Goal: Task Accomplishment & Management: Complete application form

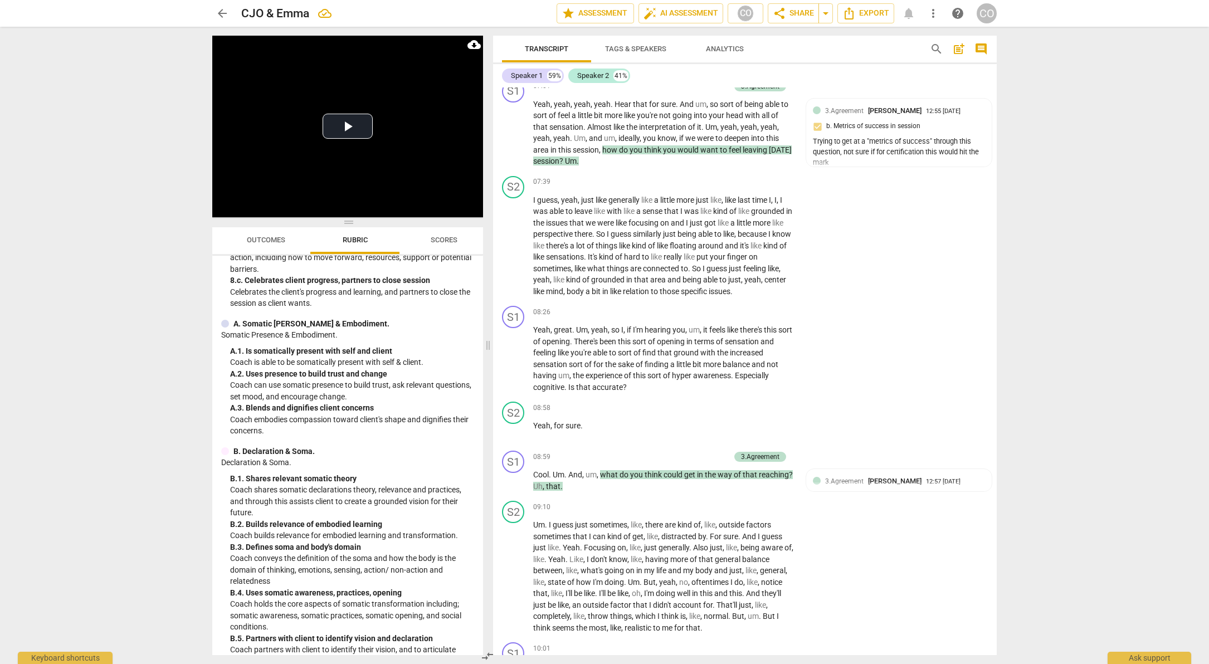
scroll to position [624, 0]
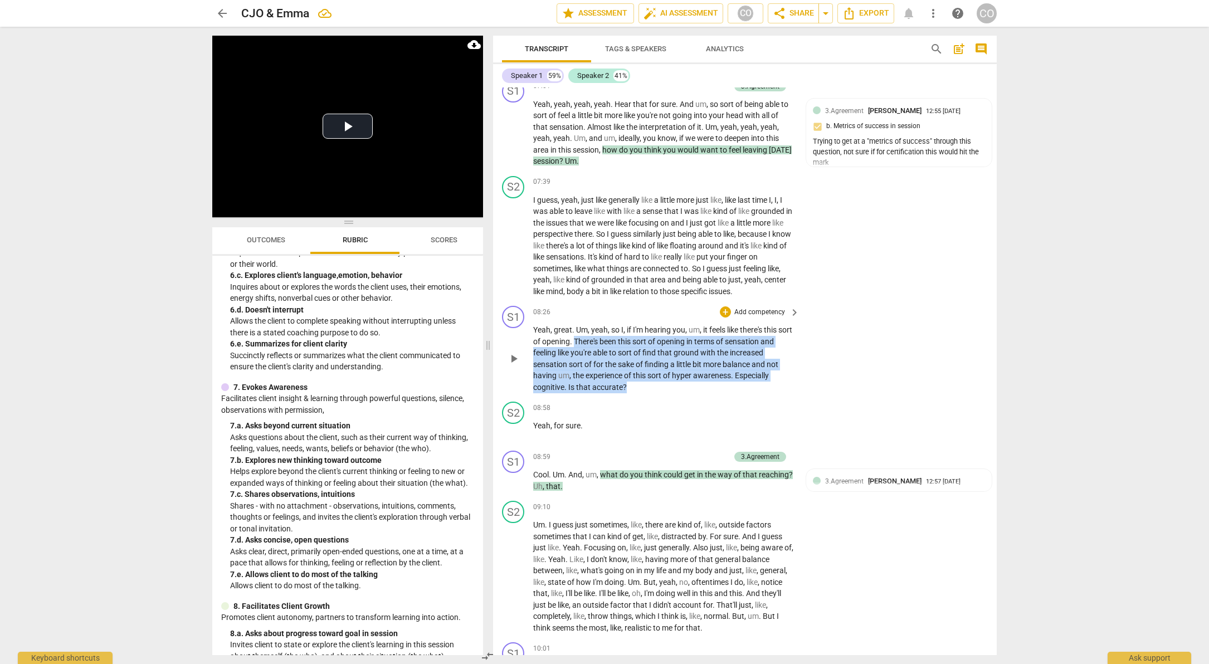
drag, startPoint x: 590, startPoint y: 376, endPoint x: 646, endPoint y: 426, distance: 75.3
click at [646, 393] on p "Yeah , great . Um , yeah , so I , if I'm hearing you , um , it feels like there…" at bounding box center [663, 358] width 261 height 69
click at [636, 406] on div "+" at bounding box center [636, 408] width 11 height 11
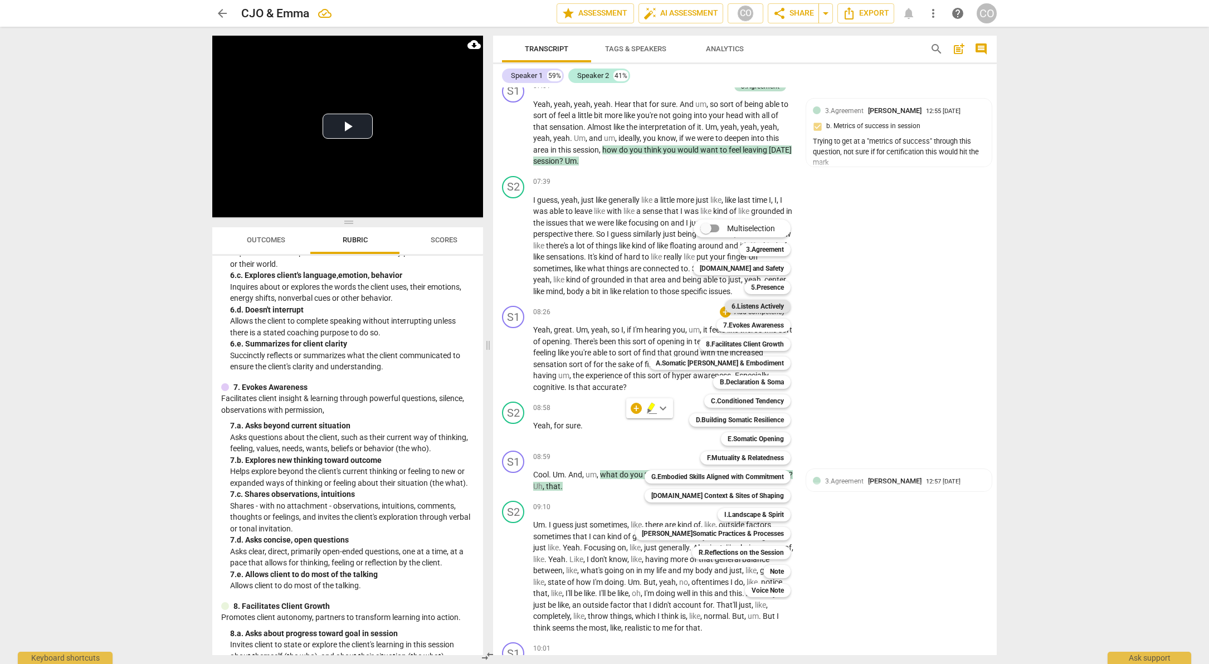
click at [760, 309] on b "6.Listens Actively" at bounding box center [758, 306] width 52 height 13
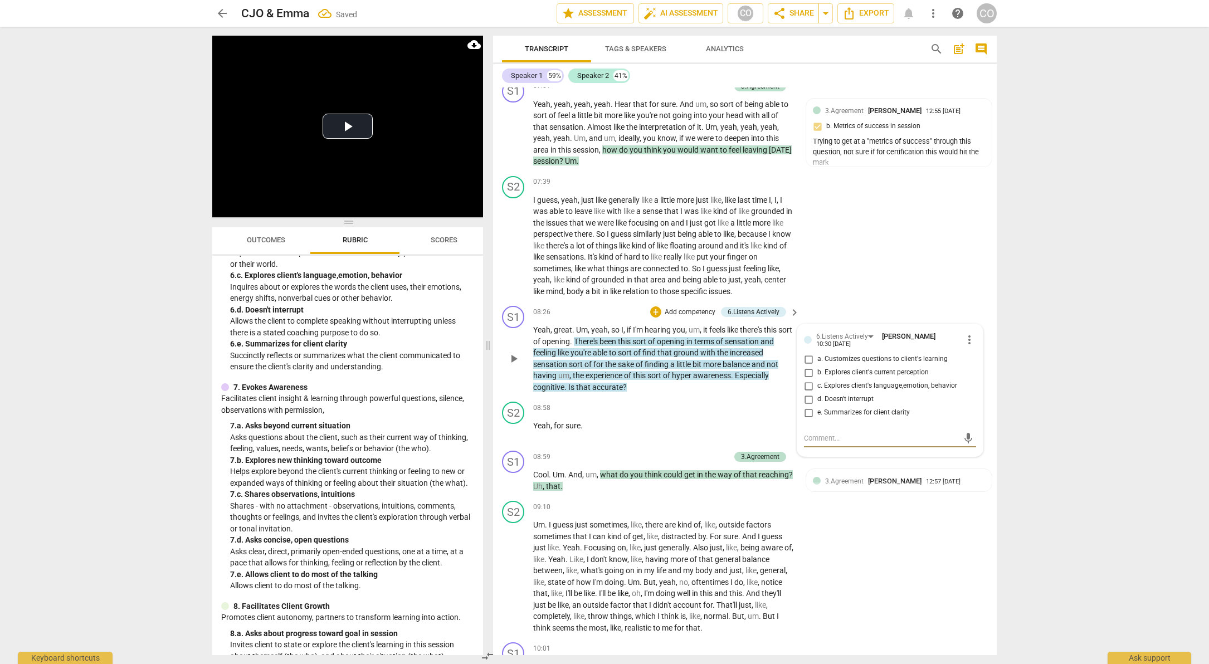
click at [823, 418] on span "e. Summarizes for client clarity" at bounding box center [864, 413] width 93 height 10
click at [818, 420] on input "e. Summarizes for client clarity" at bounding box center [809, 412] width 18 height 13
checkbox input "true"
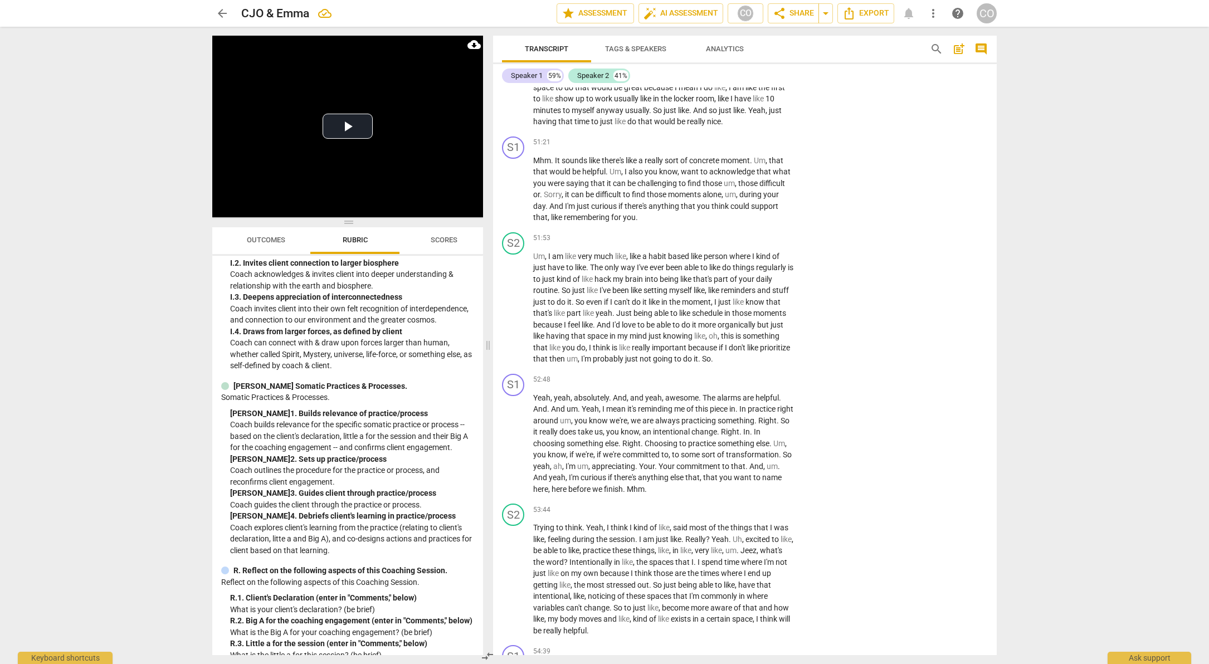
scroll to position [2980, 0]
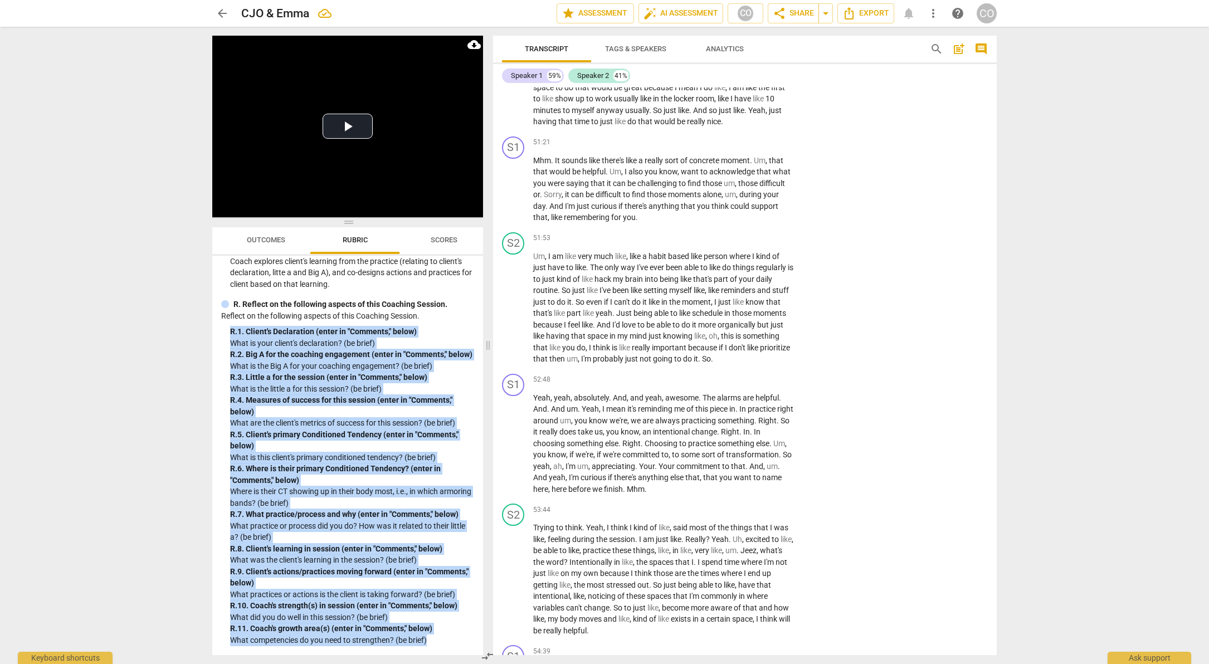
drag, startPoint x: 436, startPoint y: 641, endPoint x: 228, endPoint y: 323, distance: 379.6
click at [228, 323] on div "R. Reflect on the following aspects of this Coaching Session. Reflect on the fo…" at bounding box center [347, 472] width 253 height 347
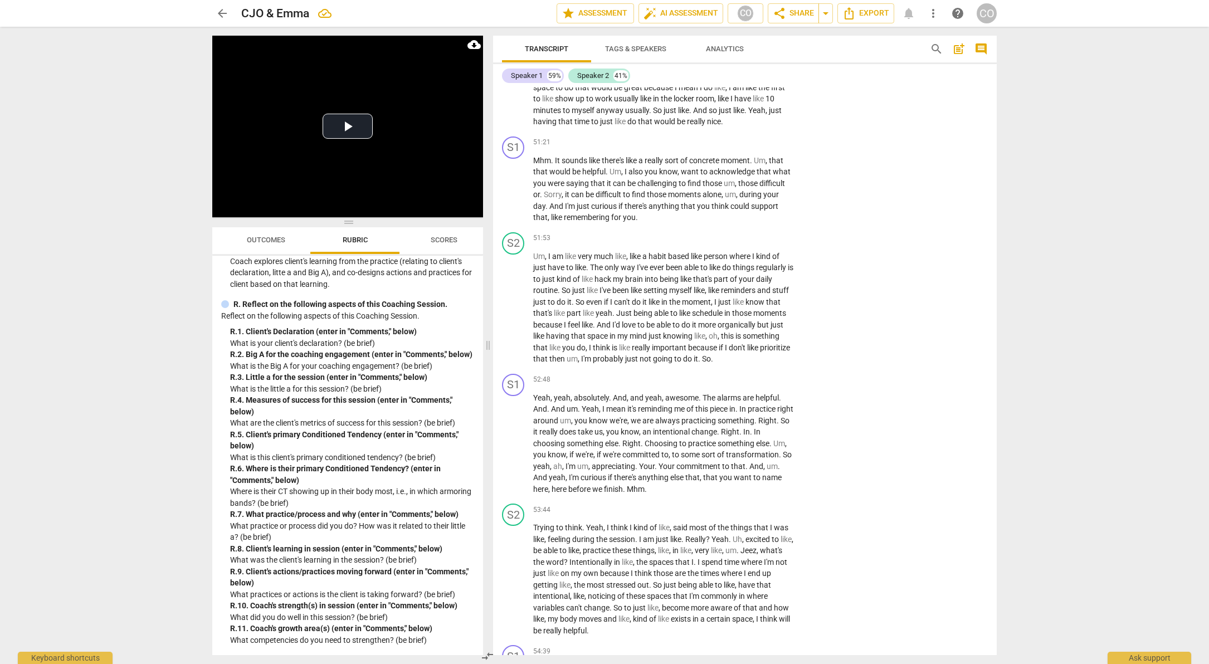
click at [452, 310] on p "Reflect on the following aspects of this Coaching Session." at bounding box center [347, 316] width 253 height 12
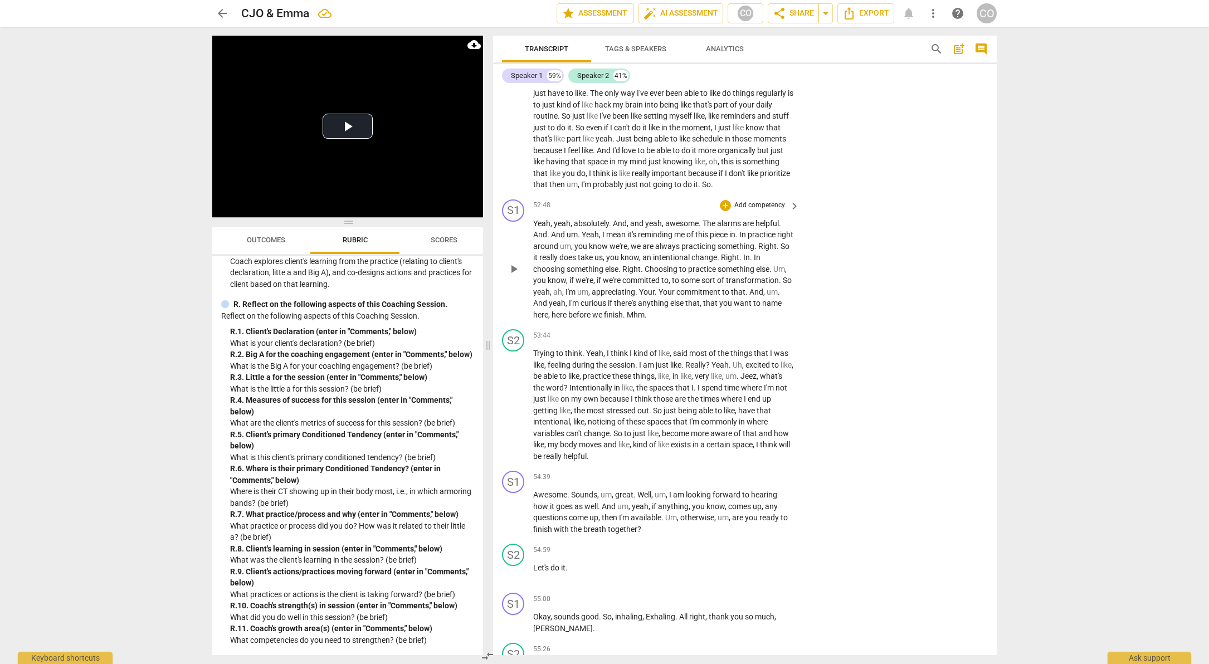
scroll to position [9518, 0]
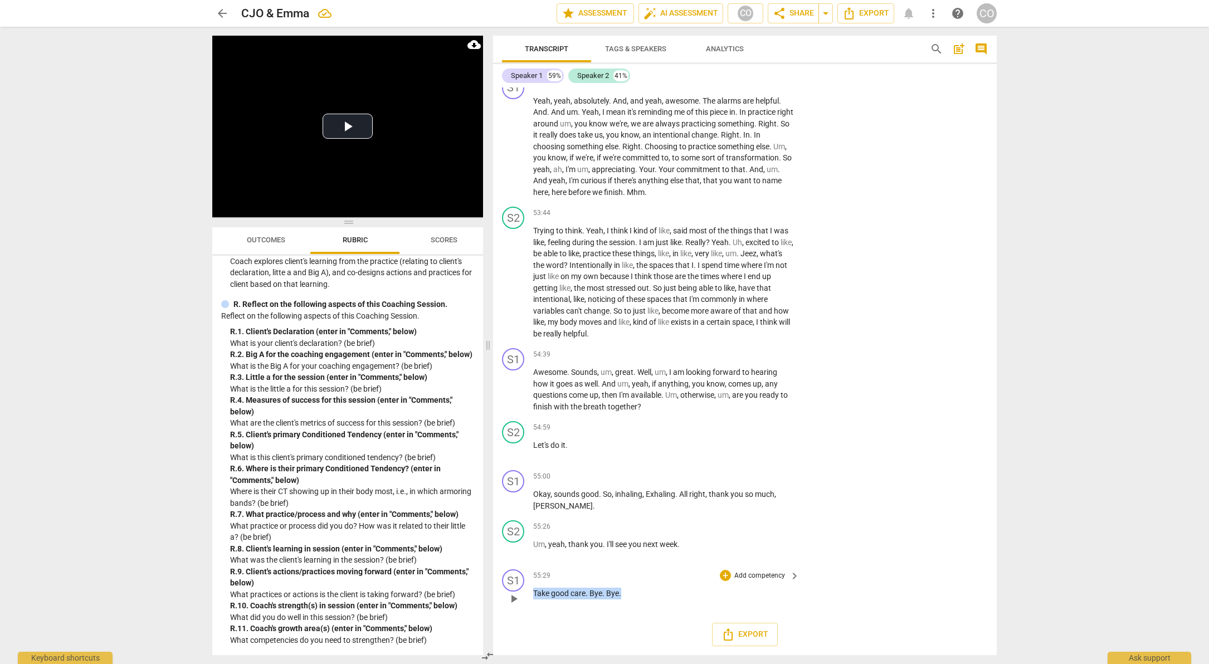
drag, startPoint x: 631, startPoint y: 596, endPoint x: 527, endPoint y: 593, distance: 103.7
click at [527, 593] on div "S1 play_arrow pause 55:29 + Add competency keyboard_arrow_right Take good care …" at bounding box center [745, 589] width 504 height 49
click at [631, 578] on div "+" at bounding box center [631, 579] width 11 height 11
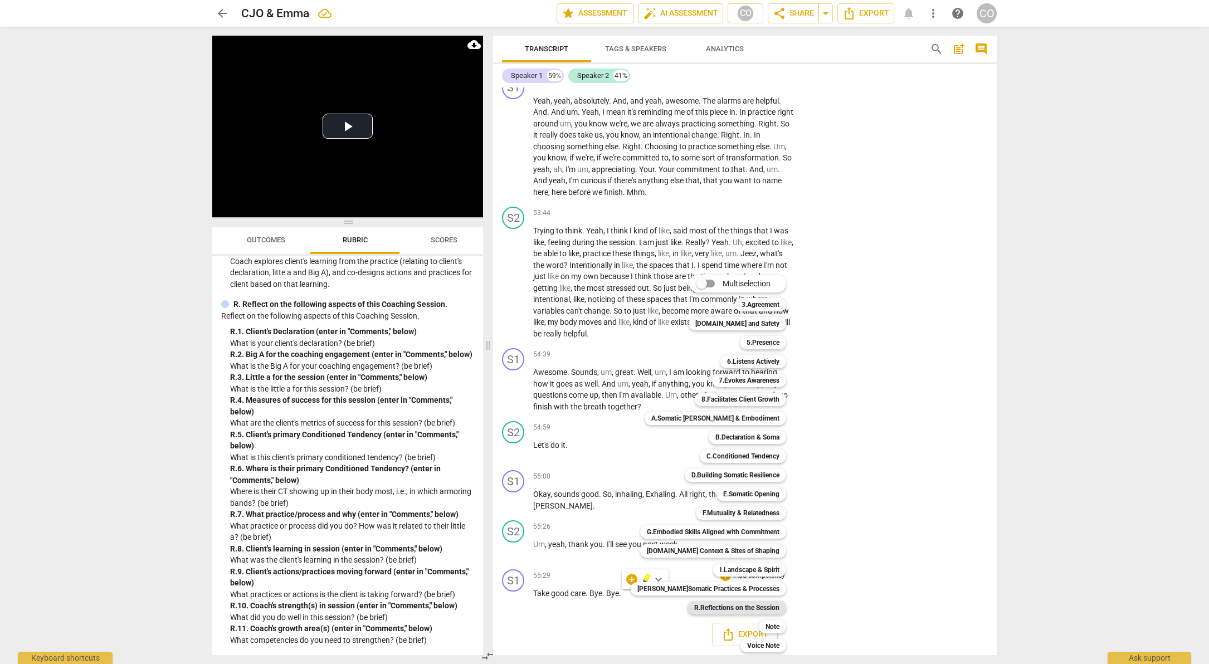
click at [743, 610] on b "R.Reflections on the Session" at bounding box center [736, 607] width 85 height 13
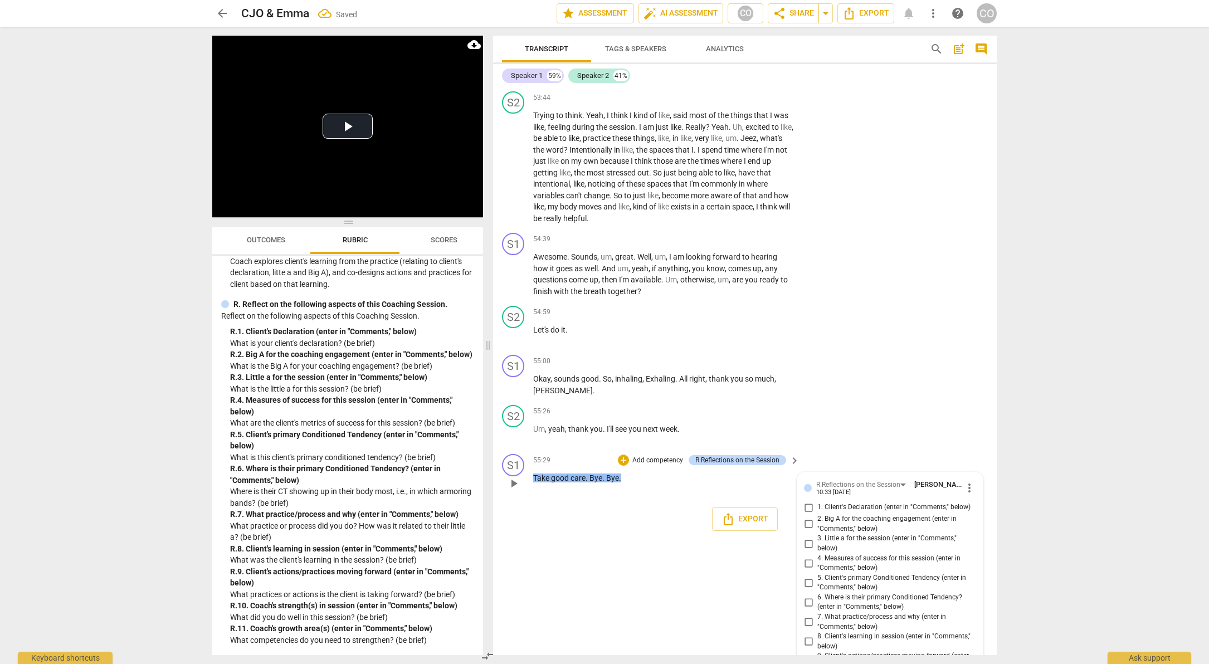
scroll to position [9725, 0]
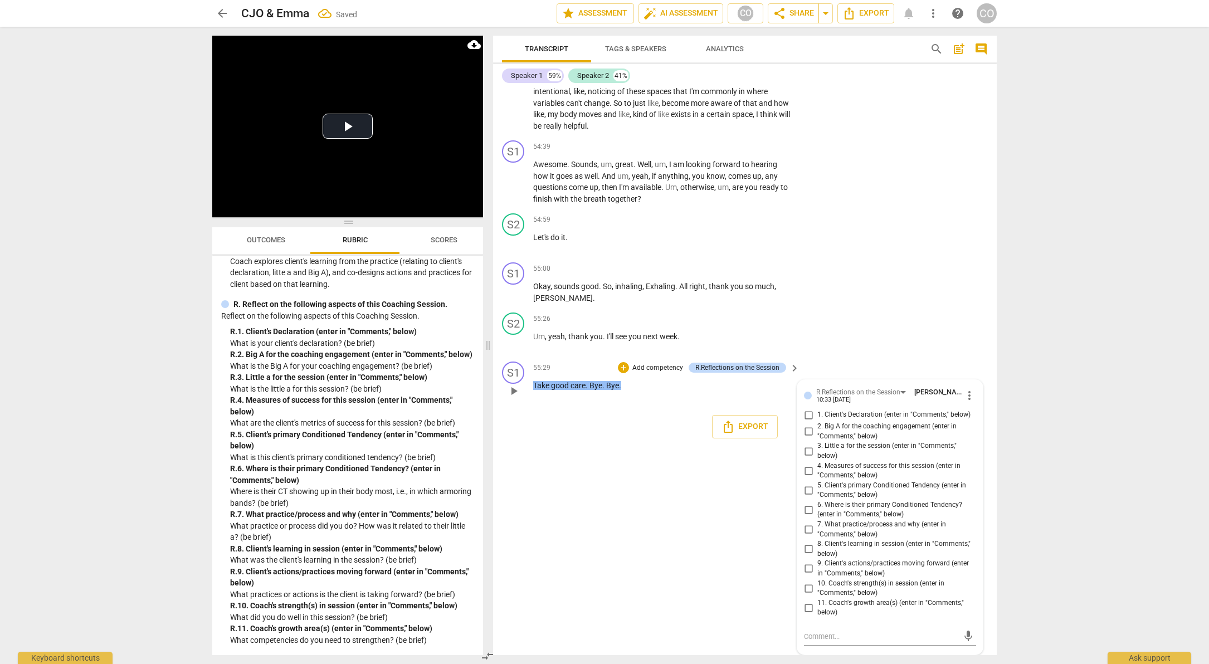
click at [848, 414] on span "1. Client's Declaration (enter in "Comments," below)" at bounding box center [894, 415] width 153 height 10
click at [818, 414] on input "1. Client's Declaration (enter in "Comments," below)" at bounding box center [809, 414] width 18 height 13
checkbox input "true"
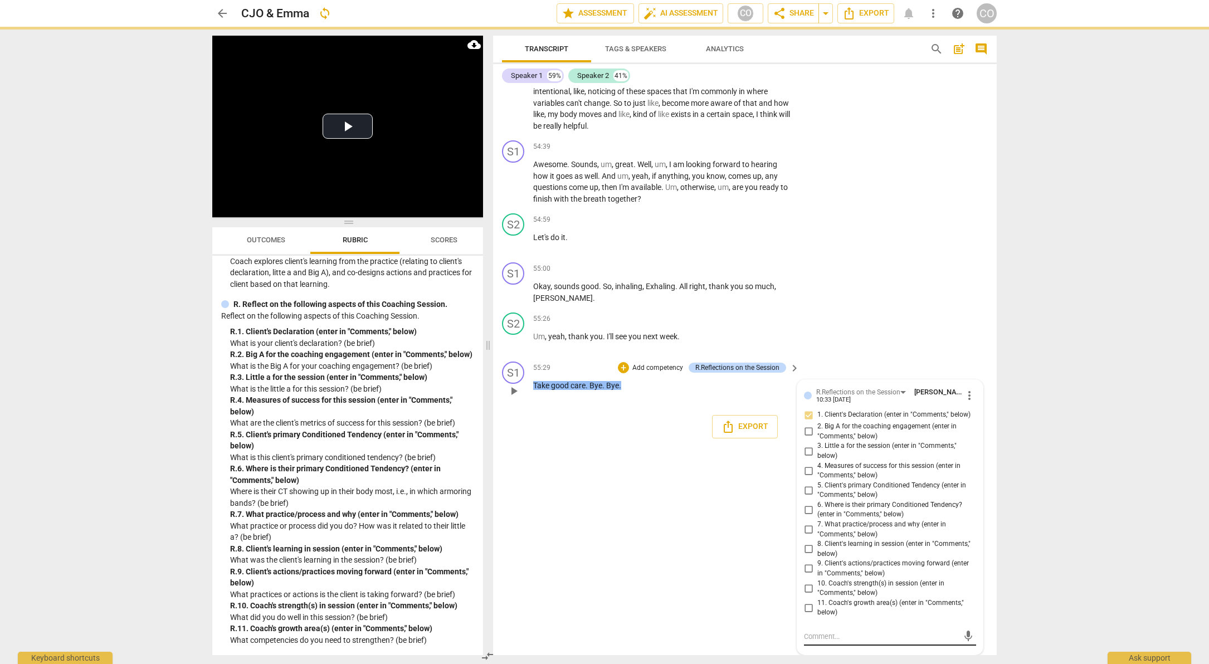
click at [858, 635] on textarea at bounding box center [881, 636] width 154 height 11
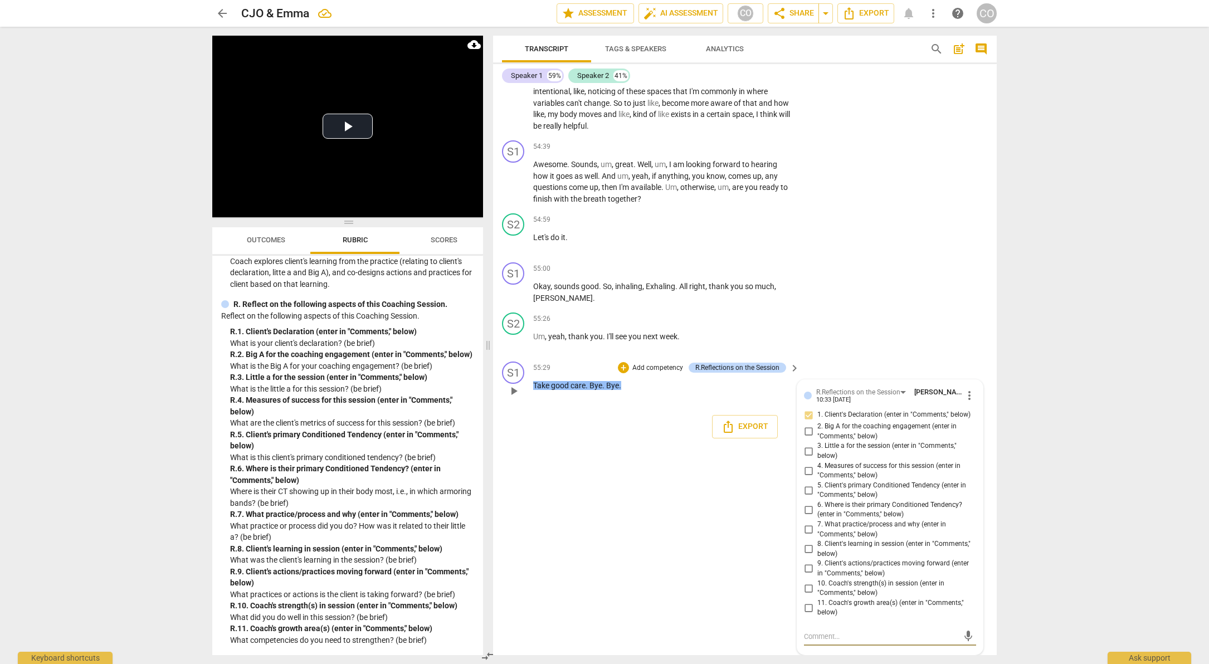
type textarea "A"
type textarea "At"
type textarea "At t"
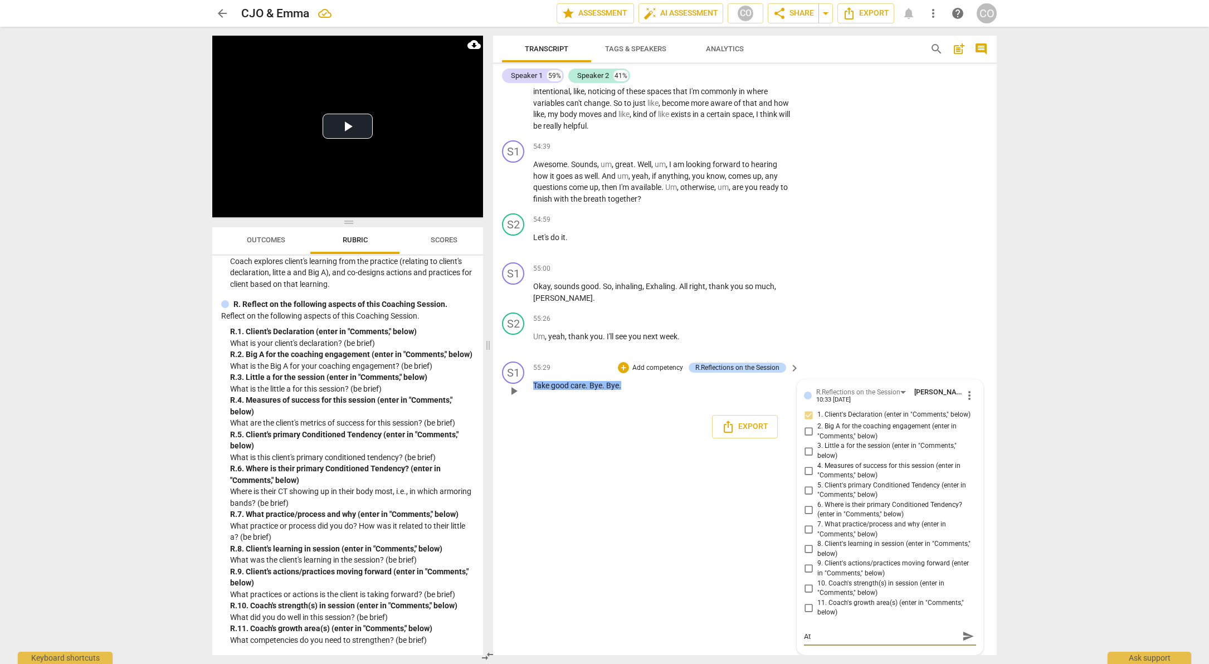
type textarea "At t"
type textarea "At th"
type textarea "At thi"
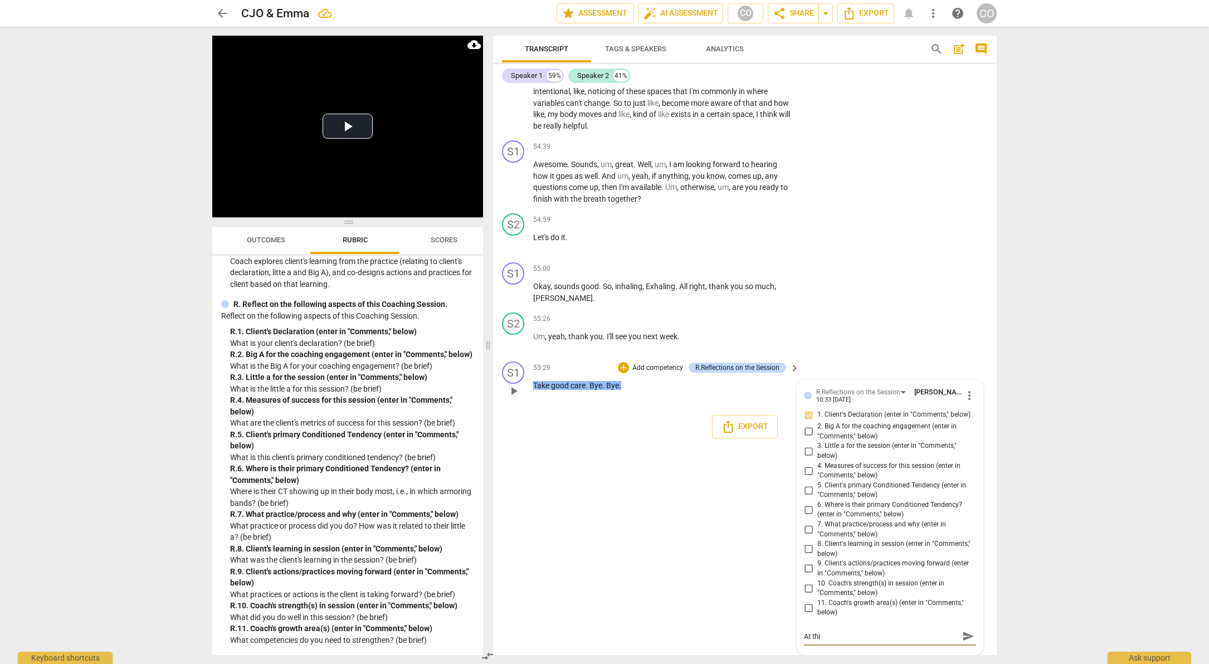
type textarea "At this"
type textarea "At this p"
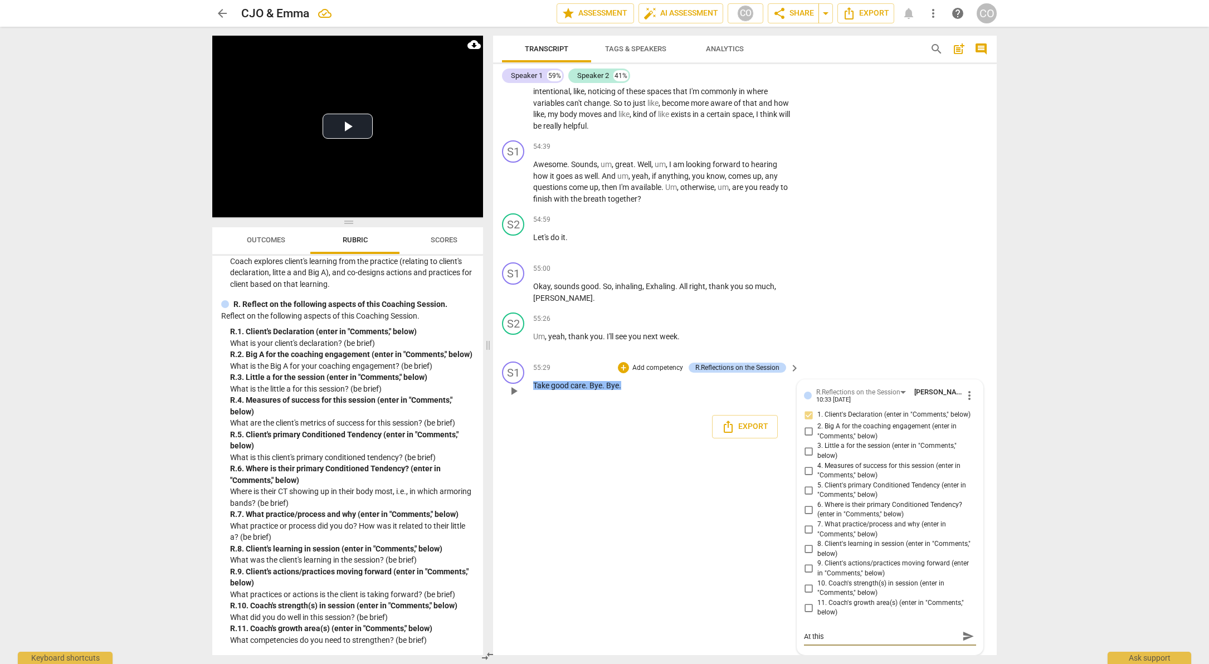
type textarea "At this p"
type textarea "At this po"
type textarea "At this poi"
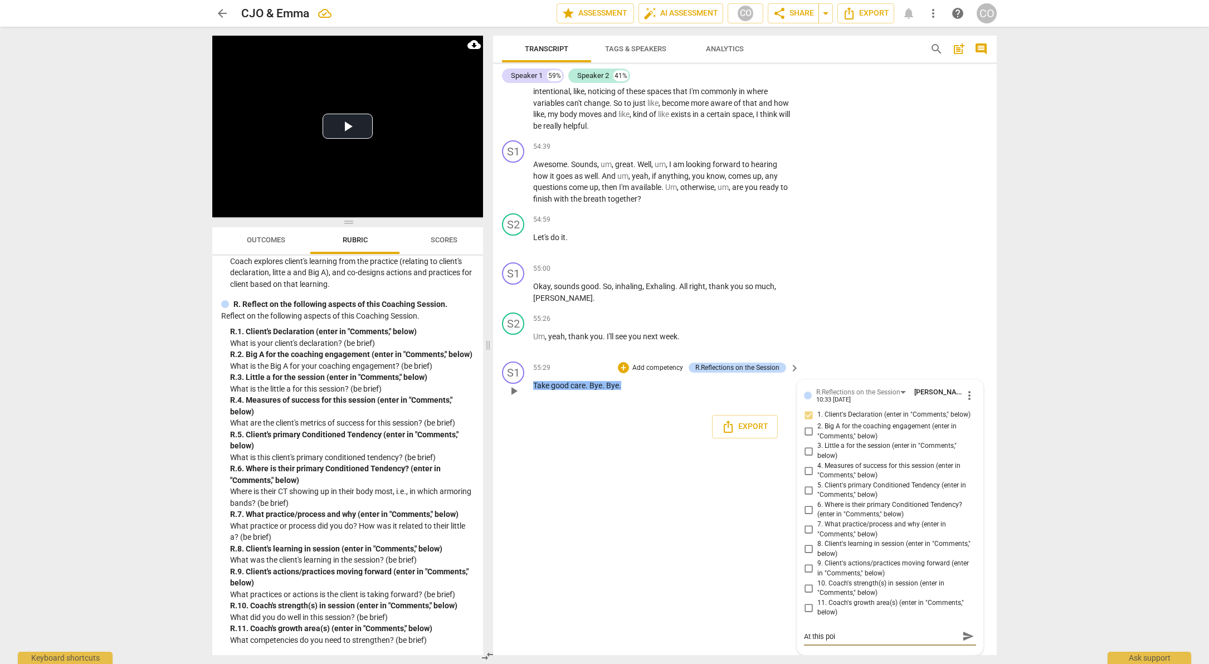
type textarea "At this poin"
type textarea "At this point"
type textarea "At this point,"
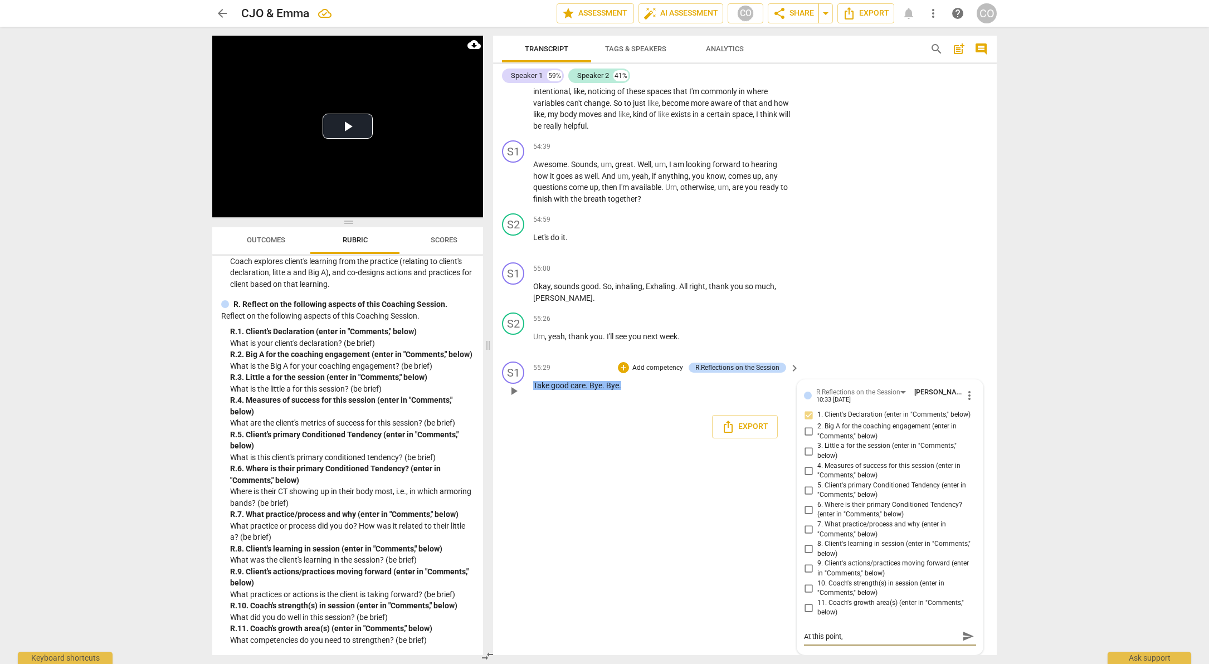
type textarea "At this point,"
type textarea "At this point, t"
type textarea "At this point, th"
type textarea "At this point, the"
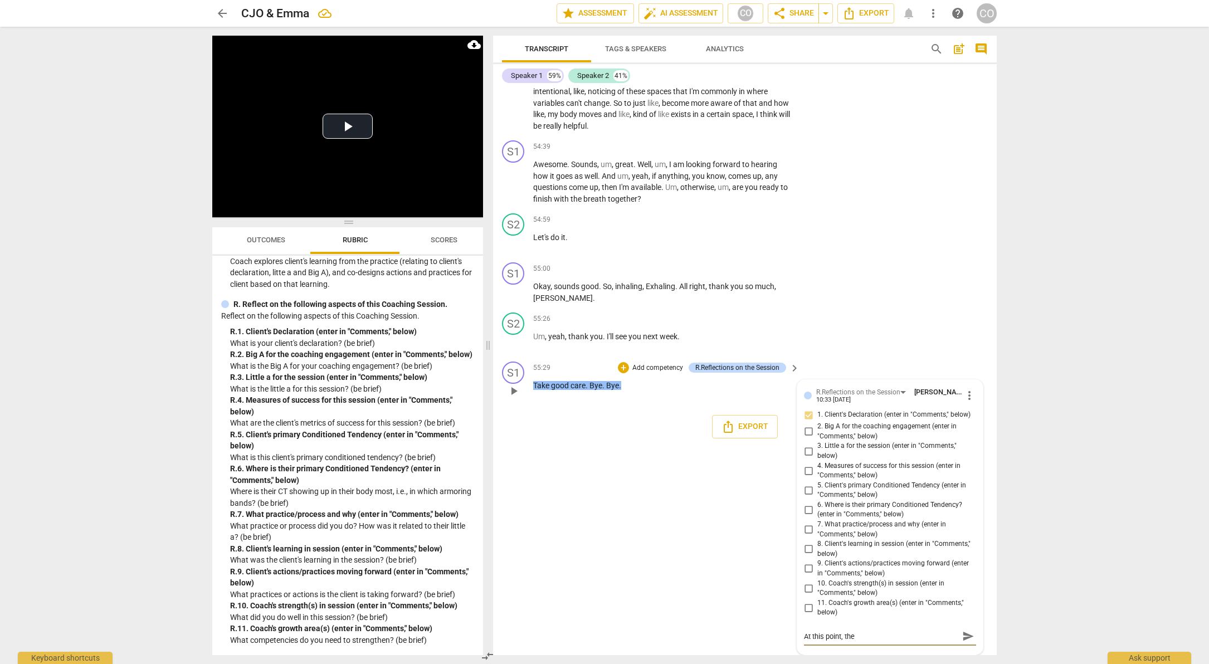
type textarea "At this point, the"
type textarea "At this point, the c"
type textarea "At this point, the cl"
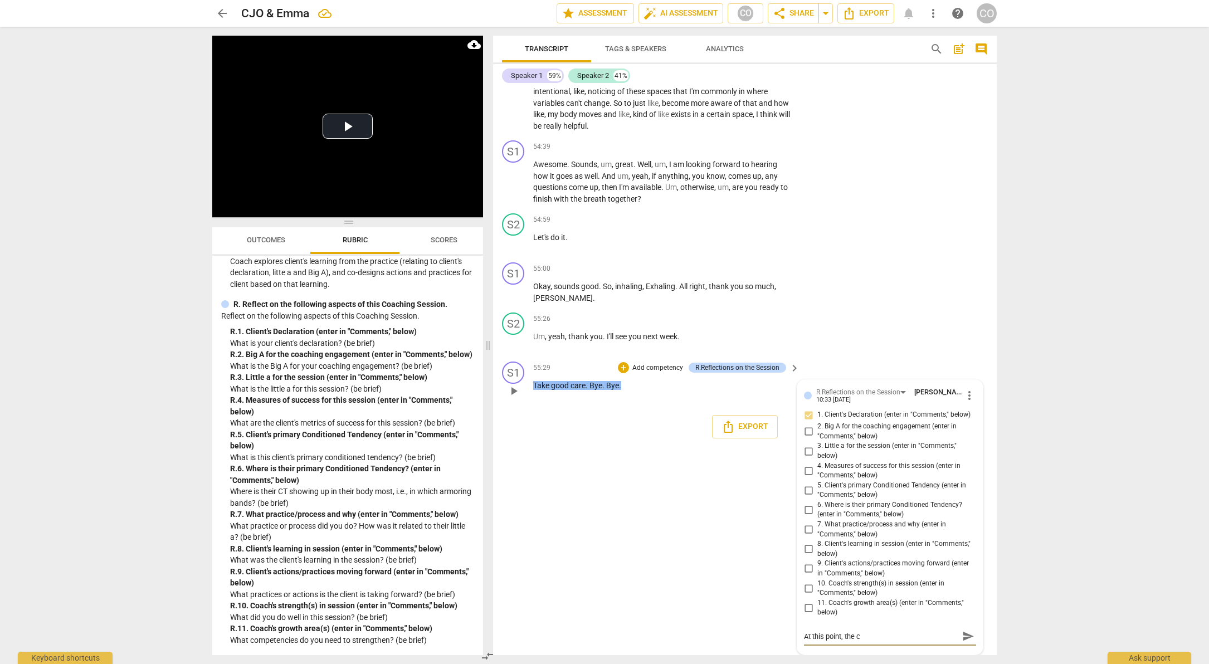
type textarea "At this point, the cl"
type textarea "At this point, the cli"
type textarea "At this point, the clie"
type textarea "At this point, the clien"
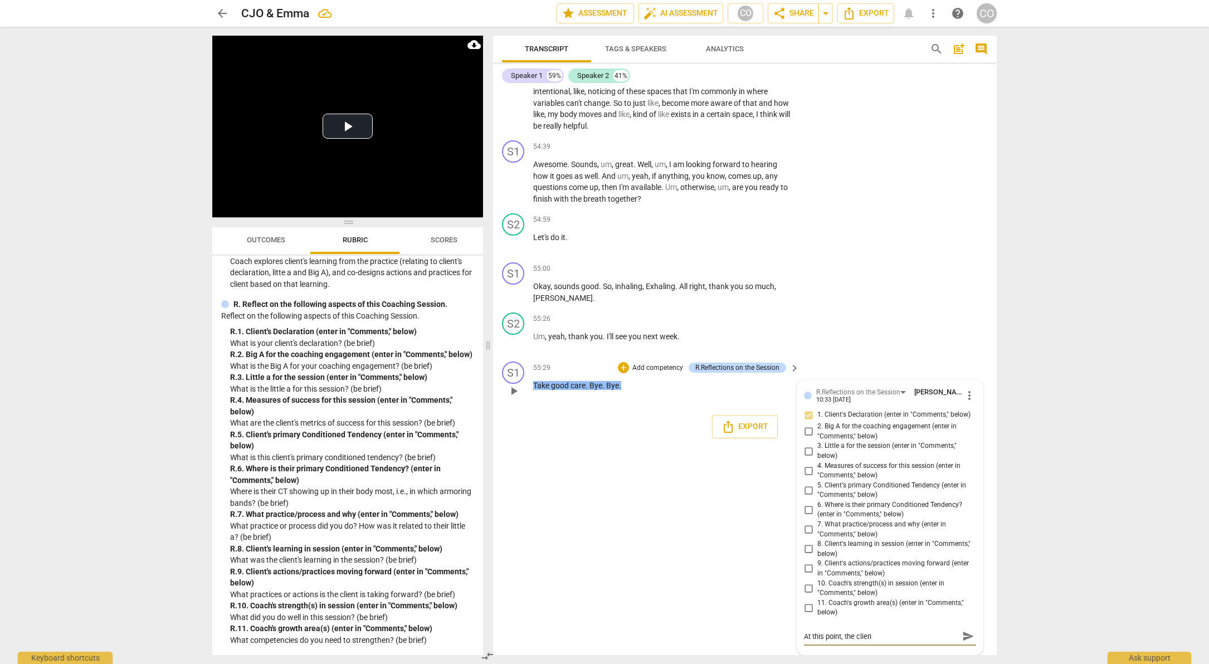
type textarea "At this point, the clien"
type textarea "At this point, the client"
type textarea "At this point, the client h"
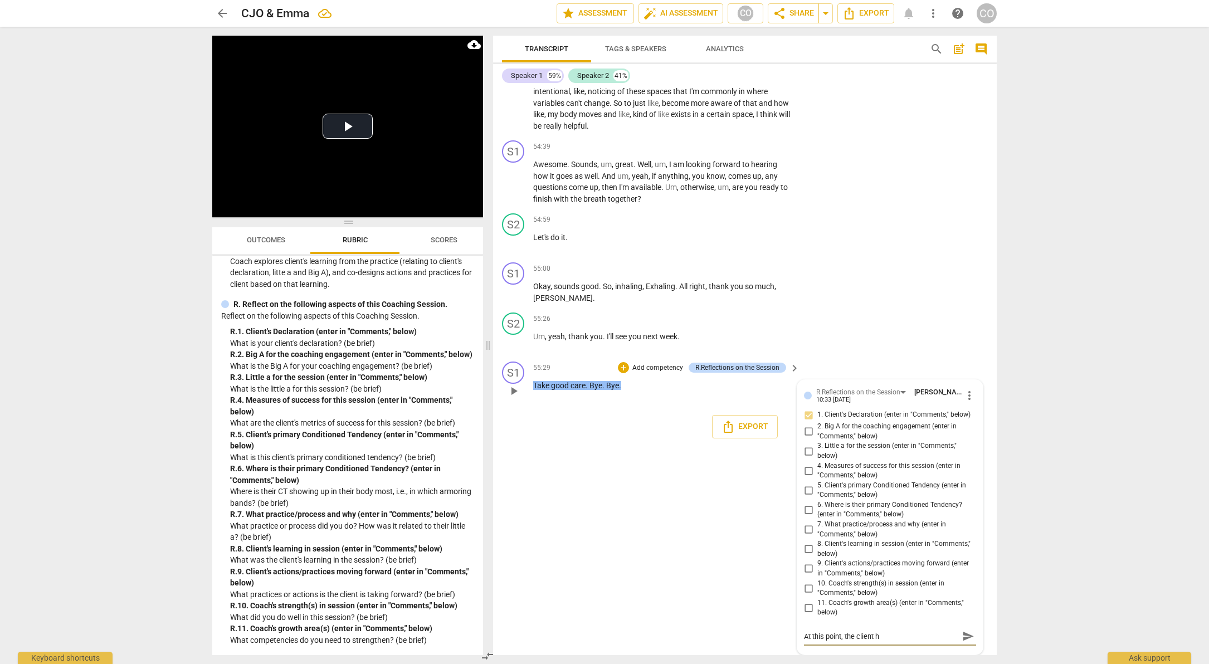
type textarea "At this point, the client ha"
type textarea "At this point, the client has"
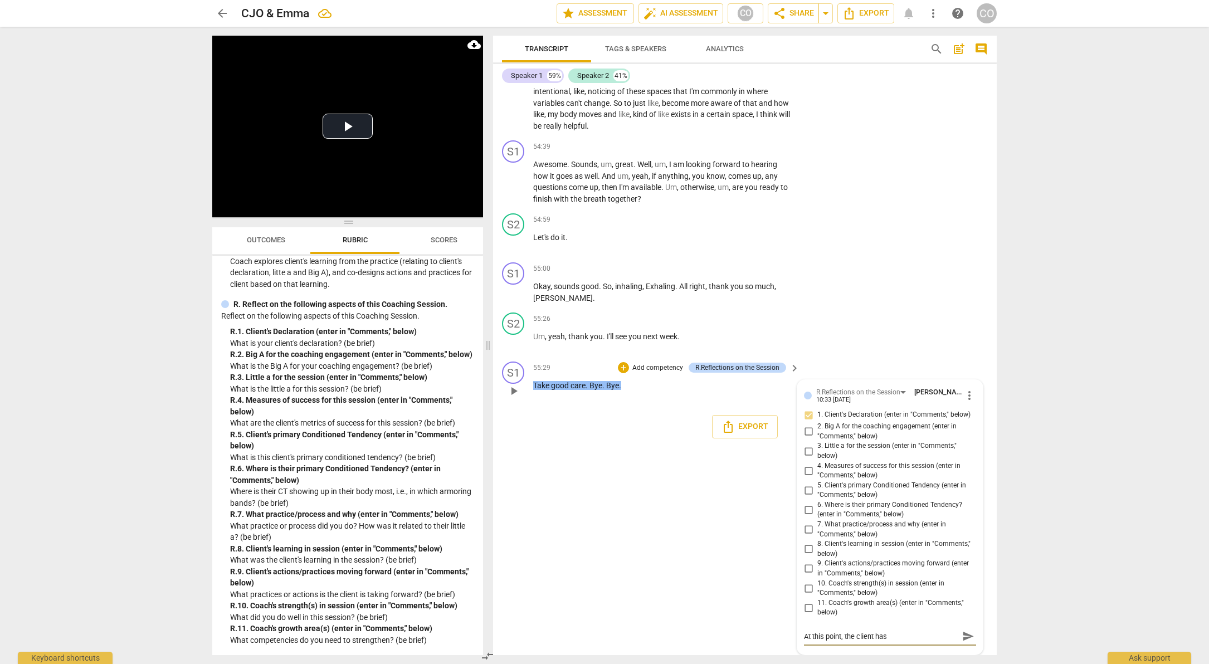
type textarea "At this point, the client has n"
type textarea "At this point, the client has no"
type textarea "At this point, the client has not"
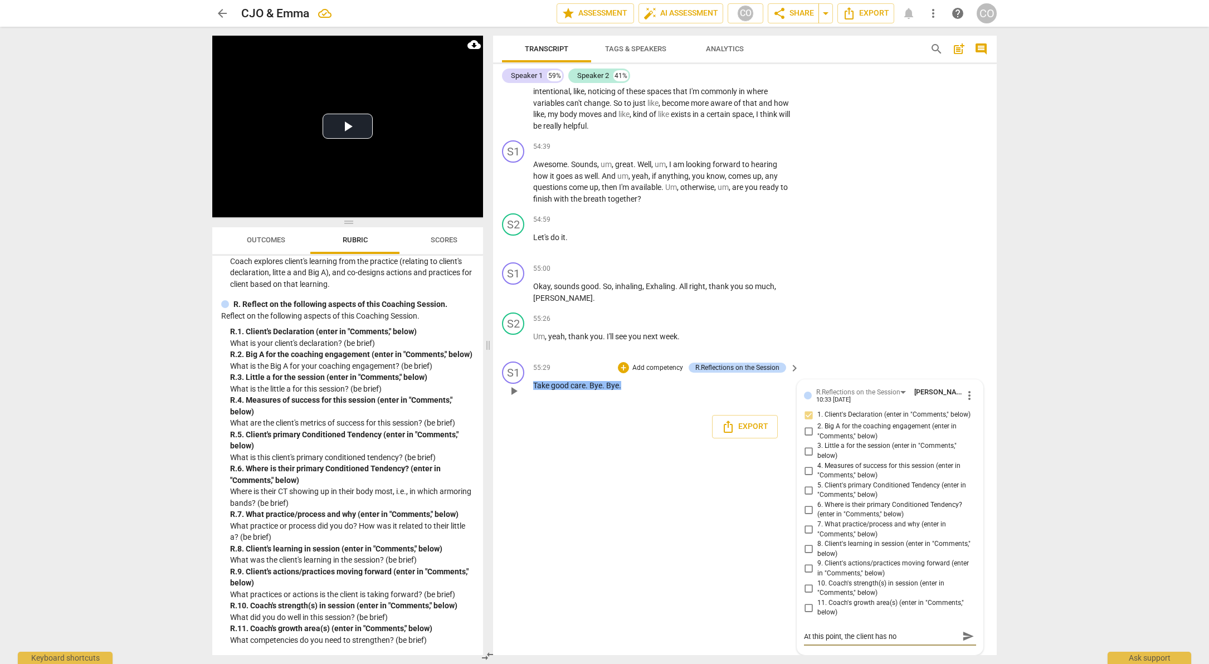
type textarea "At this point, the client has not"
type textarea "At this point, the client has not s"
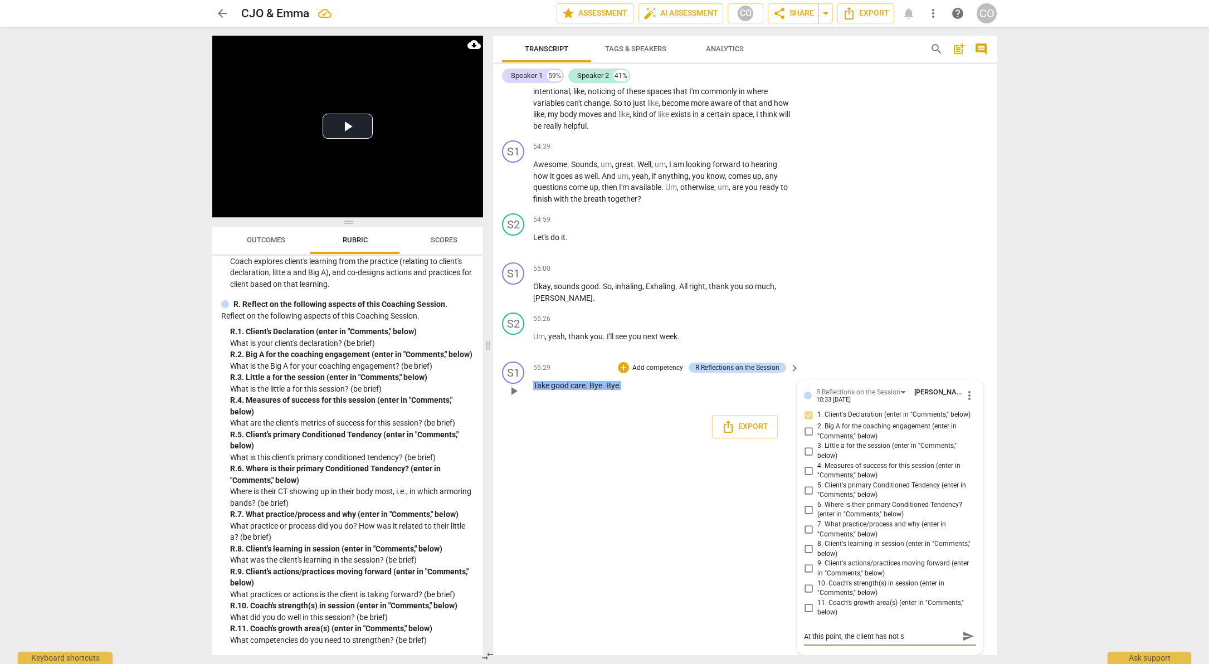
type textarea "At this point, the client has not sh"
type textarea "At this point, the client has not sha"
type textarea "At this point, the client has not shar"
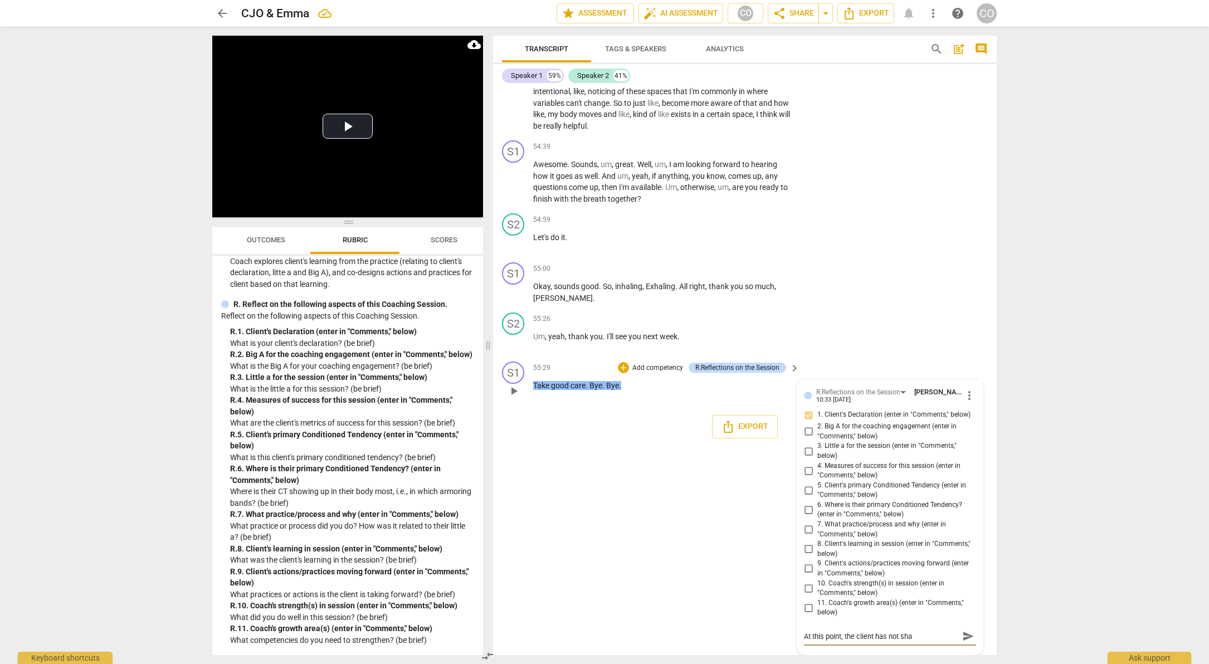
type textarea "At this point, the client has not shar"
type textarea "At this point, the client has not share"
type textarea "At this point, the client has not shared"
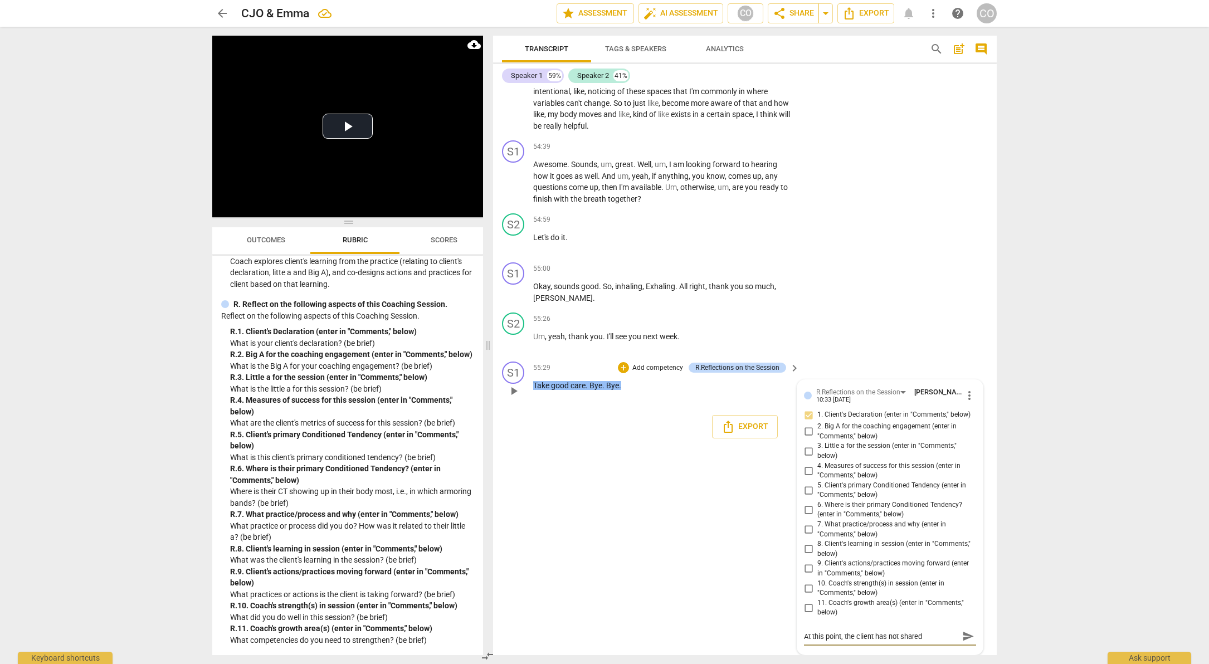
type textarea "At this point, the client has not shared"
type textarea "At this point, the client has not shared a"
type textarea "At this point, the client has not shared an"
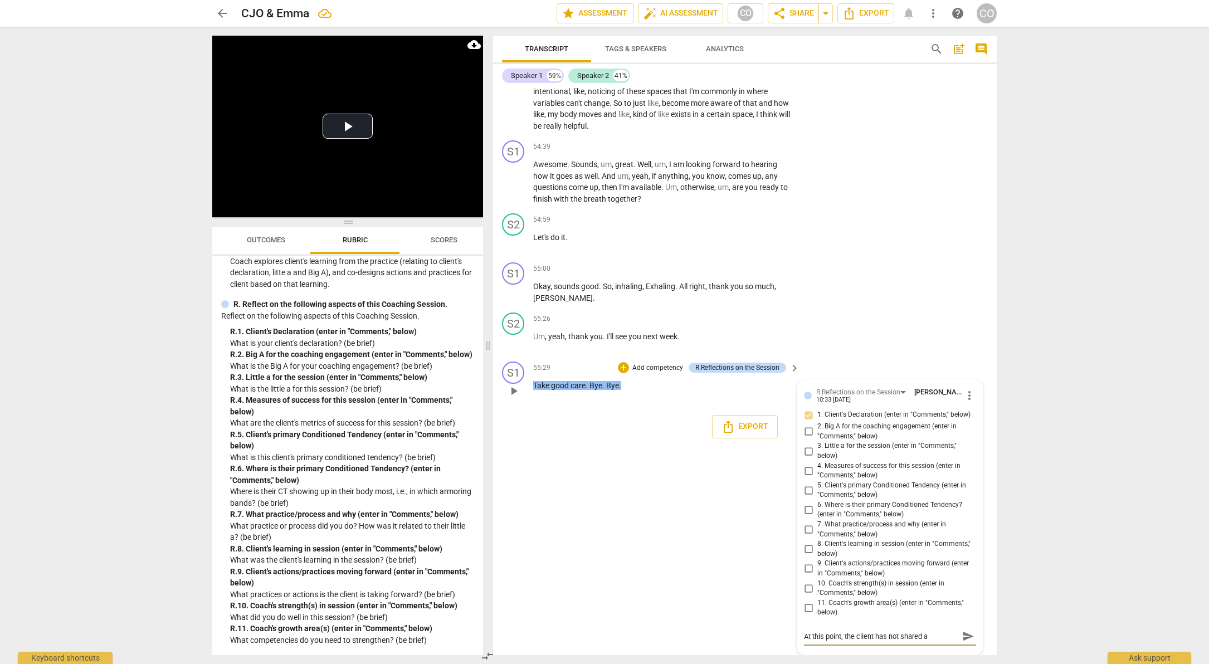
type textarea "At this point, the client has not shared an"
type textarea "At this point, the client has not shared any"
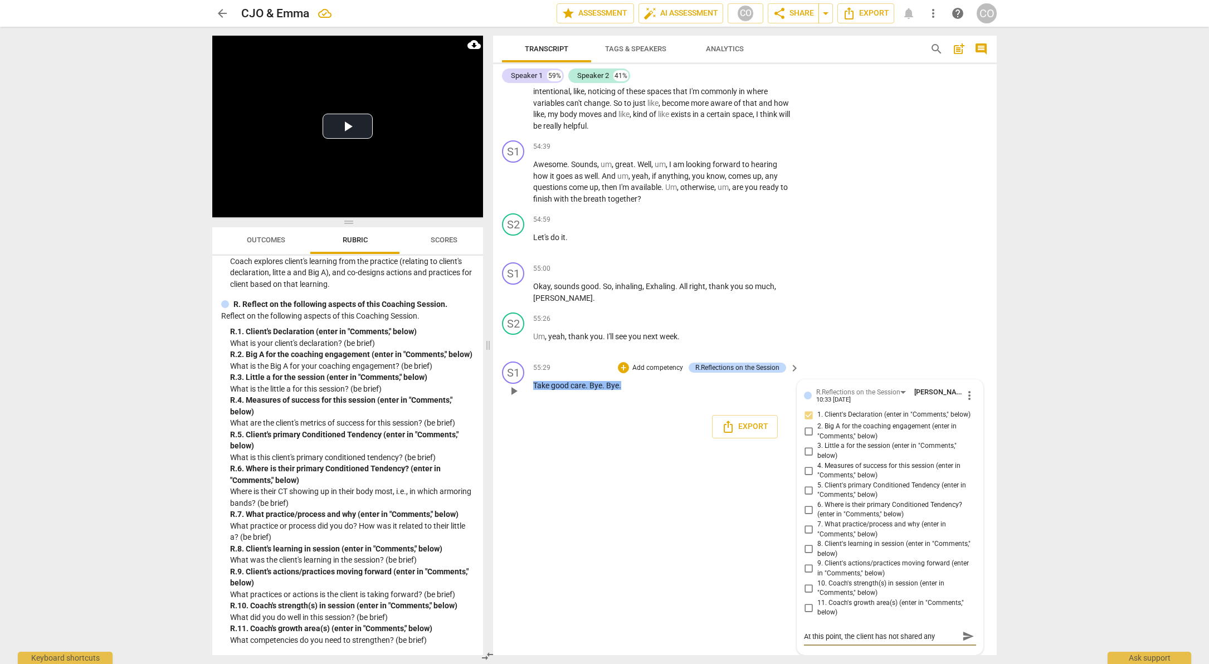
type textarea "At this point, the client has not shared any s"
type textarea "At this point, the client has not shared any sp"
type textarea "At this point, the client has not shared any spe"
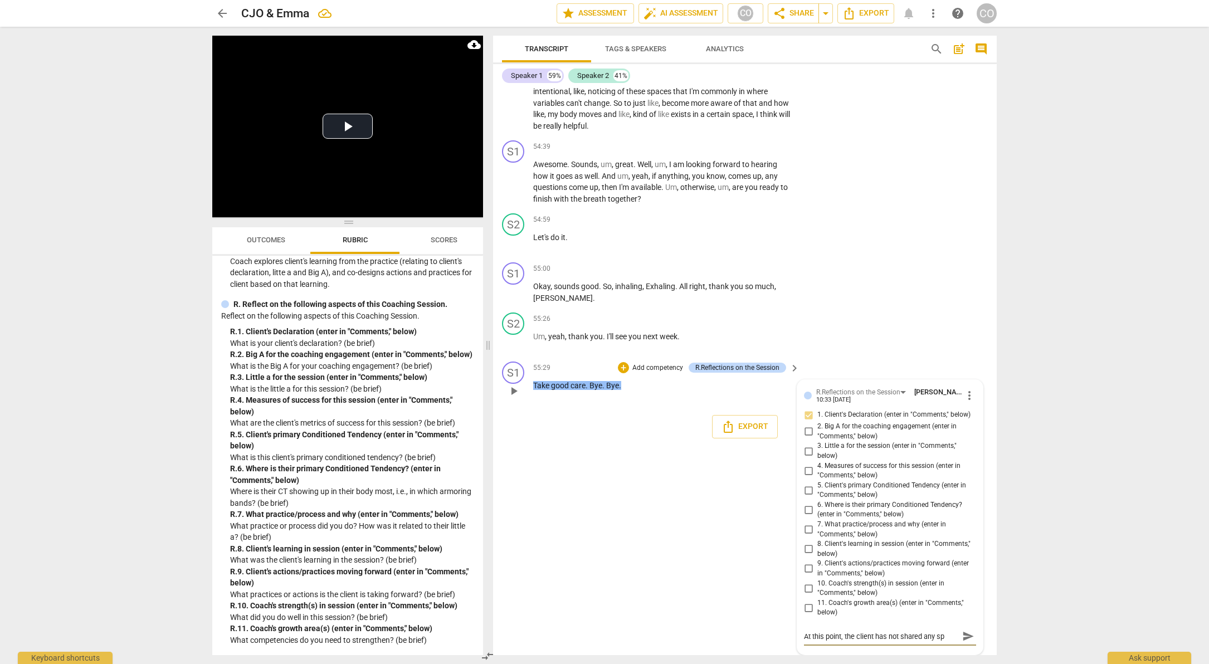
type textarea "At this point, the client has not shared any spe"
type textarea "At this point, the client has not shared any spec"
type textarea "At this point, the client has not shared any speci"
type textarea "At this point, the client has not shared any specifi"
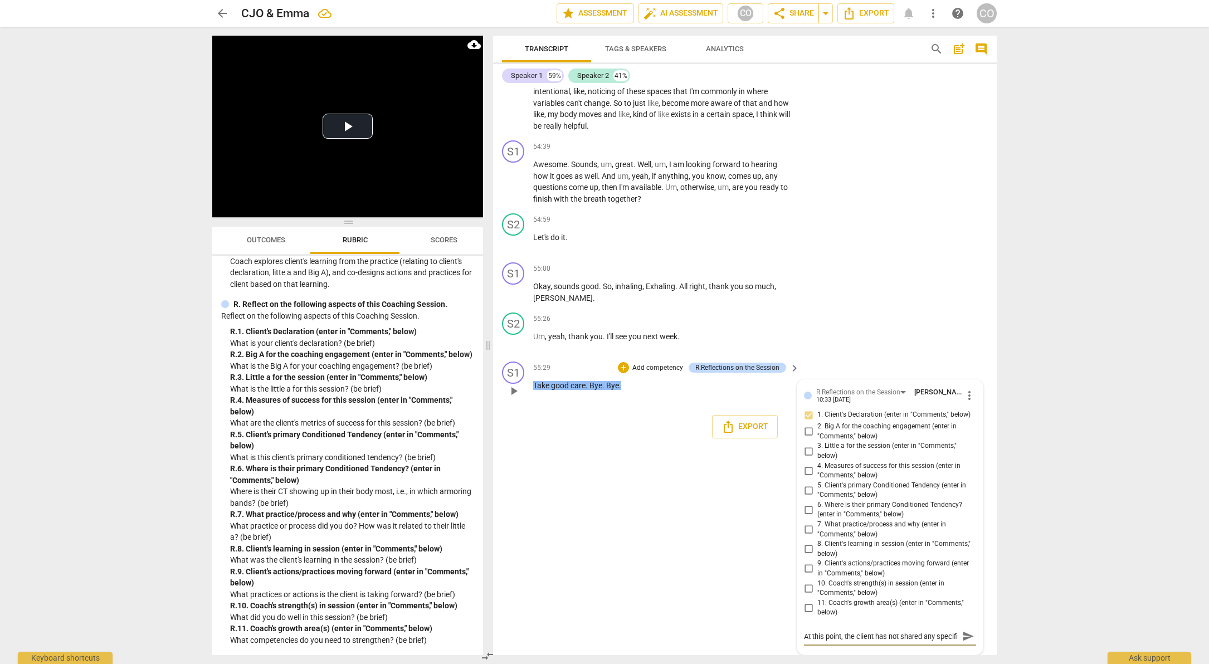
scroll to position [9, 0]
type textarea "At this point, the client has not shared any specific"
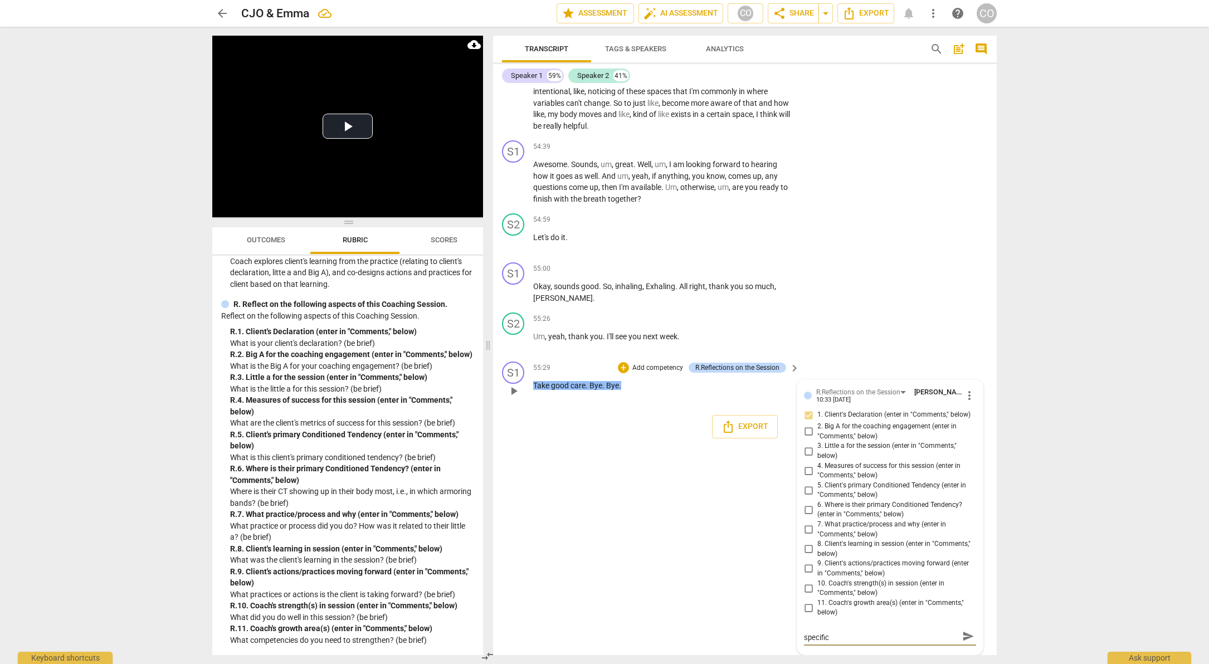
type textarea "At this point, the client has not shared any specific d"
type textarea "At this point, the client has not shared any specific de"
type textarea "At this point, the client has not shared any specific dec"
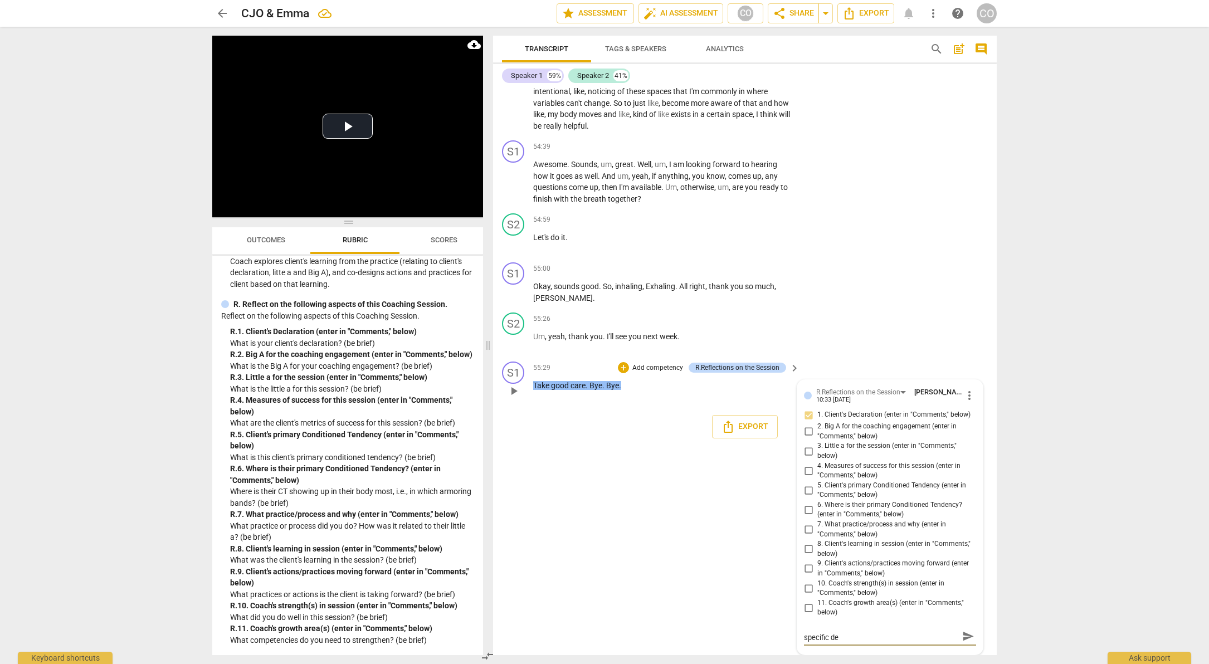
type textarea "At this point, the client has not shared any specific dec"
type textarea "At this point, the client has not shared any specific decl"
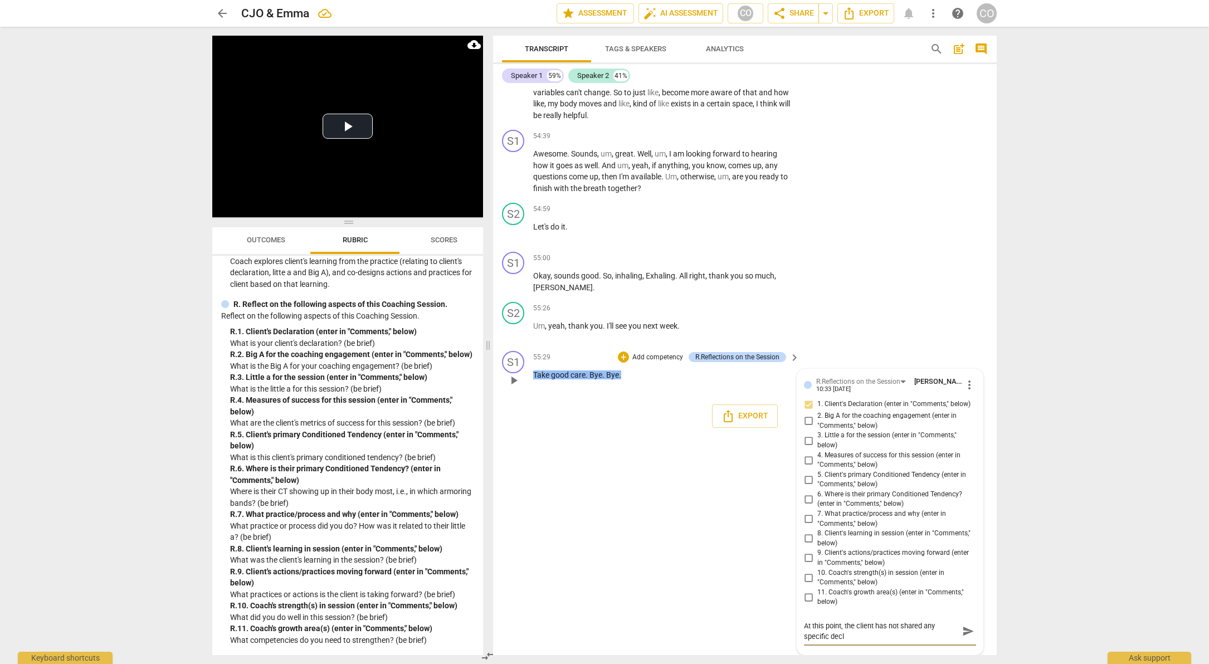
type textarea "At this point, the client has not shared any specific decla"
type textarea "At this point, the client has not shared any specific declar"
type textarea "At this point, the client has not shared any specific declara"
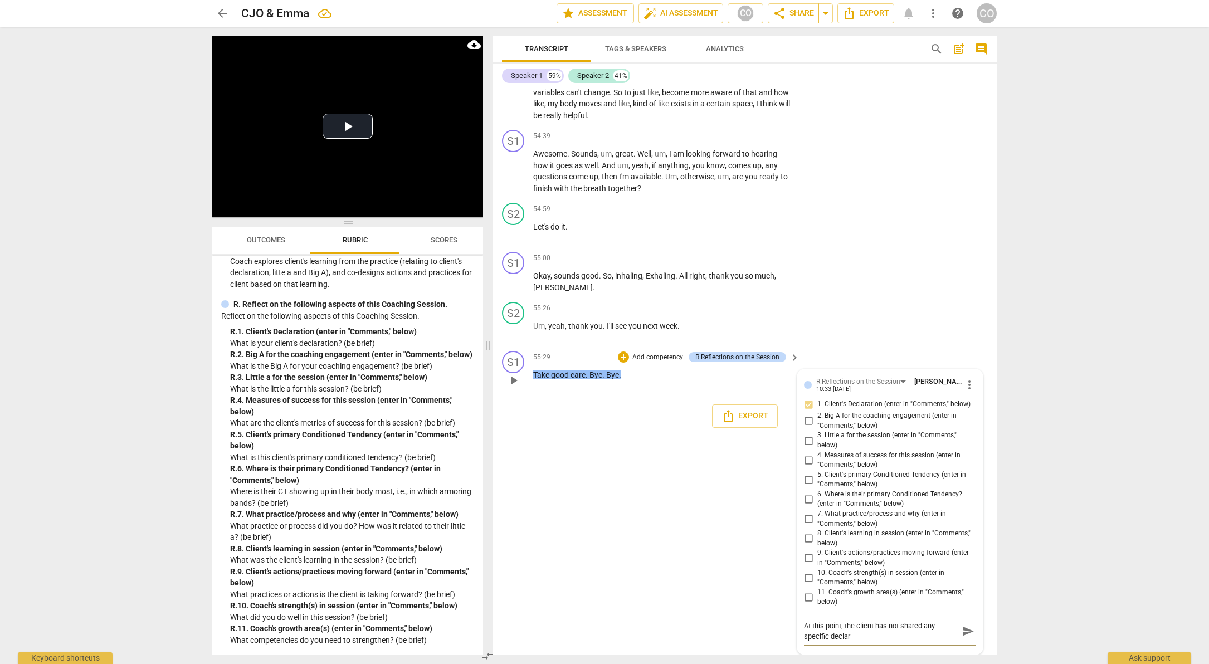
type textarea "At this point, the client has not shared any specific declara"
type textarea "At this point, the client has not shared any specific declarat"
type textarea "At this point, the client has not shared any specific declarati"
type textarea "At this point, the client has not shared any specific declaratio"
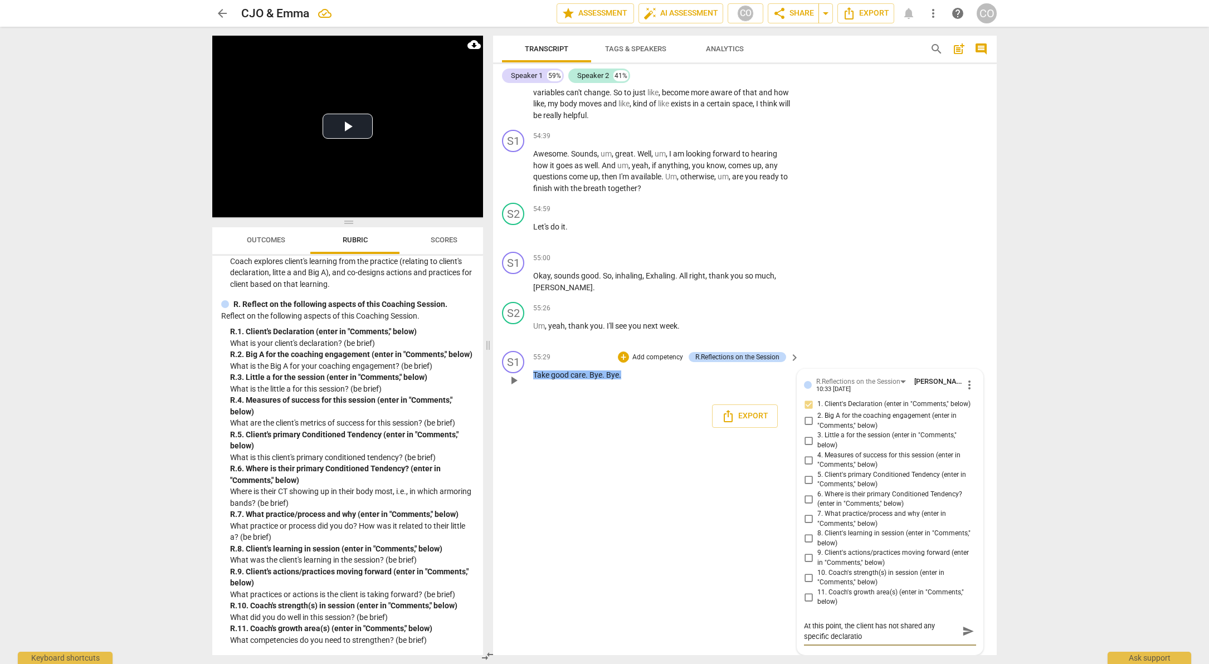
type textarea "At this point, the client has not shared any specific declaration"
drag, startPoint x: 902, startPoint y: 646, endPoint x: 874, endPoint y: 635, distance: 30.3
click at [874, 635] on textarea "At this point, the client has not shared any specific declaration" at bounding box center [881, 631] width 154 height 21
type textarea "At this point, the client d"
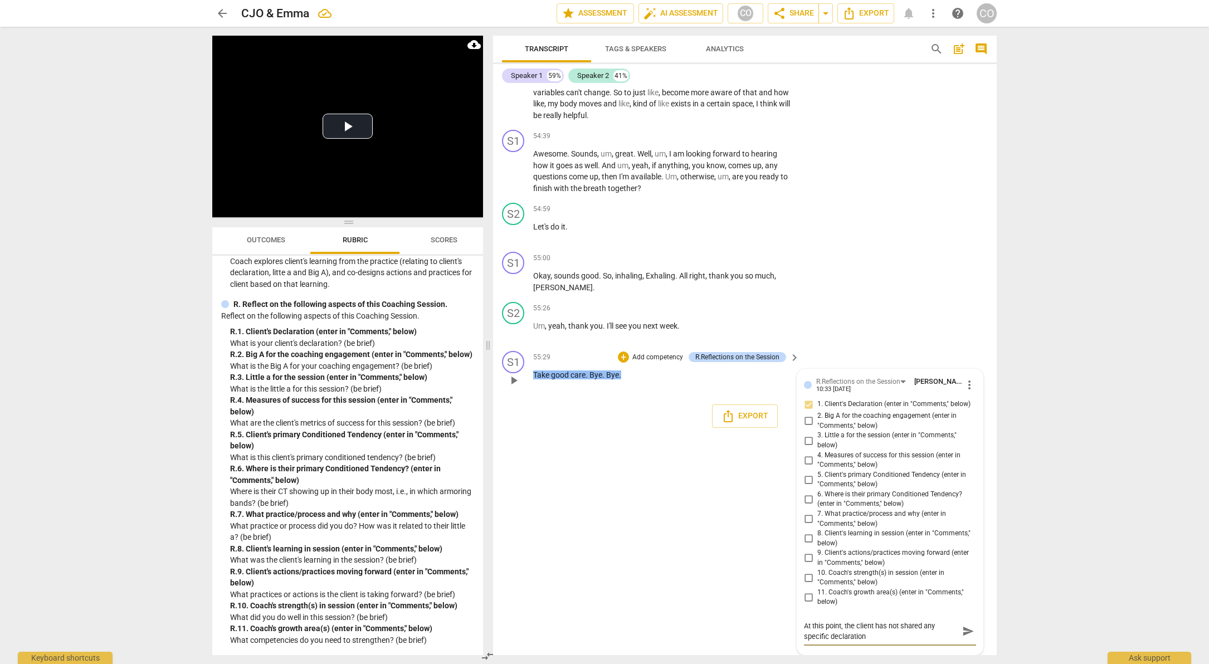
type textarea "At this point, the client d"
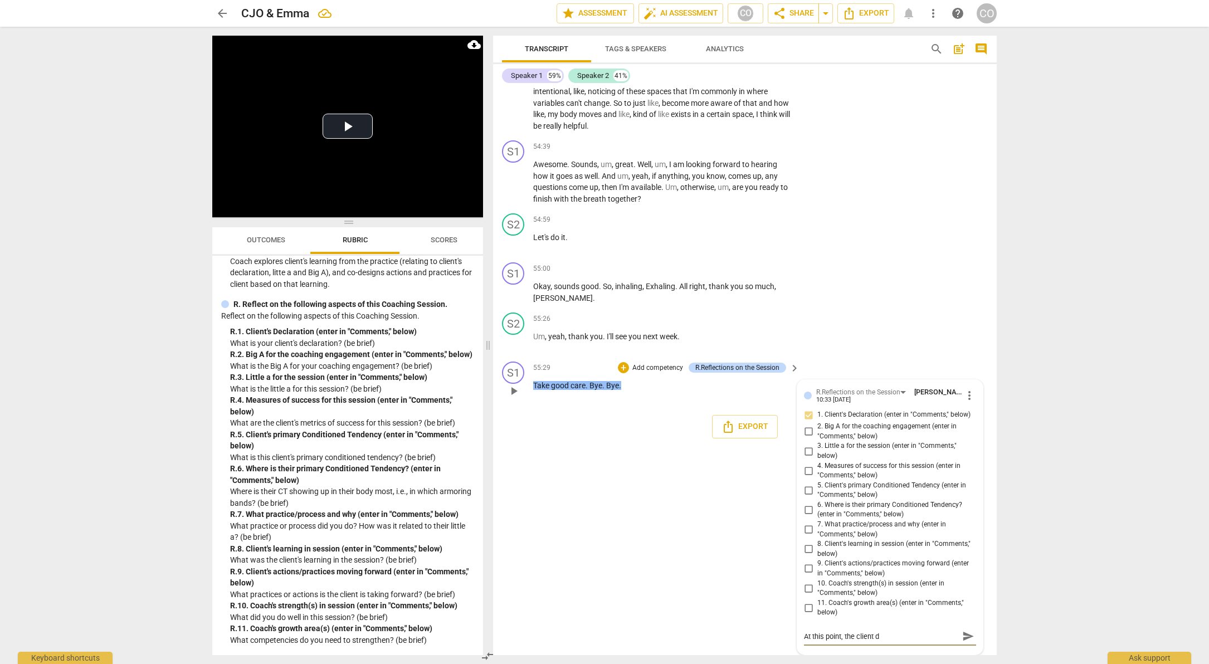
type textarea "At this point, the client do"
type textarea "At this point, the client doe"
type textarea "At this point, the client does"
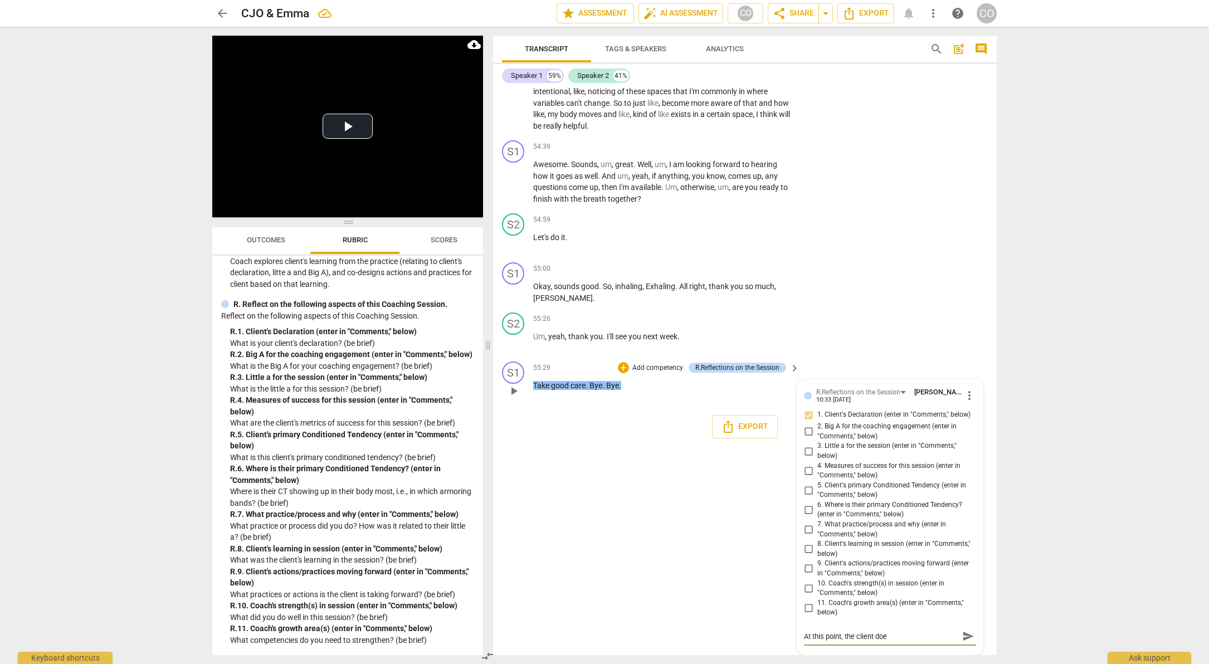
type textarea "At this point, the client does"
type textarea "At this point, the client does n"
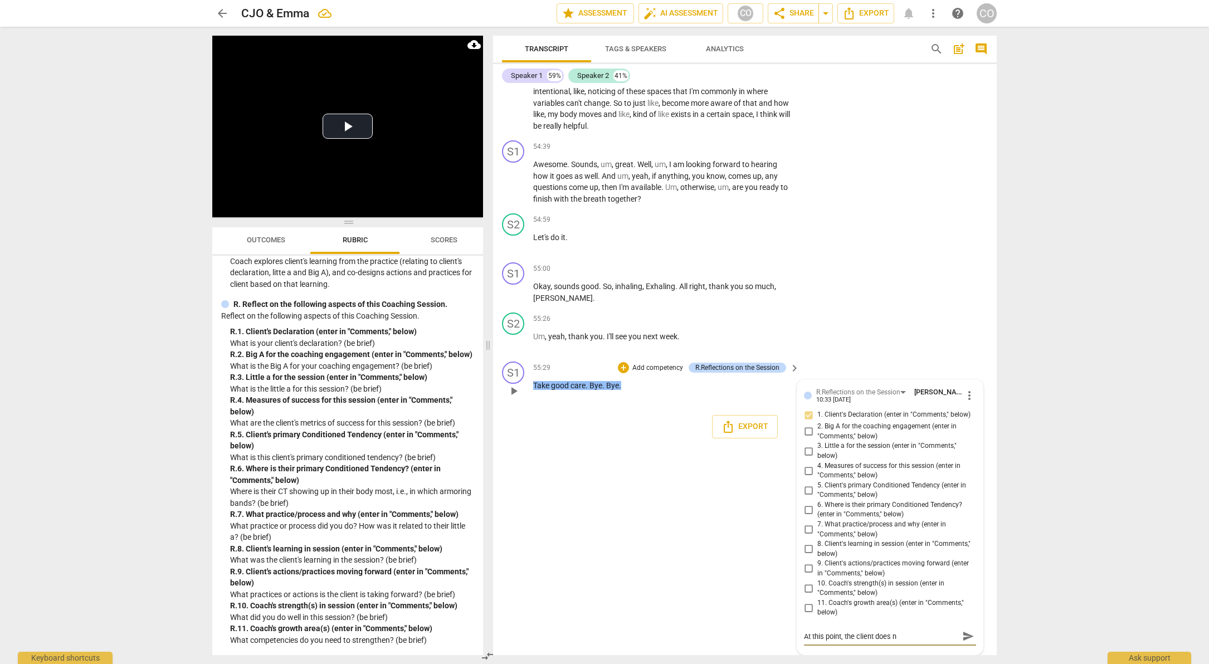
type textarea "At this point, the client does no"
type textarea "At this point, the client does not"
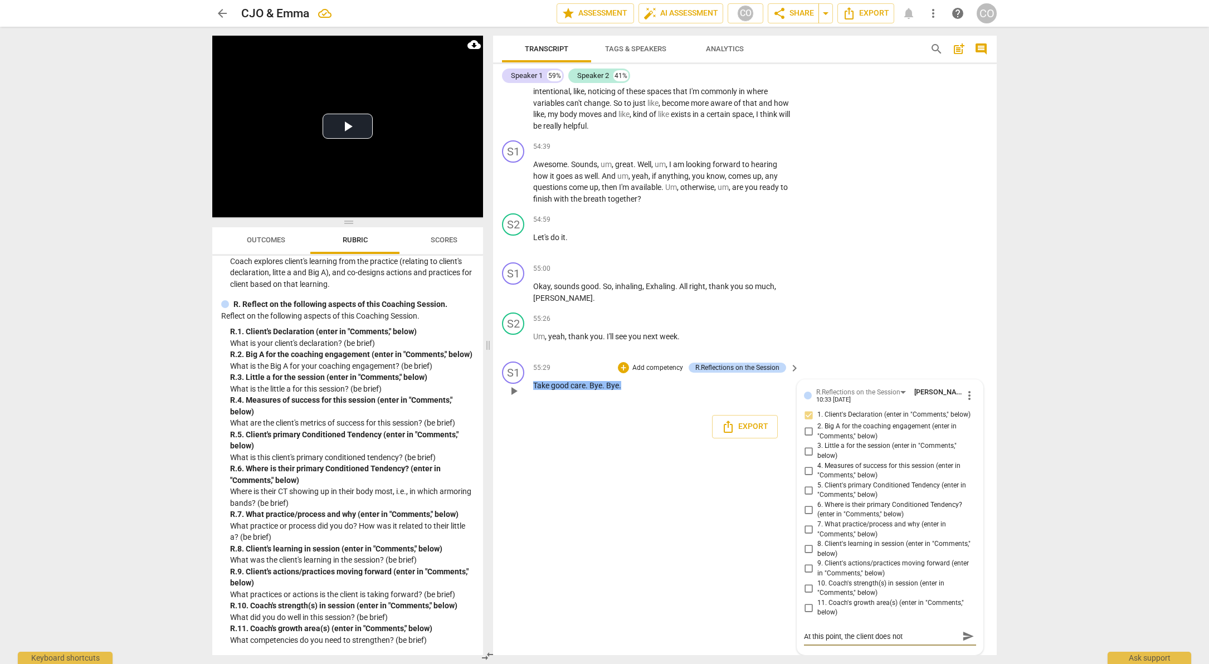
type textarea "At this point, the client does not"
type textarea "At this point, the client does not h"
type textarea "At this point, the client does not ha"
type textarea "At this point, the client does not hav"
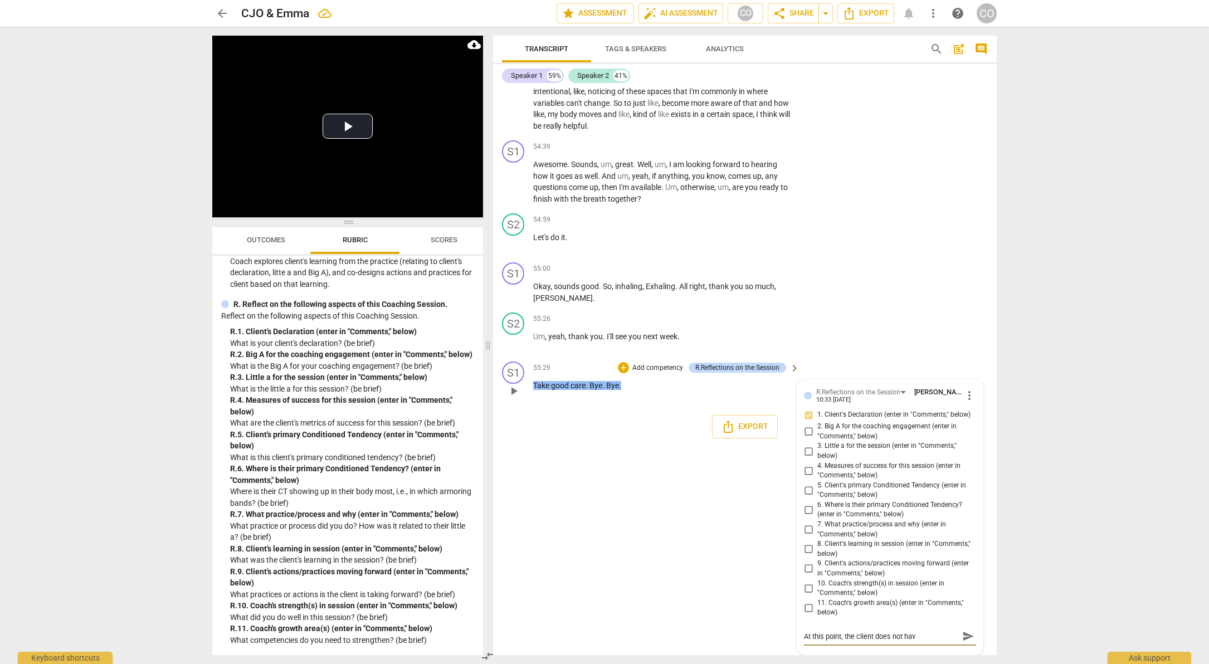
type textarea "At this point, the client does not have"
type textarea "At this point, the client does not have a"
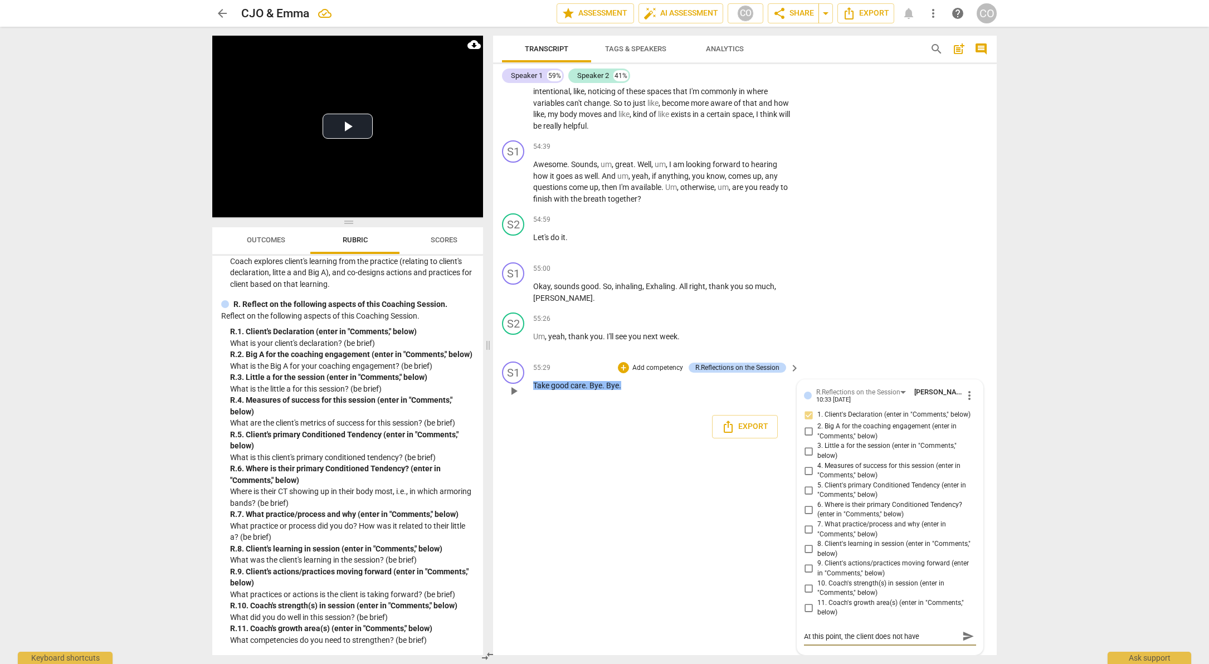
type textarea "At this point, the client does not have a"
type textarea "At this point, the client does not have an"
type textarea "At this point, the client does not have any"
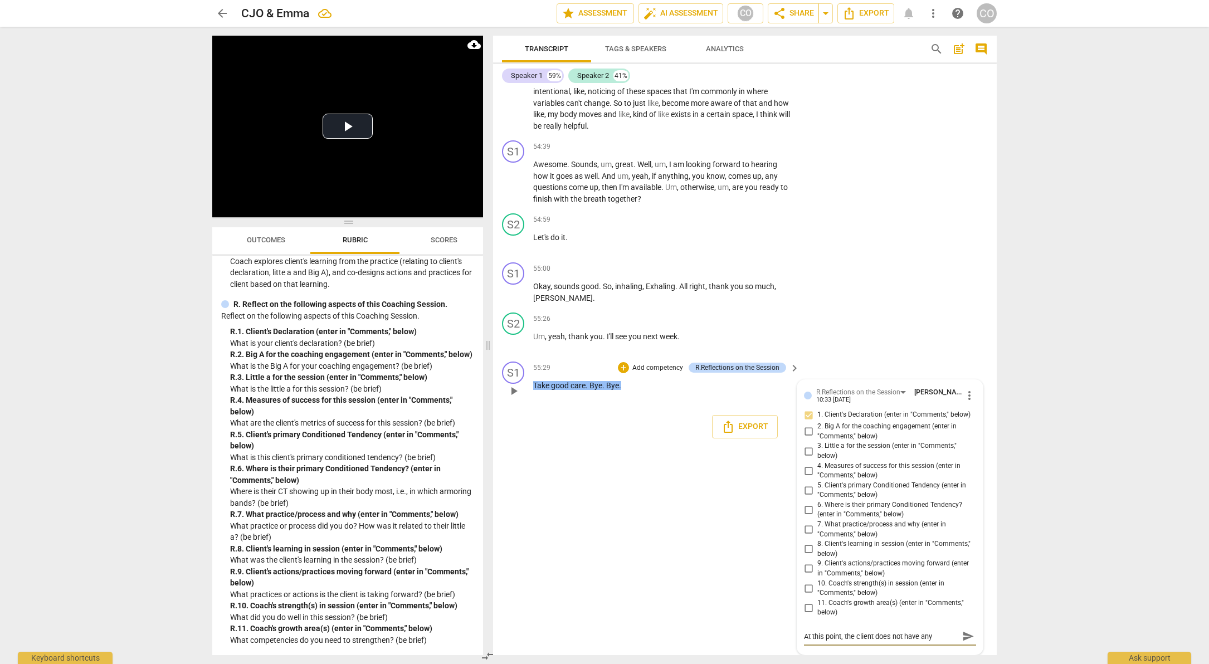
type textarea "At this point, the client does not have any"
type textarea "At this point, the client does not have any s"
type textarea "At this point, the client does not have any sp"
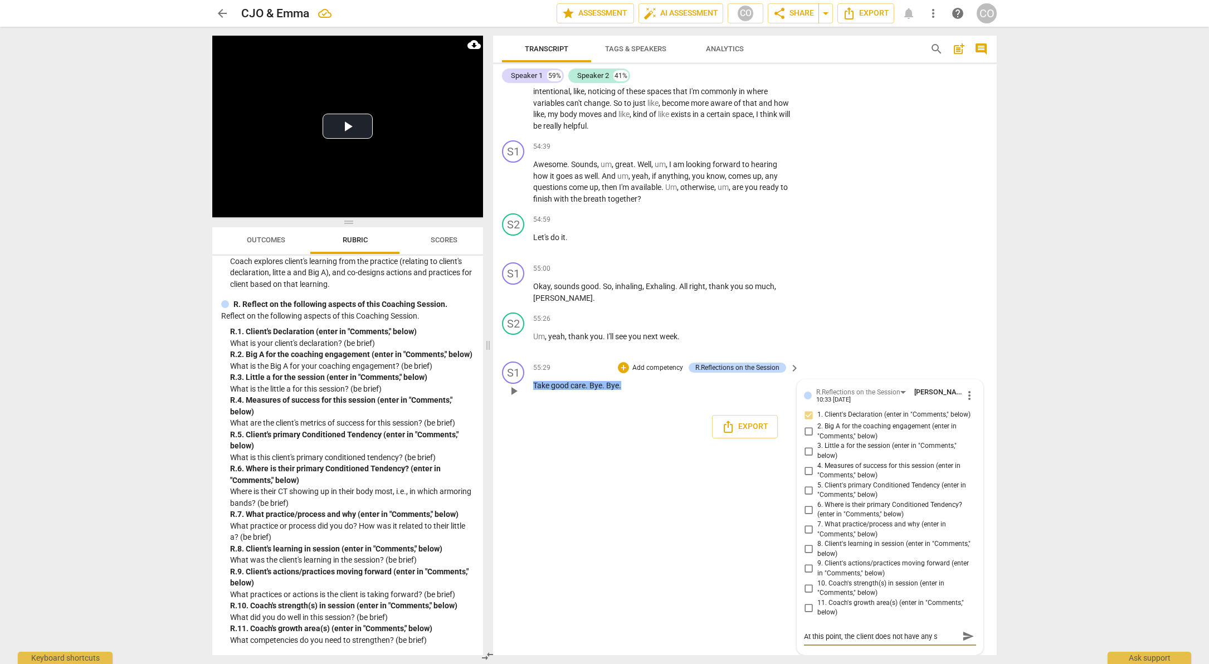
type textarea "At this point, the client does not have any sp"
type textarea "At this point, the client does not have any spe"
type textarea "At this point, the client does not have any spec"
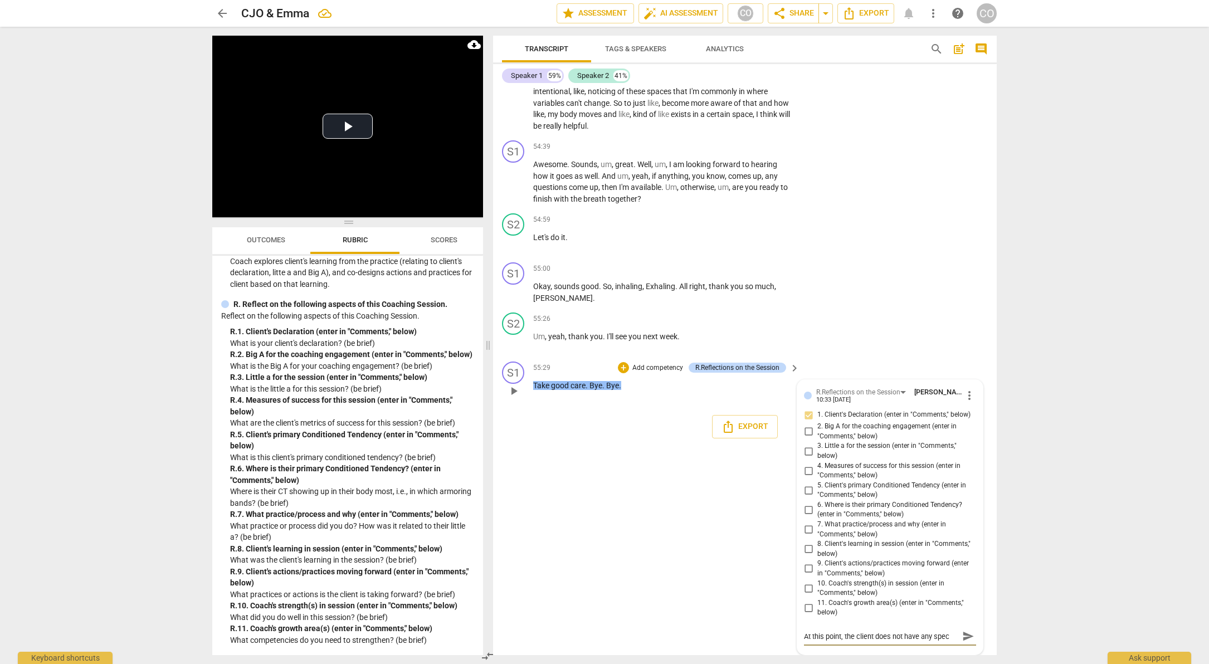
type textarea "At this point, the client does not have any speci"
type textarea "At this point, the client does not have any specif"
type textarea "At this point, the client does not have any specifi"
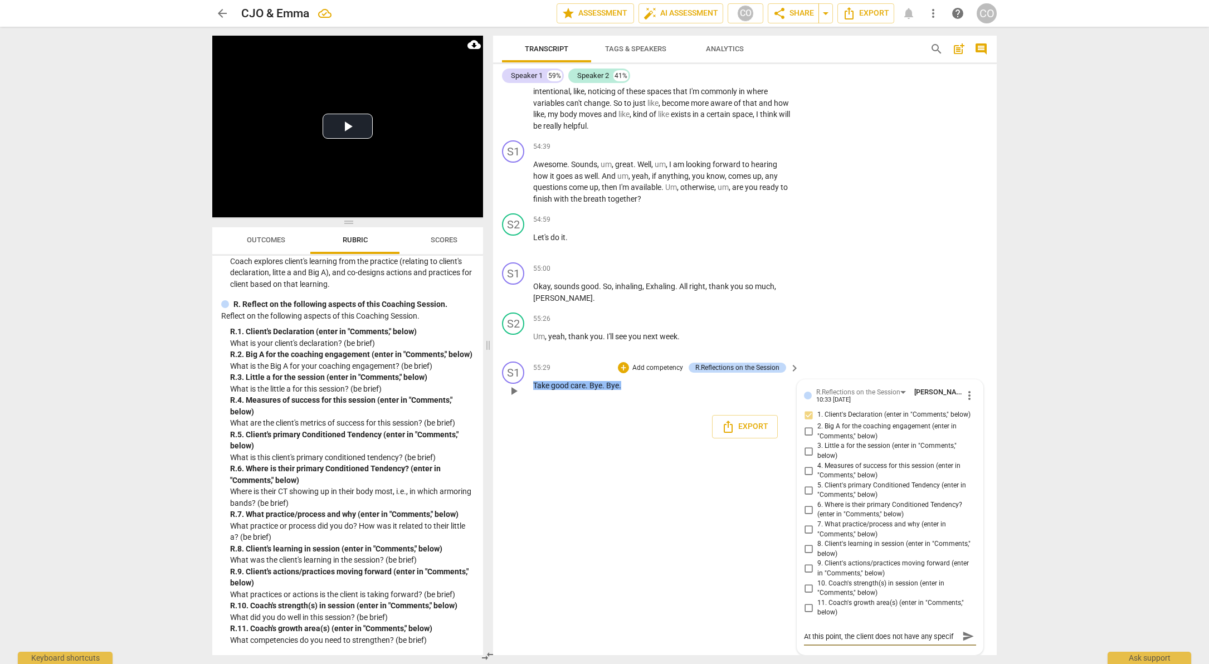
type textarea "At this point, the client does not have any specifi"
type textarea "At this point, the client does not have any specific"
type textarea "At this point, the client does not have any specific c"
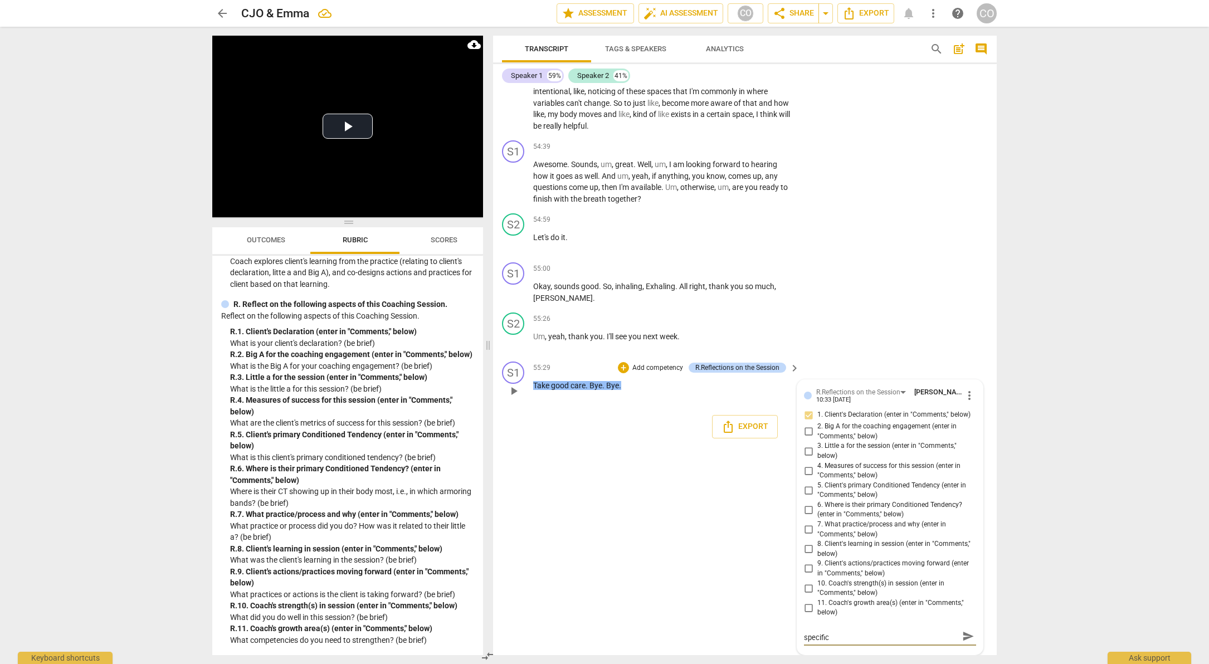
type textarea "At this point, the client does not have any specific c"
type textarea "At this point, the client does not have any specific"
type textarea "At this point, the client does not have any specific d"
type textarea "At this point, the client does not have any specific de"
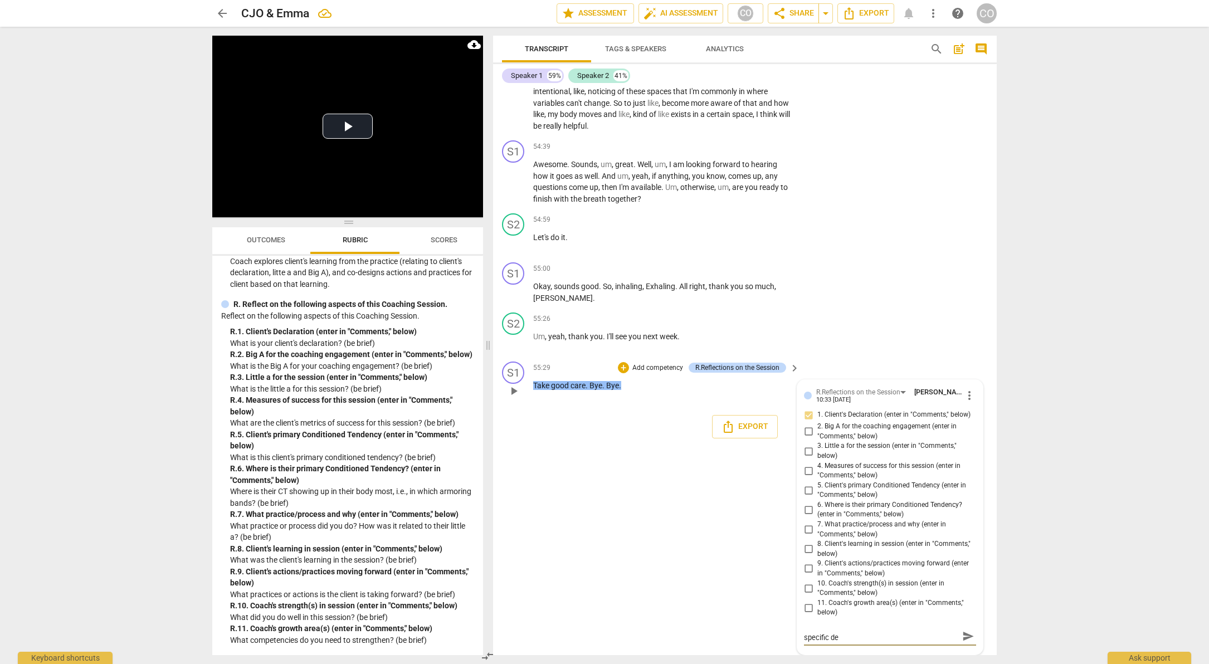
type textarea "At this point, the client does not have any specific dec"
type textarea "At this point, the client does not have any specific decl"
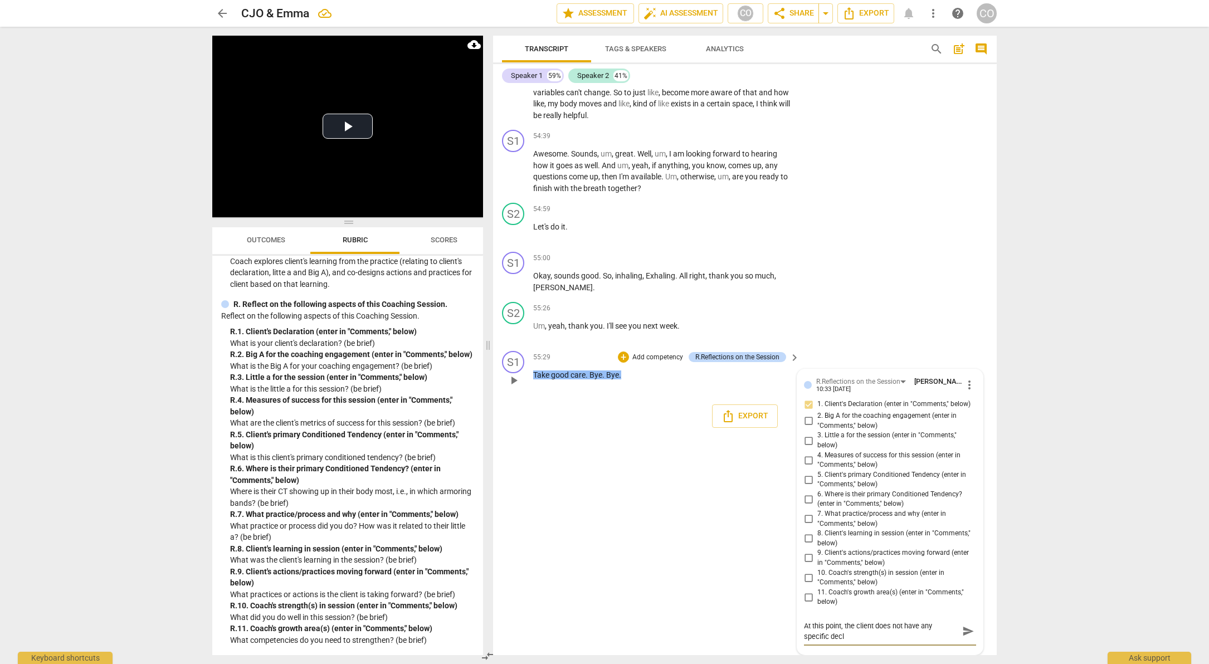
type textarea "At this point, the client does not have any specific decla"
type textarea "At this point, the client does not have any specific declar"
type textarea "At this point, the client does not have any specific declara"
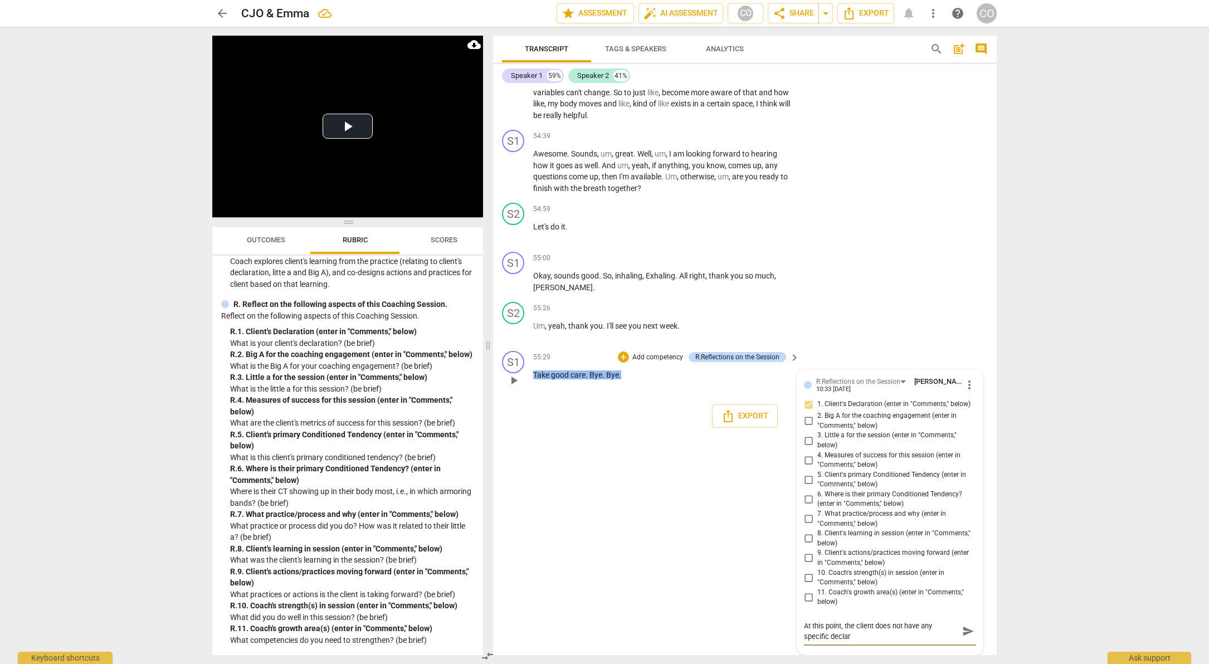
type textarea "At this point, the client does not have any specific declara"
type textarea "At this point, the client does not have any specific declarat"
type textarea "At this point, the client does not have any specific declarati"
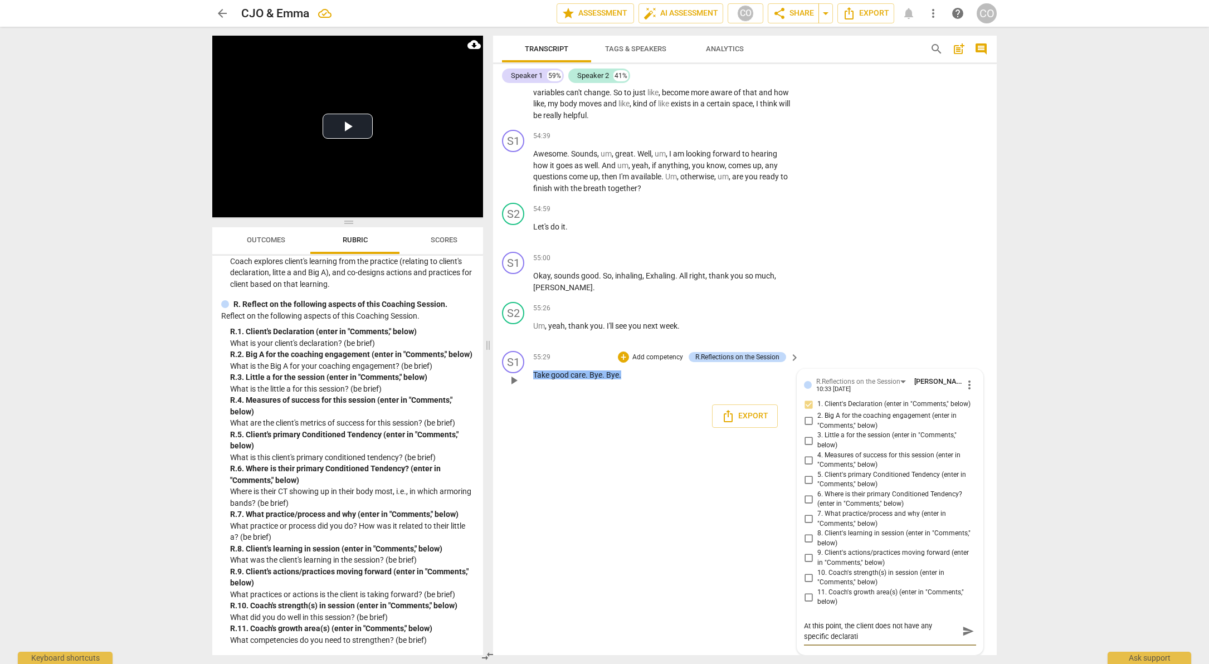
type textarea "At this point, the client does not have any specific declaratio"
type textarea "At this point, the client does not have any specific declaration"
type textarea "At this point, the client does not have any specific declaration,"
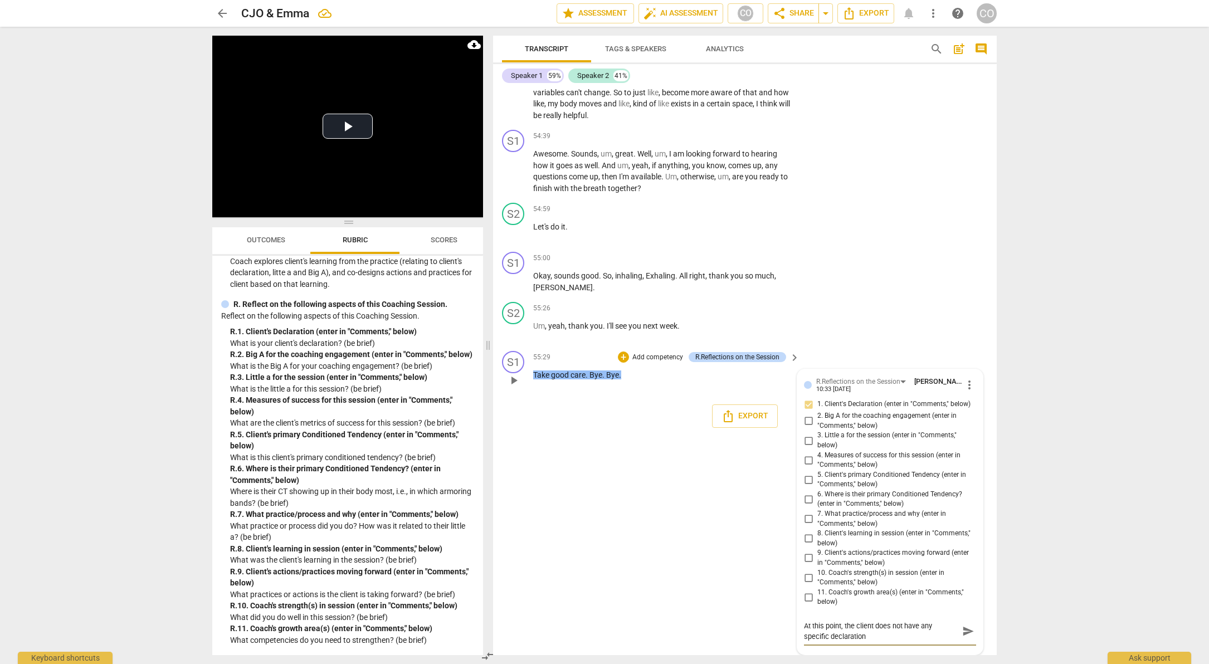
type textarea "At this point, the client does not have any specific declaration,"
type textarea "At this point, the client does not have any specific declaration, a"
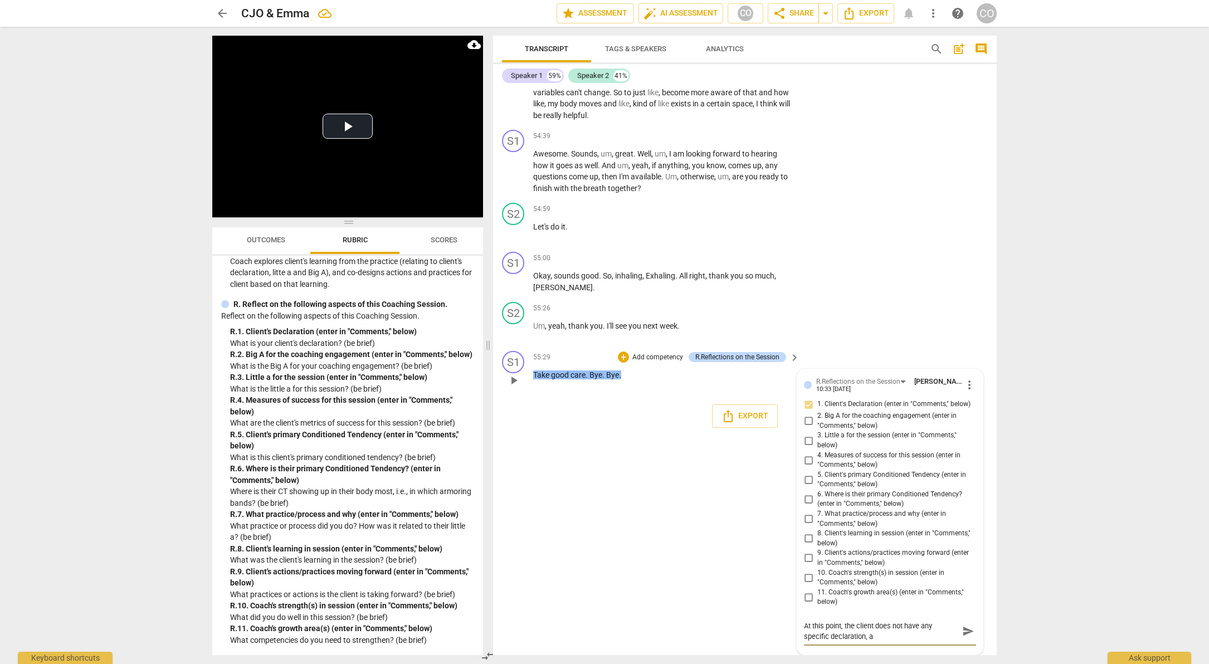
type textarea "At this point, the client does not have any specific declaration, as"
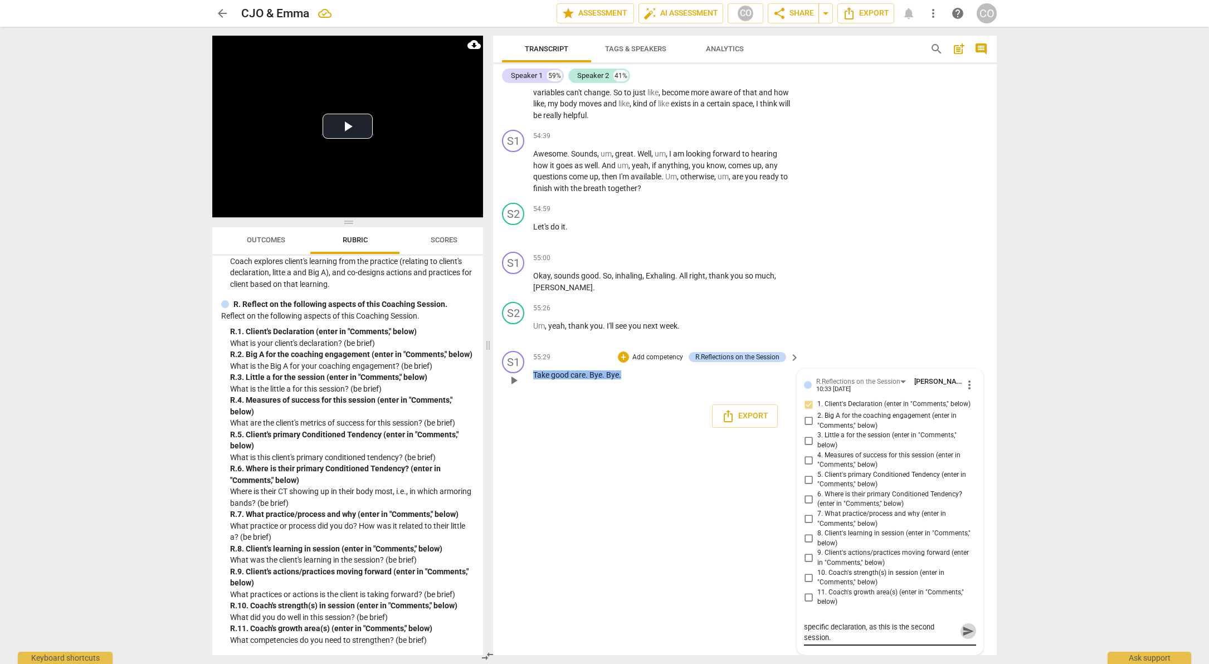
click at [966, 638] on span "send" at bounding box center [968, 631] width 12 height 12
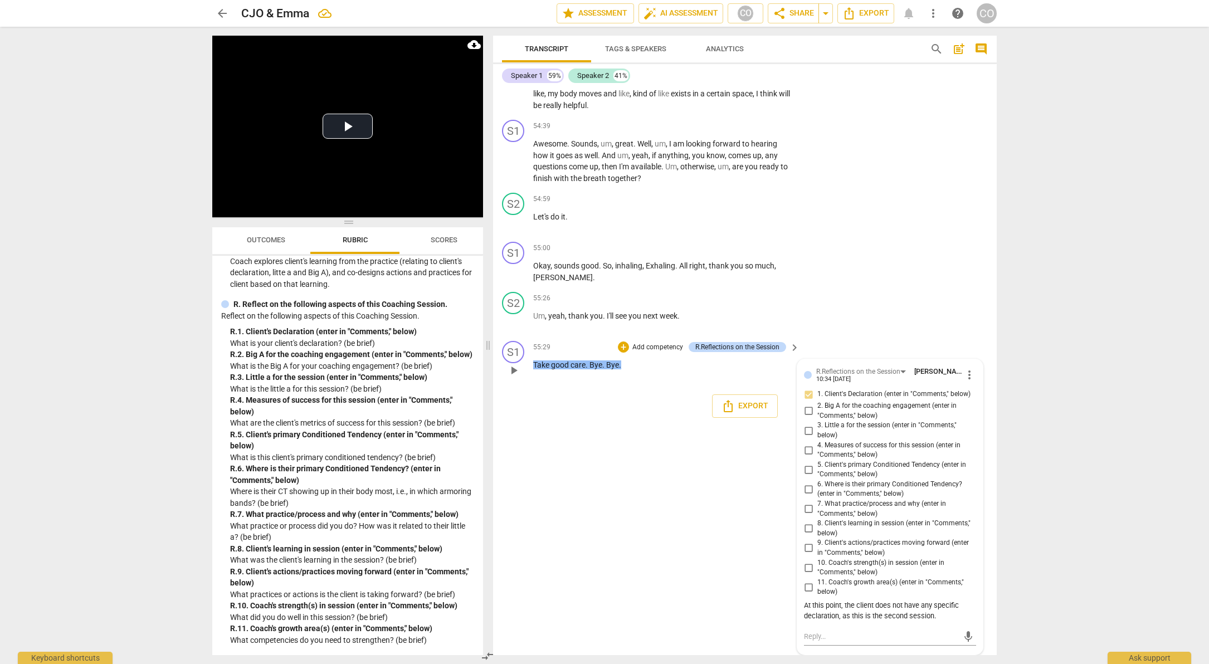
scroll to position [9747, 0]
click at [1042, 558] on div "arrow_back CJO & [PERSON_NAME] edit star Assessment auto_fix_high AI Assessment…" at bounding box center [604, 332] width 1209 height 664
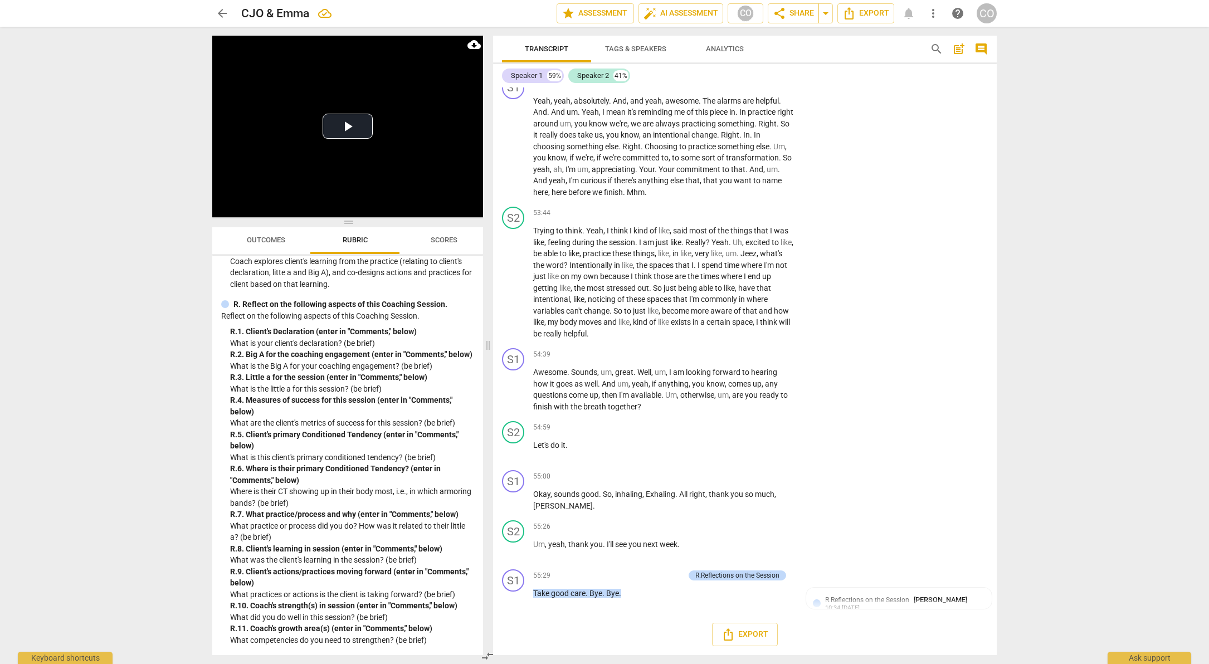
scroll to position [9518, 0]
click at [694, 600] on div "55:29 + Add competency R.Reflections on the Session keyboard_arrow_right Take g…" at bounding box center [666, 590] width 267 height 40
click at [636, 594] on p "Take good care . Bye . Bye ." at bounding box center [663, 594] width 261 height 12
click at [654, 576] on p "Add competency" at bounding box center [657, 576] width 53 height 10
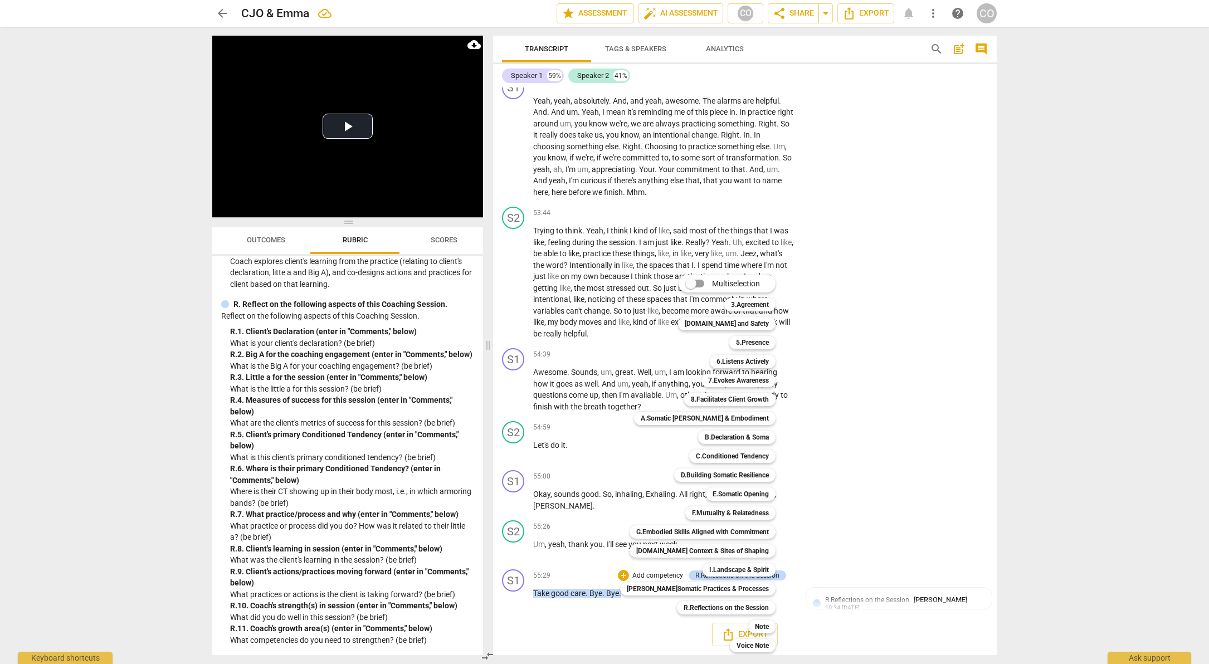
click at [855, 602] on div at bounding box center [604, 332] width 1209 height 664
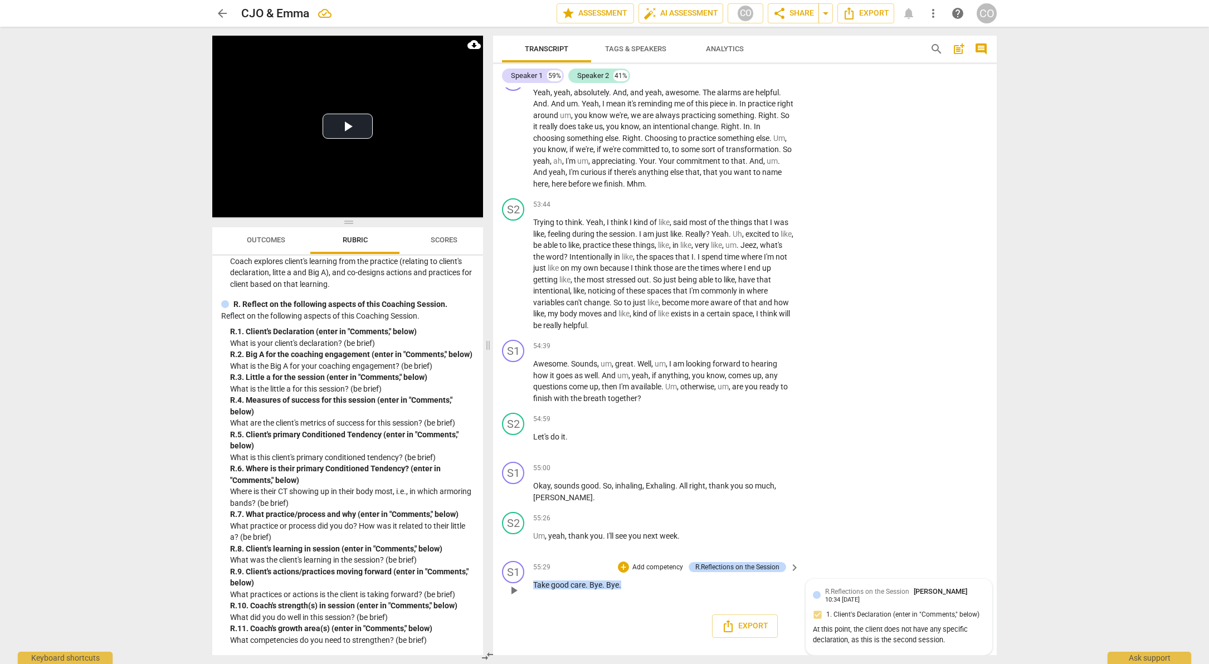
click at [918, 641] on div "At this point, the client does not have any specific declaration, as this is th…" at bounding box center [899, 635] width 172 height 21
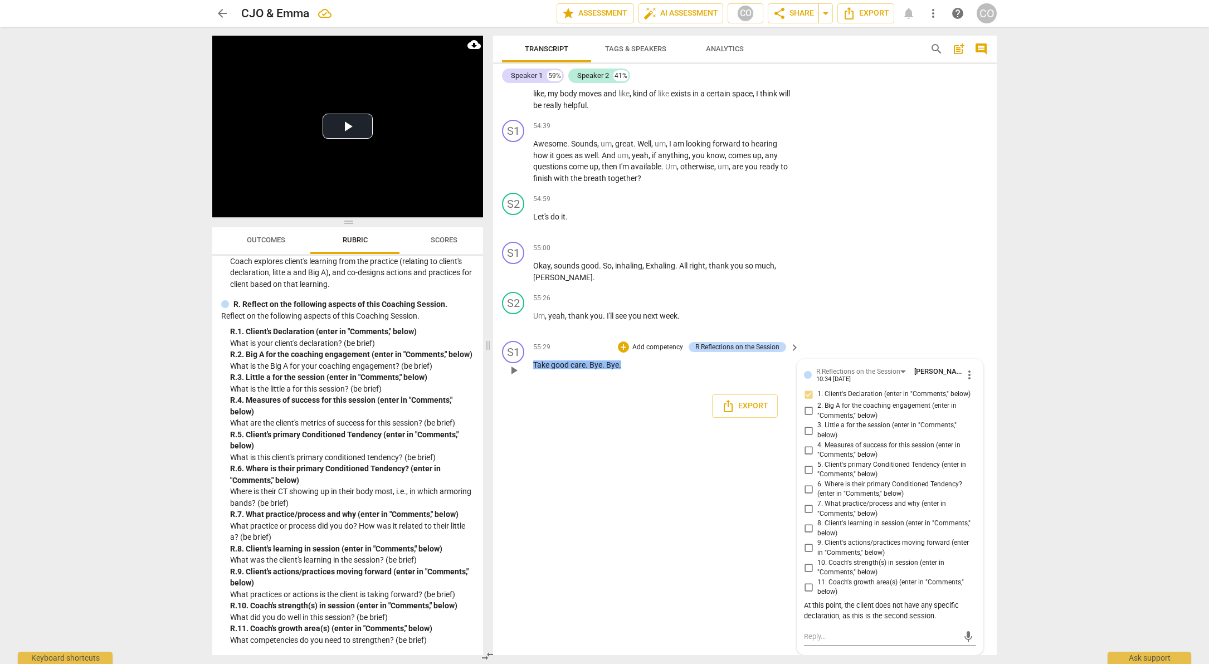
scroll to position [9747, 0]
click at [970, 379] on span "more_vert" at bounding box center [969, 374] width 13 height 13
click at [979, 377] on li "Edit" at bounding box center [978, 374] width 38 height 21
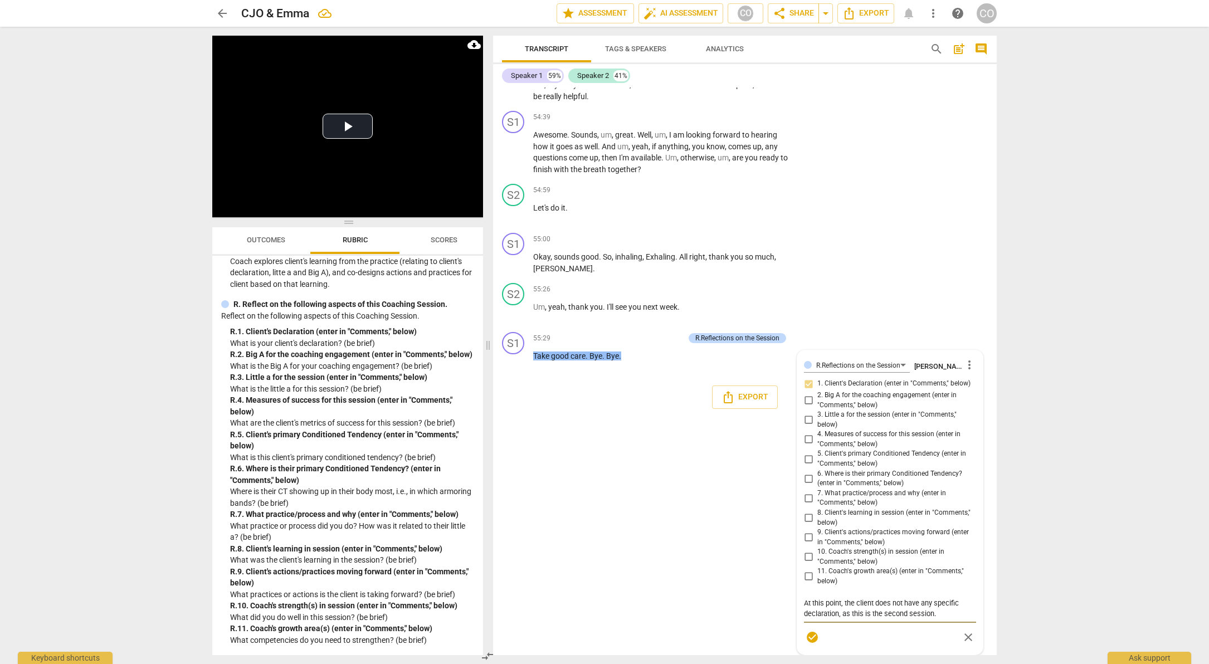
scroll to position [9722, 0]
click at [808, 430] on div "R.Reflections on the Session [PERSON_NAME] more_vert 1. Client's Declaration (e…" at bounding box center [890, 502] width 172 height 291
click at [805, 454] on div "R.Reflections on the Session [PERSON_NAME] more_vert 1. Client's Declaration (e…" at bounding box center [890, 502] width 172 height 291
click at [806, 435] on div "R.Reflections on the Session [PERSON_NAME] more_vert 1. Client's Declaration (e…" at bounding box center [890, 502] width 172 height 291
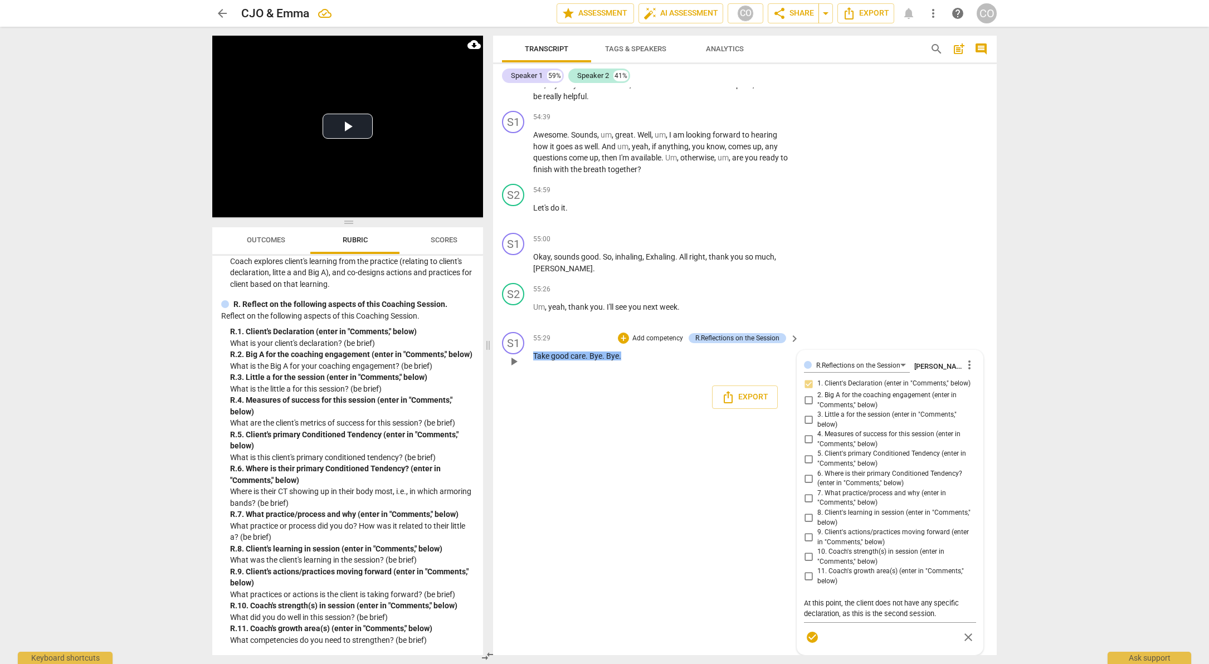
click at [805, 398] on div "R.Reflections on the Session [PERSON_NAME] more_vert 1. Client's Declaration (e…" at bounding box center [890, 502] width 172 height 291
click at [939, 613] on textarea "At this point, the client does not have any specific declaration, as this is th…" at bounding box center [890, 608] width 172 height 21
click at [806, 403] on div "R.Reflections on the Session [PERSON_NAME] more_vert 1. Client's Declaration (e…" at bounding box center [890, 502] width 172 height 291
click at [806, 399] on div "R.Reflections on the Session [PERSON_NAME] more_vert 1. Client's Declaration (e…" at bounding box center [890, 502] width 172 height 291
click at [966, 639] on span "close" at bounding box center [968, 637] width 13 height 13
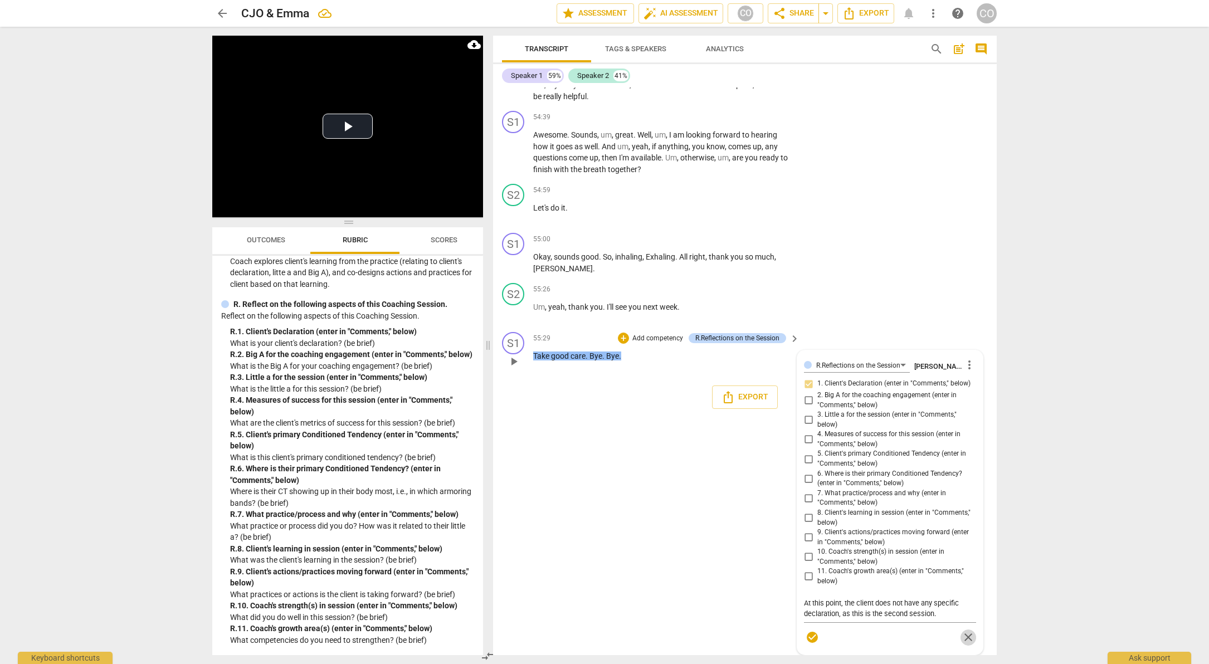
scroll to position [9747, 0]
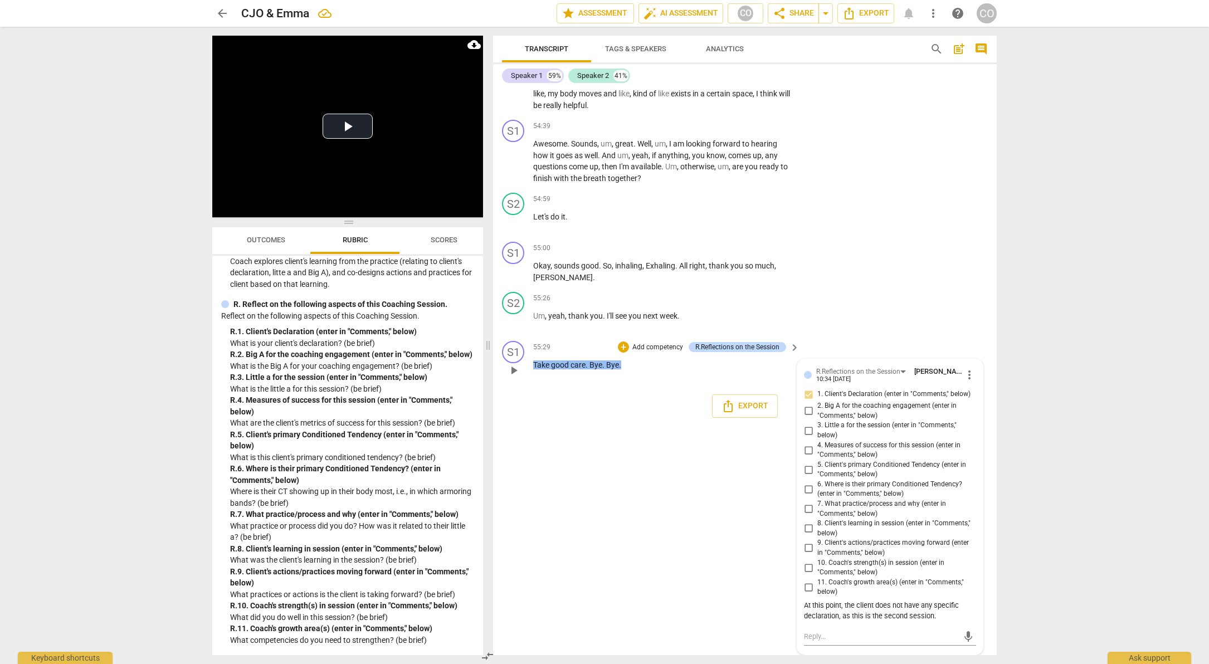
click at [806, 408] on input "2. Big A for the coaching engagement (enter in "Comments," below)" at bounding box center [809, 411] width 18 height 13
click at [806, 434] on input "3. Little a for the session (enter in "Comments," below)" at bounding box center [809, 430] width 18 height 13
click at [804, 451] on input "4. Measures of success for this session (enter in "Comments," below)" at bounding box center [809, 450] width 18 height 13
click at [807, 466] on input "5. Client's primary Conditioned Tendency (enter in "Comments," below)" at bounding box center [809, 469] width 18 height 13
click at [807, 488] on input "6. Where is their primary Conditioned Tendency? (enter in "Comments," below)" at bounding box center [809, 489] width 18 height 13
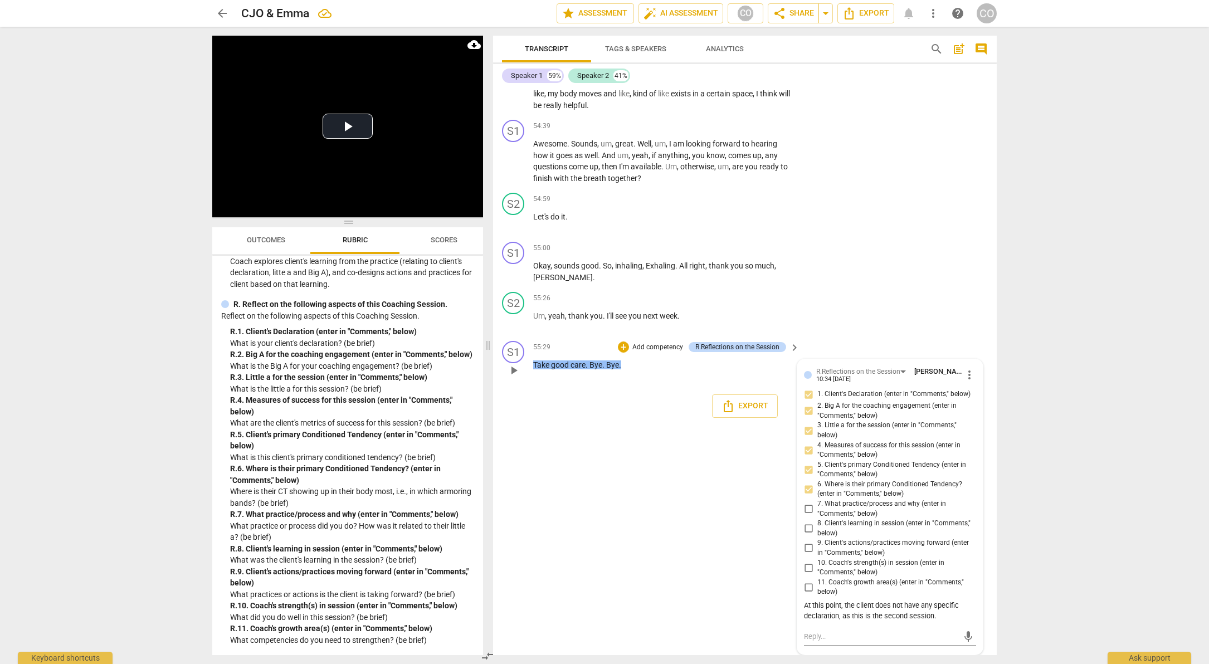
click at [808, 517] on label "7. What practice/process and why (enter in "Comments," below)" at bounding box center [886, 509] width 172 height 20
click at [808, 516] on input "7. What practice/process and why (enter in "Comments," below)" at bounding box center [809, 509] width 18 height 13
click at [802, 530] on input "8. Client's learning in session (enter in "Comments," below)" at bounding box center [809, 528] width 18 height 13
click at [806, 546] on input "9. Client's actions/practices moving forward (enter in "Comments," below)" at bounding box center [809, 548] width 18 height 13
click at [805, 558] on label "10. Coach's strength(s) in session (enter in "Comments," below)" at bounding box center [886, 568] width 172 height 20
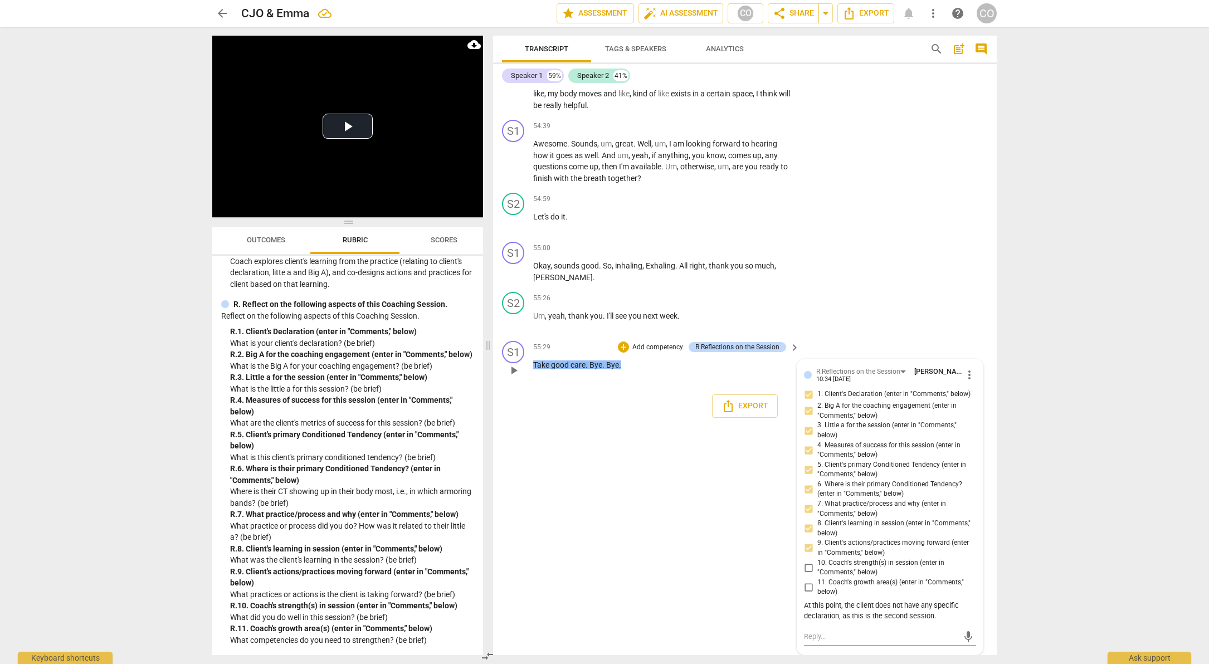
click at [805, 561] on input "10. Coach's strength(s) in session (enter in "Comments," below)" at bounding box center [809, 567] width 18 height 13
click at [806, 593] on input "11. Coach's growth area(s) (enter in "Comments," below)" at bounding box center [809, 587] width 18 height 13
click at [804, 608] on div "At this point, the client does not have any specific declaration, as this is th…" at bounding box center [890, 611] width 172 height 21
click at [804, 605] on div "At this point, the client does not have any specific declaration, as this is th…" at bounding box center [890, 611] width 172 height 21
click at [809, 605] on div "At this point, the client does not have any specific declaration, as this is th…" at bounding box center [890, 611] width 172 height 21
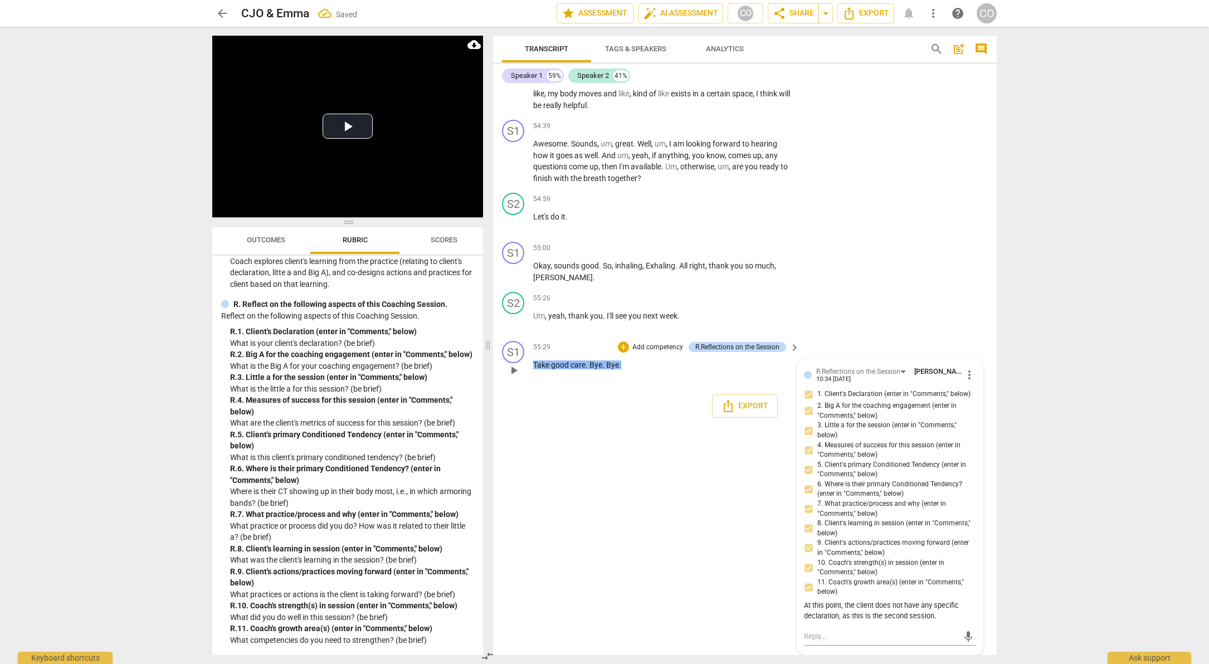
click at [967, 371] on span "more_vert" at bounding box center [969, 374] width 13 height 13
click at [972, 372] on li "Edit" at bounding box center [978, 374] width 38 height 21
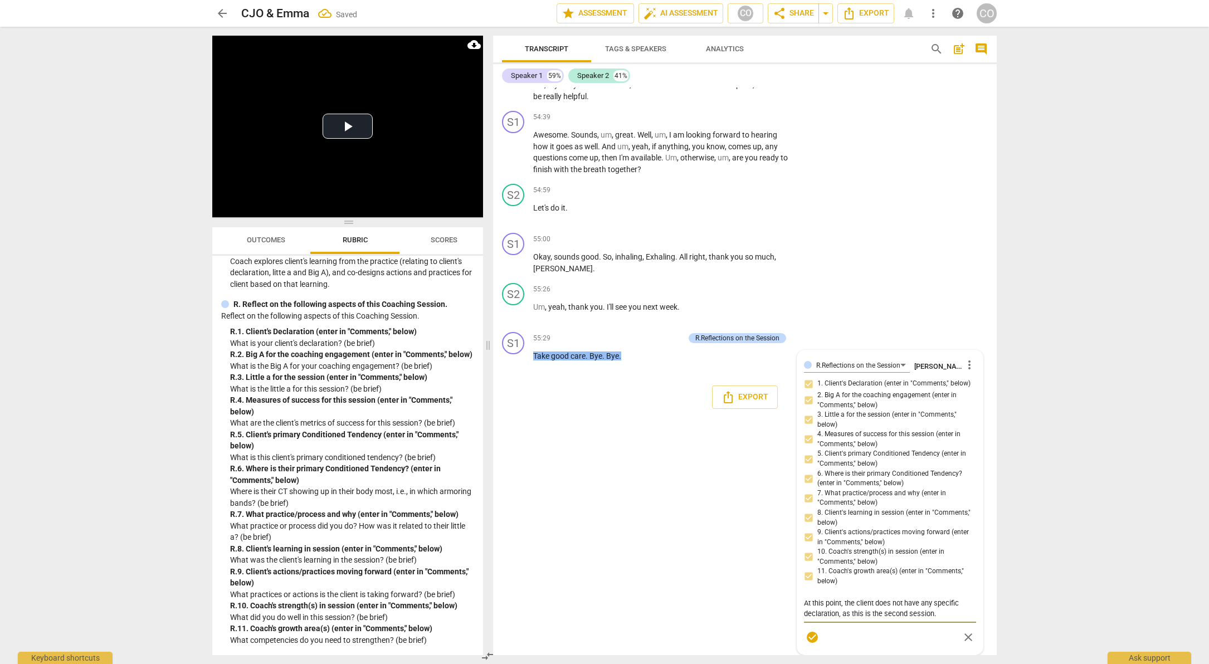
scroll to position [9755, 0]
click at [936, 614] on textarea "1. At this point, the client does not have any specific declaration, as this is…" at bounding box center [890, 608] width 172 height 21
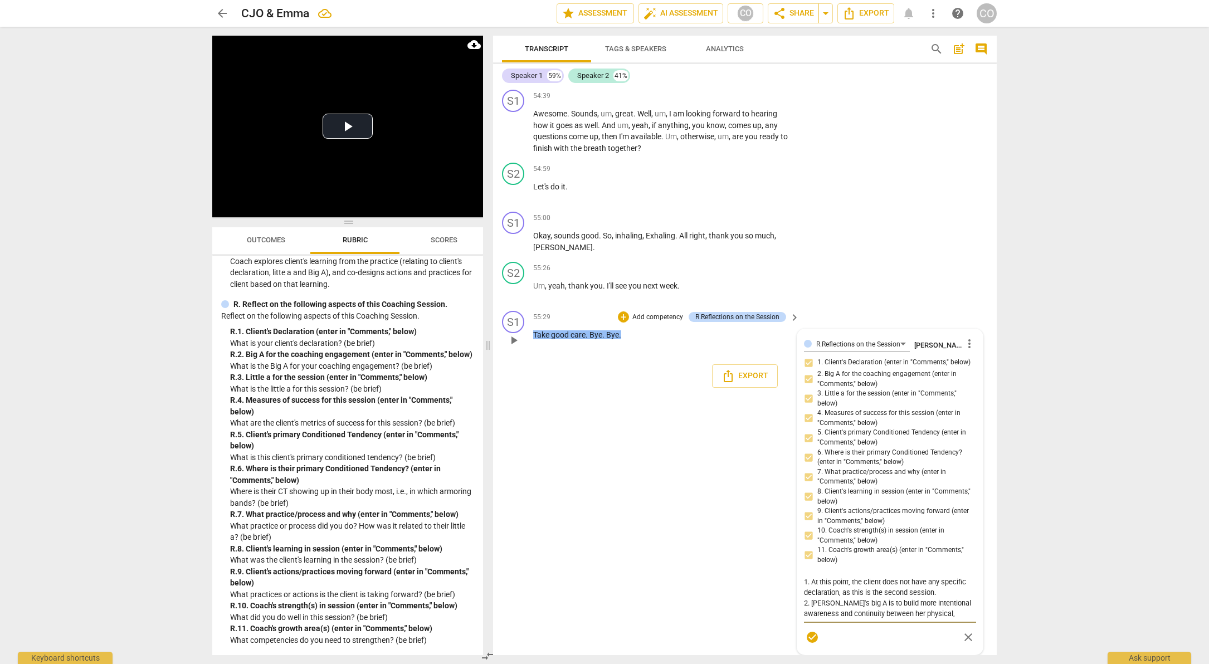
drag, startPoint x: 852, startPoint y: 632, endPoint x: 836, endPoint y: 632, distance: 15.0
click at [836, 619] on textarea "1. At this point, the client does not have any specific declaration, as this is…" at bounding box center [890, 598] width 172 height 42
click at [868, 619] on textarea "1. At this point, the client does not have any specific declaration, as this is…" at bounding box center [890, 598] width 172 height 42
click at [872, 619] on textarea "1. At this point, the client does not have any specific declaration, as this is…" at bounding box center [890, 598] width 172 height 42
click at [966, 619] on textarea "1. At this point, the client does not have any specific declaration, as this is…" at bounding box center [890, 598] width 172 height 42
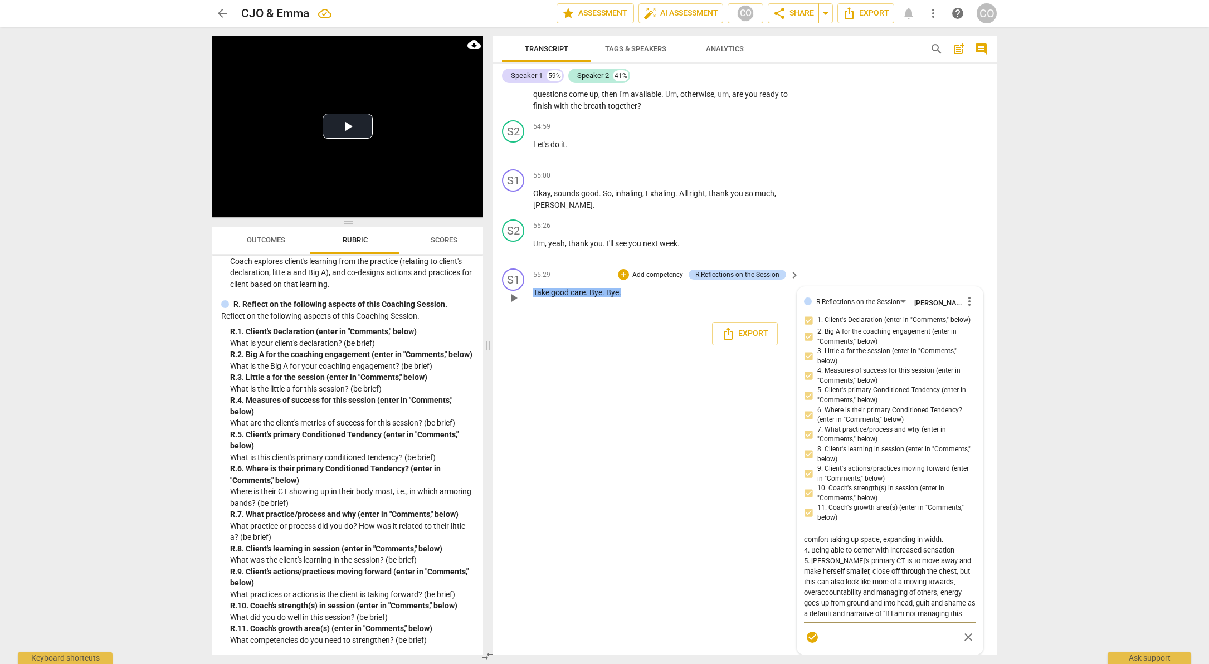
scroll to position [147, 0]
click at [806, 547] on textarea "1. At this point, the client does not have any specific declaration, as this is…" at bounding box center [890, 576] width 172 height 85
click at [809, 548] on textarea "1. At this point, the client does not have any specific declaration, as this is…" at bounding box center [890, 576] width 172 height 85
click at [885, 615] on textarea "1. At this point, the client does not have any specific declaration, as this is…" at bounding box center [890, 576] width 172 height 85
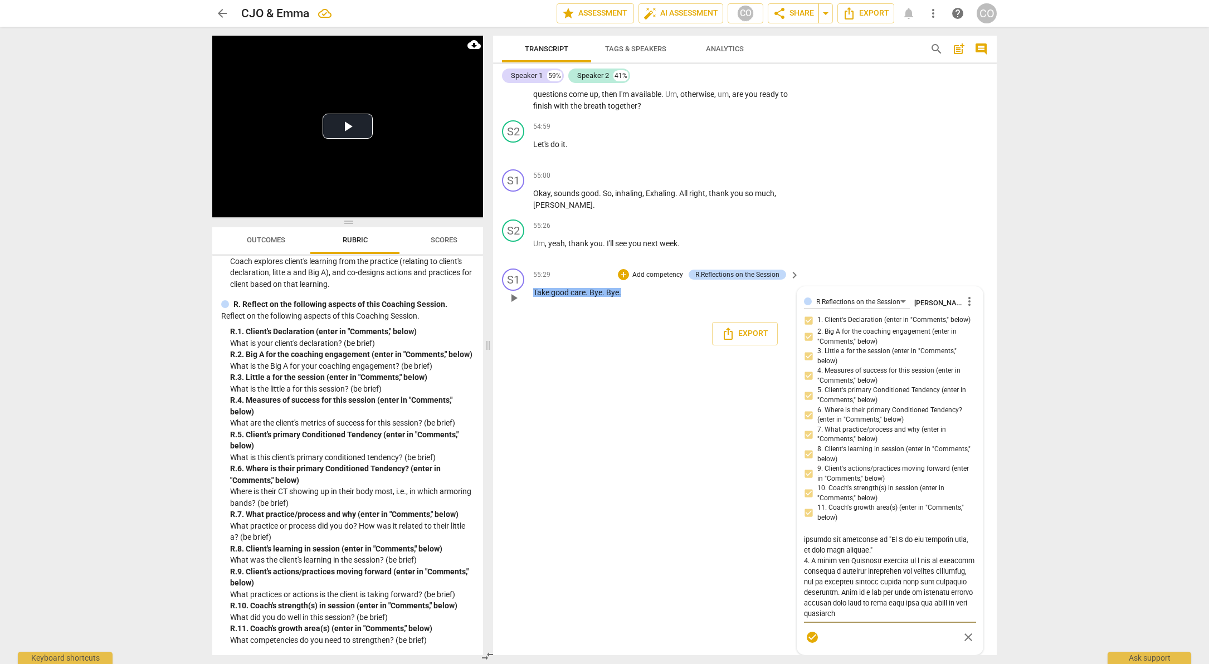
drag, startPoint x: 898, startPoint y: 617, endPoint x: 880, endPoint y: 603, distance: 22.5
click at [880, 603] on textarea at bounding box center [890, 576] width 172 height 85
drag, startPoint x: 906, startPoint y: 614, endPoint x: 884, endPoint y: 614, distance: 22.3
click at [884, 614] on textarea at bounding box center [890, 576] width 172 height 85
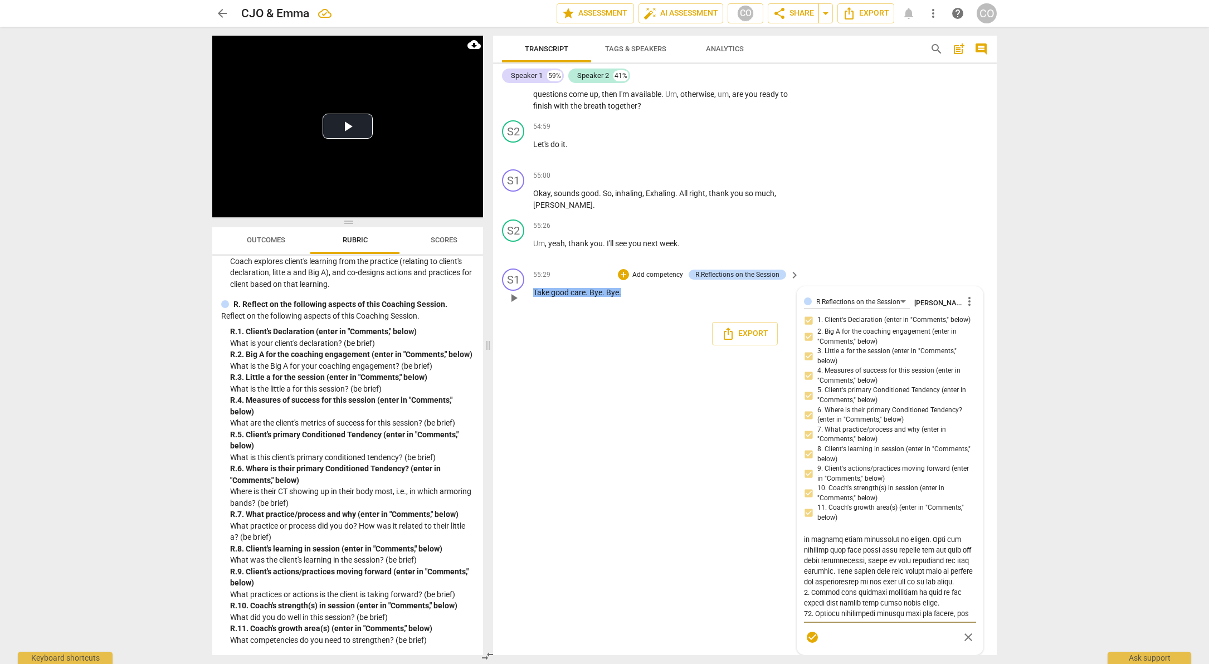
scroll to position [339, 0]
drag, startPoint x: 829, startPoint y: 591, endPoint x: 811, endPoint y: 591, distance: 18.4
click at [811, 591] on textarea at bounding box center [890, 576] width 172 height 85
click at [941, 616] on textarea at bounding box center [890, 576] width 172 height 85
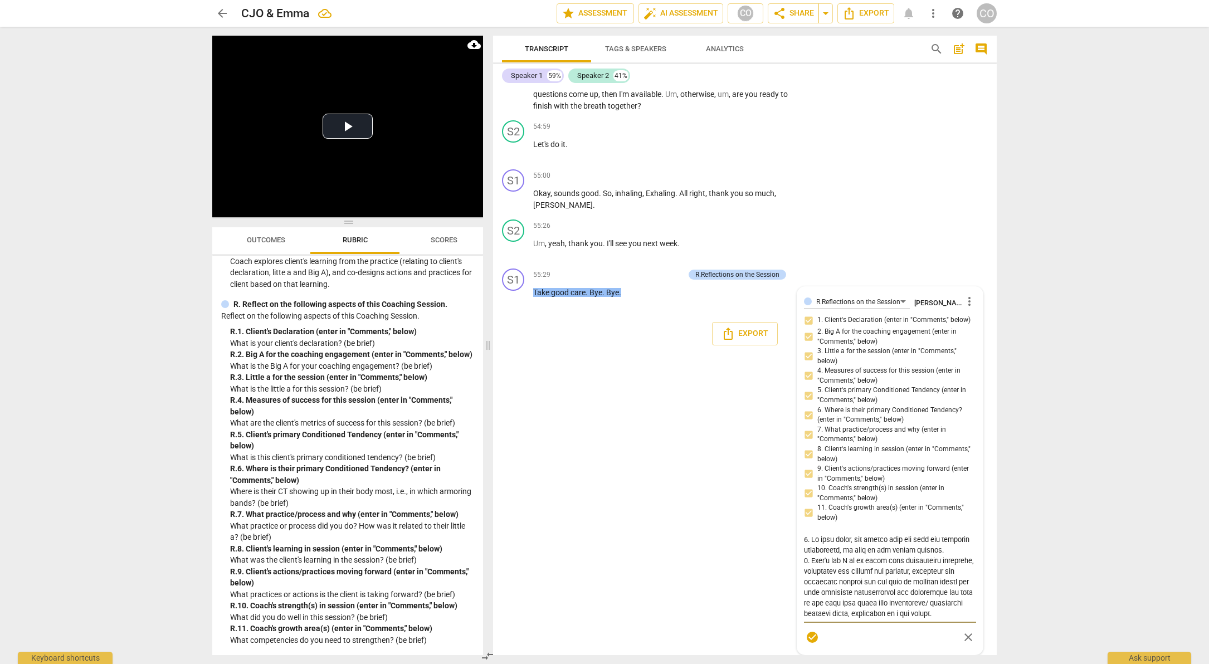
click at [809, 638] on span "check_circle" at bounding box center [812, 637] width 13 height 13
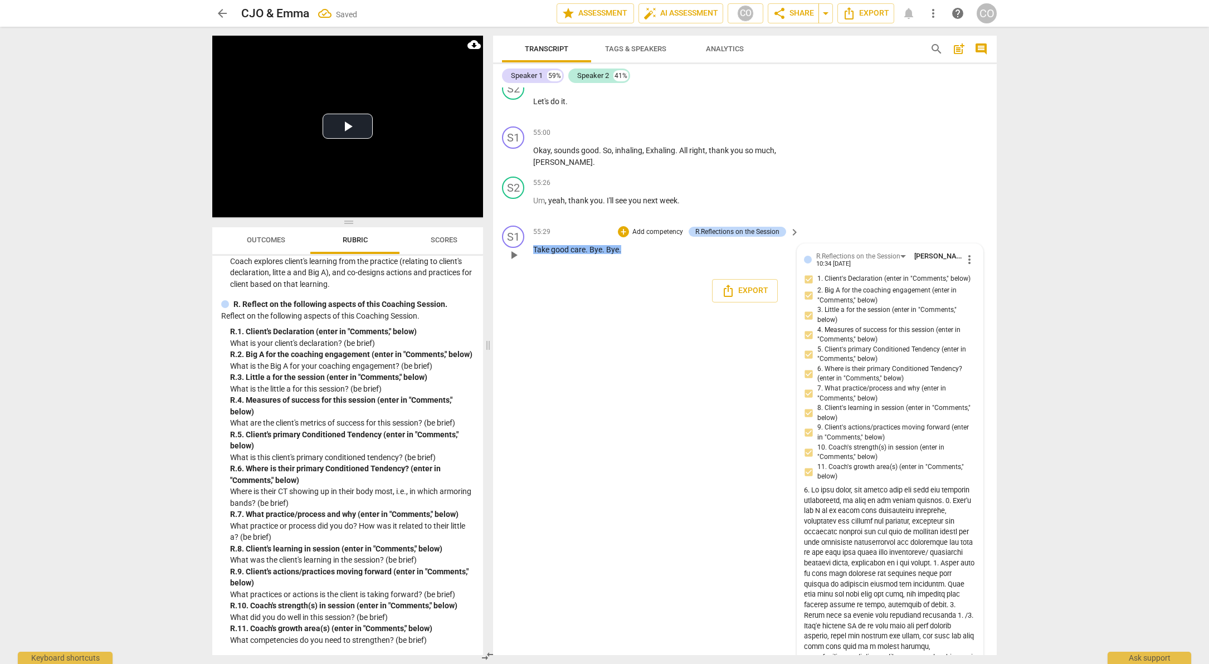
scroll to position [9818, 0]
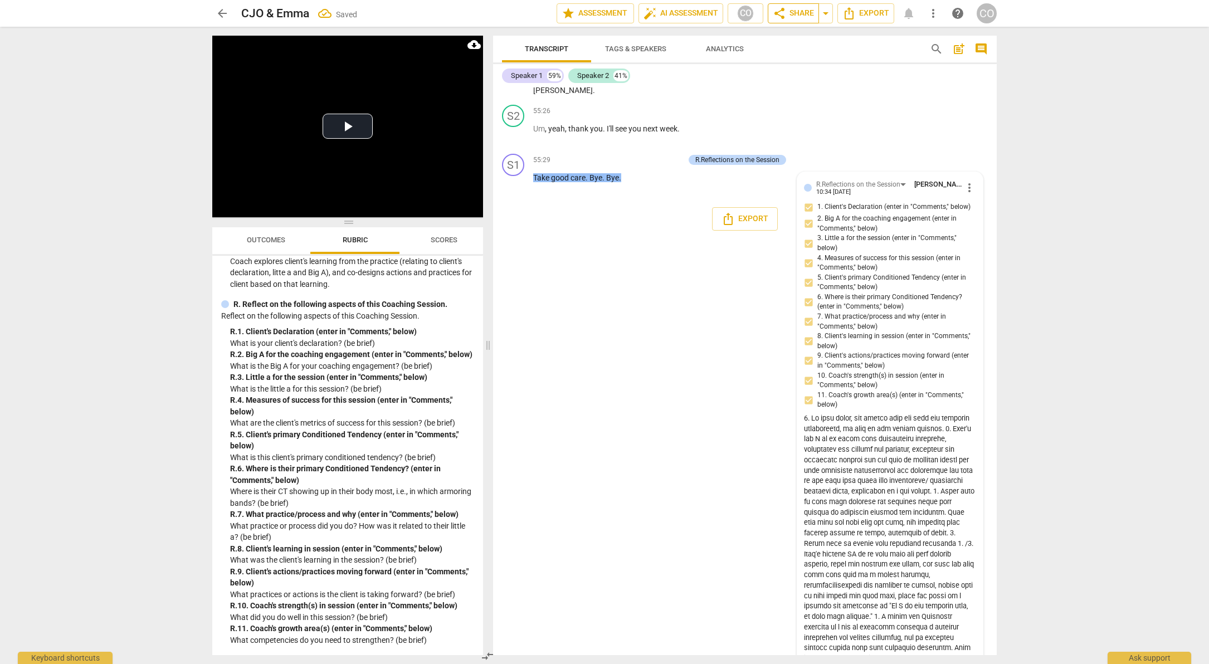
click at [791, 14] on span "share Share" at bounding box center [793, 13] width 41 height 13
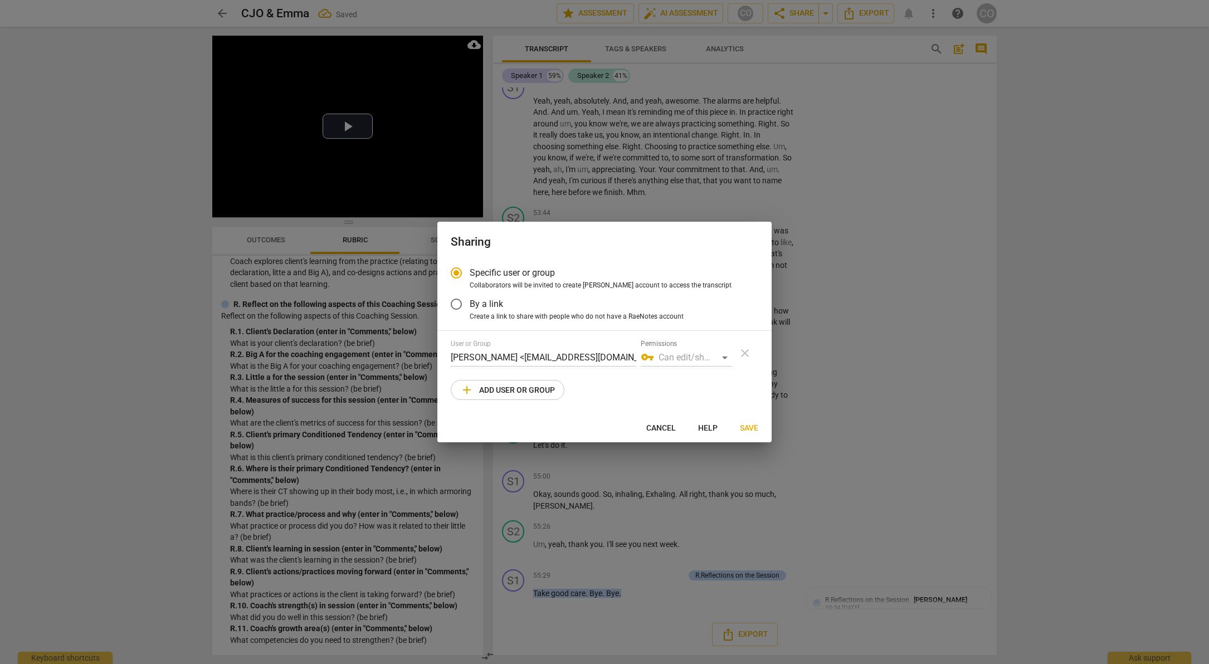
scroll to position [9518, 0]
click at [547, 397] on button "add Add user or group" at bounding box center [508, 390] width 114 height 20
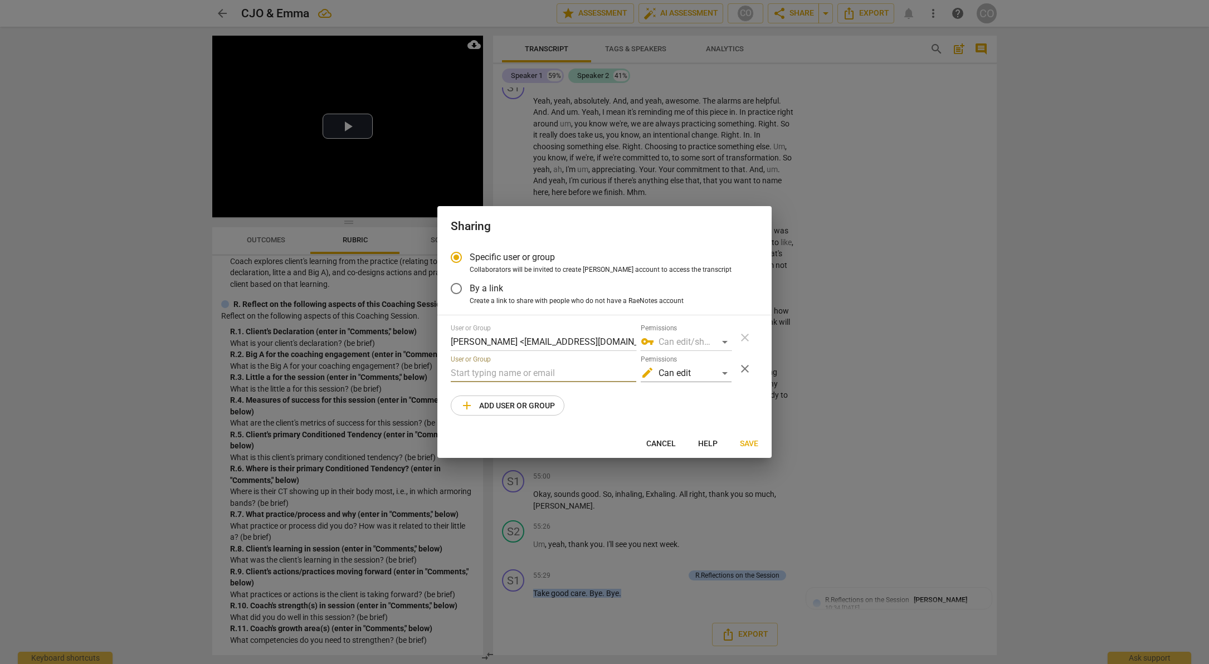
click at [548, 372] on input "text" at bounding box center [544, 373] width 186 height 18
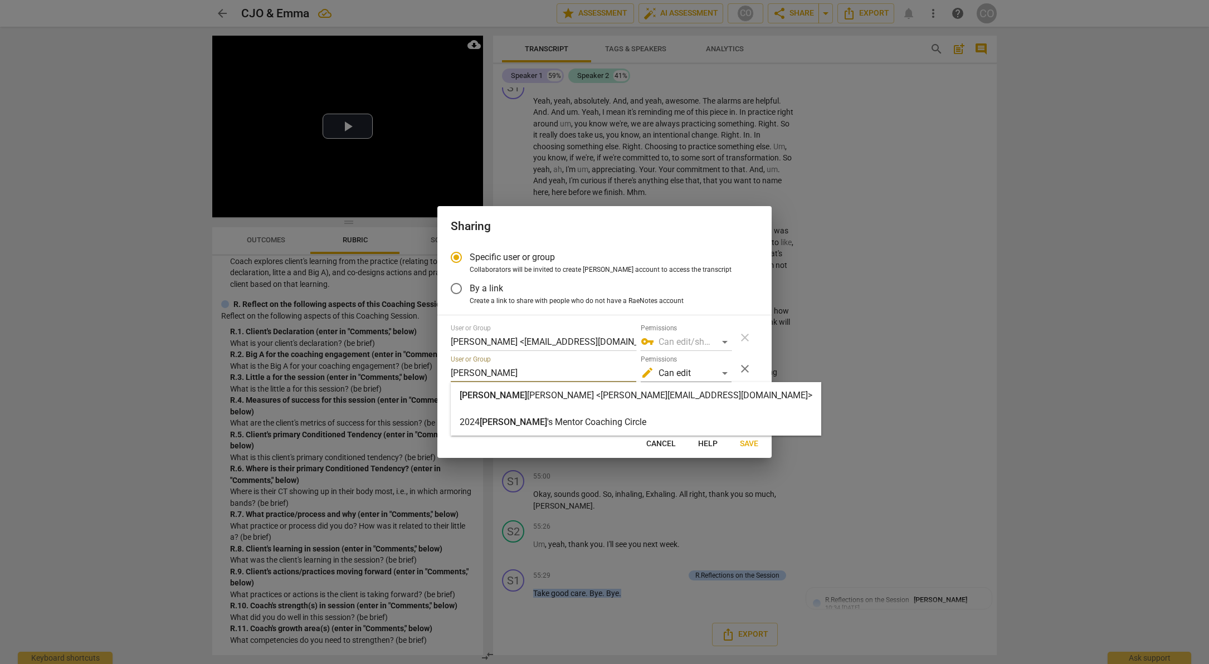
click at [588, 391] on strong "[PERSON_NAME] <[PERSON_NAME][EMAIL_ADDRESS][DOMAIN_NAME]>" at bounding box center [669, 395] width 285 height 11
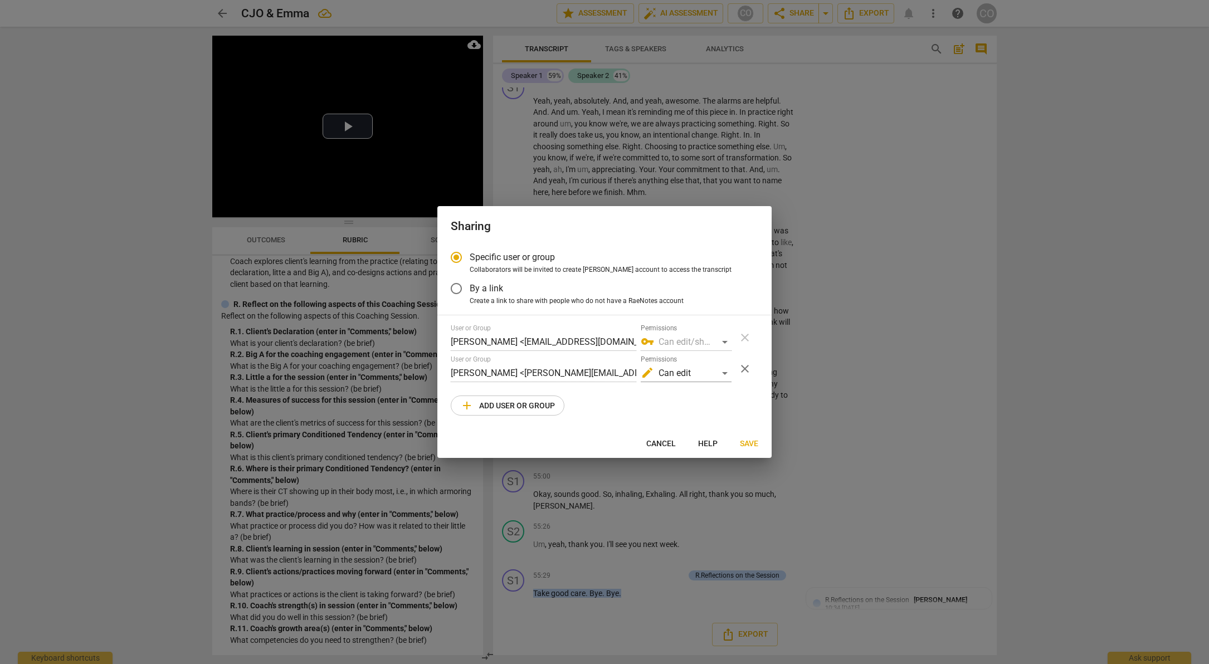
click at [750, 443] on span "Save" at bounding box center [749, 444] width 18 height 11
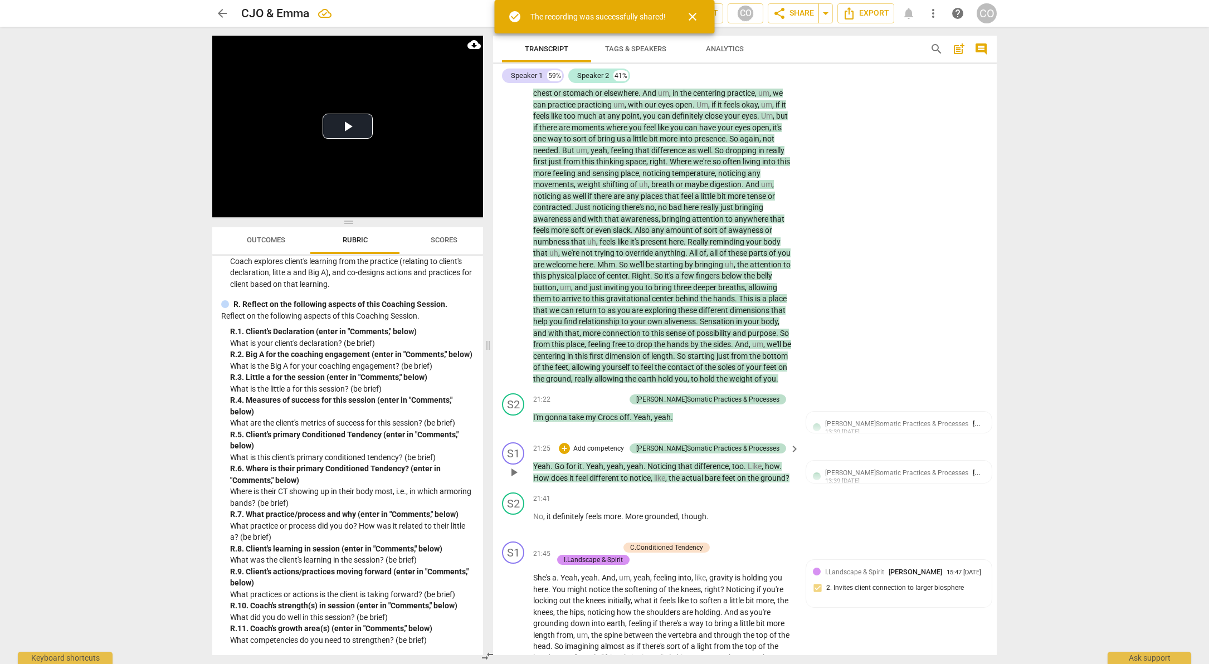
drag, startPoint x: 777, startPoint y: 382, endPoint x: 621, endPoint y: 568, distance: 243.7
click at [621, 568] on div "S1 play_arrow pause 00:12 + Add competency keyboard_arrow_right Hello . [PERSON…" at bounding box center [745, 371] width 504 height 568
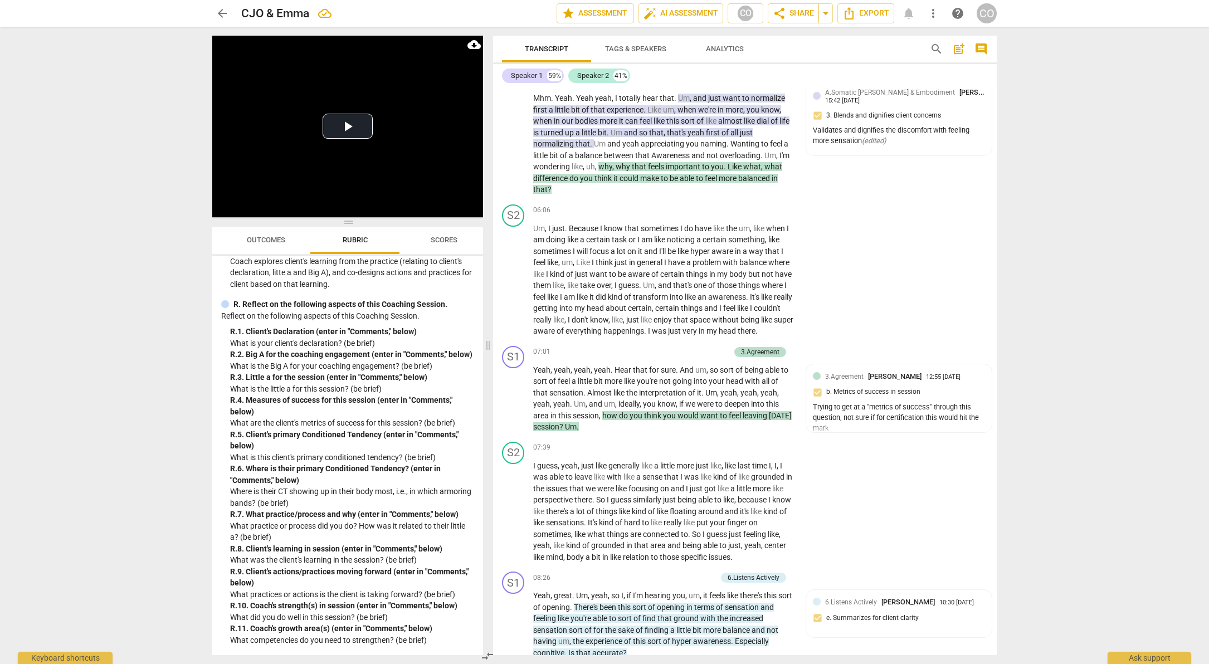
scroll to position [1031, 0]
